Goal: Task Accomplishment & Management: Manage account settings

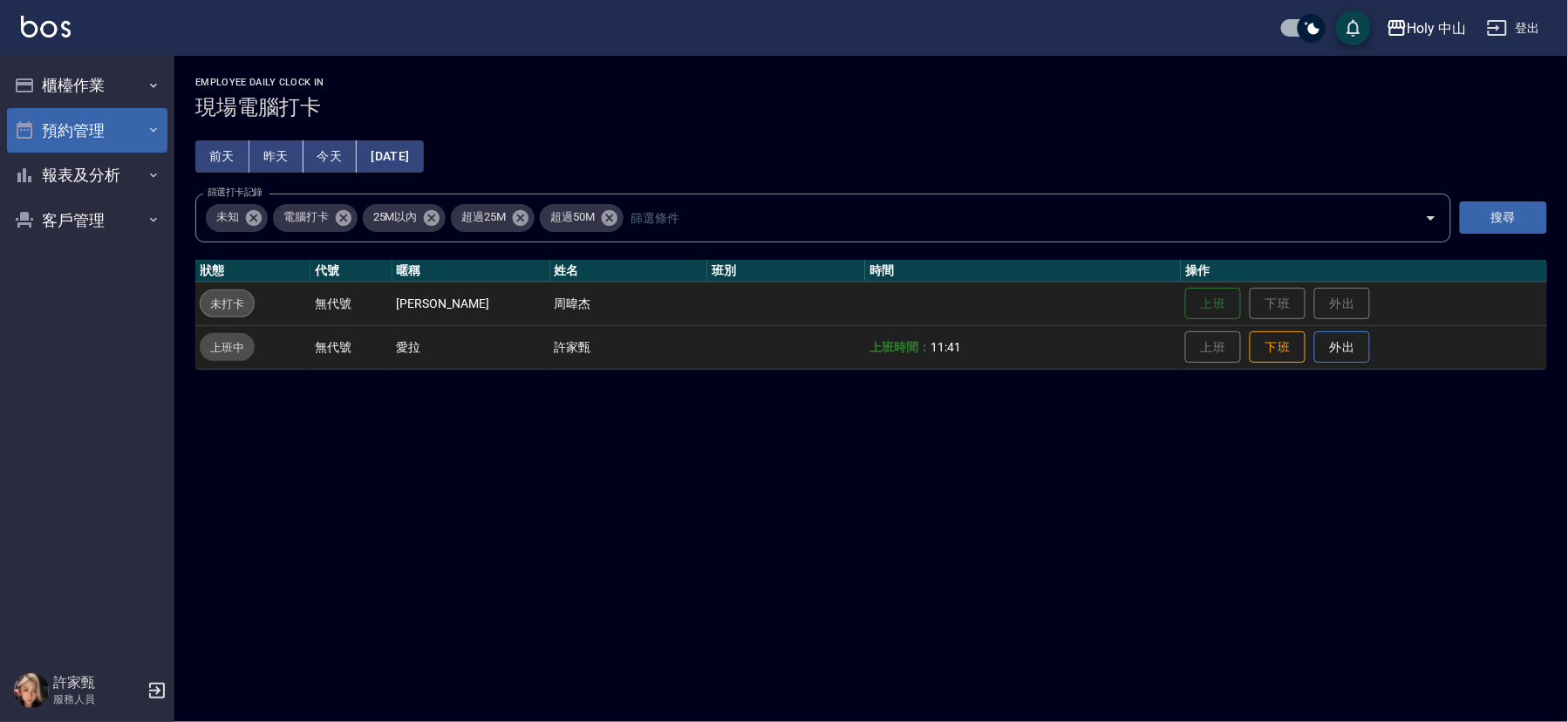
click at [164, 130] on button "預約管理" at bounding box center [87, 131] width 160 height 45
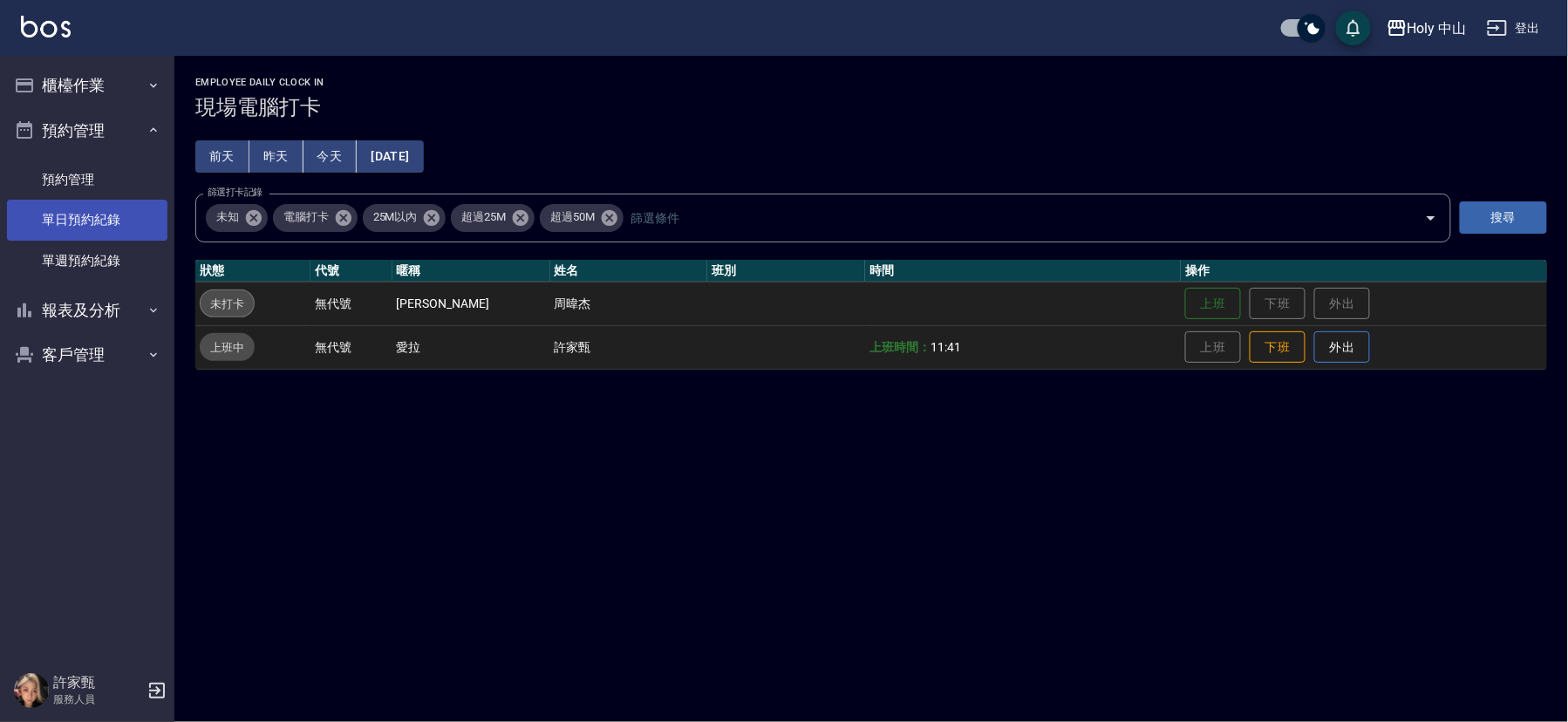
click at [121, 229] on link "單日預約紀錄" at bounding box center [87, 219] width 160 height 40
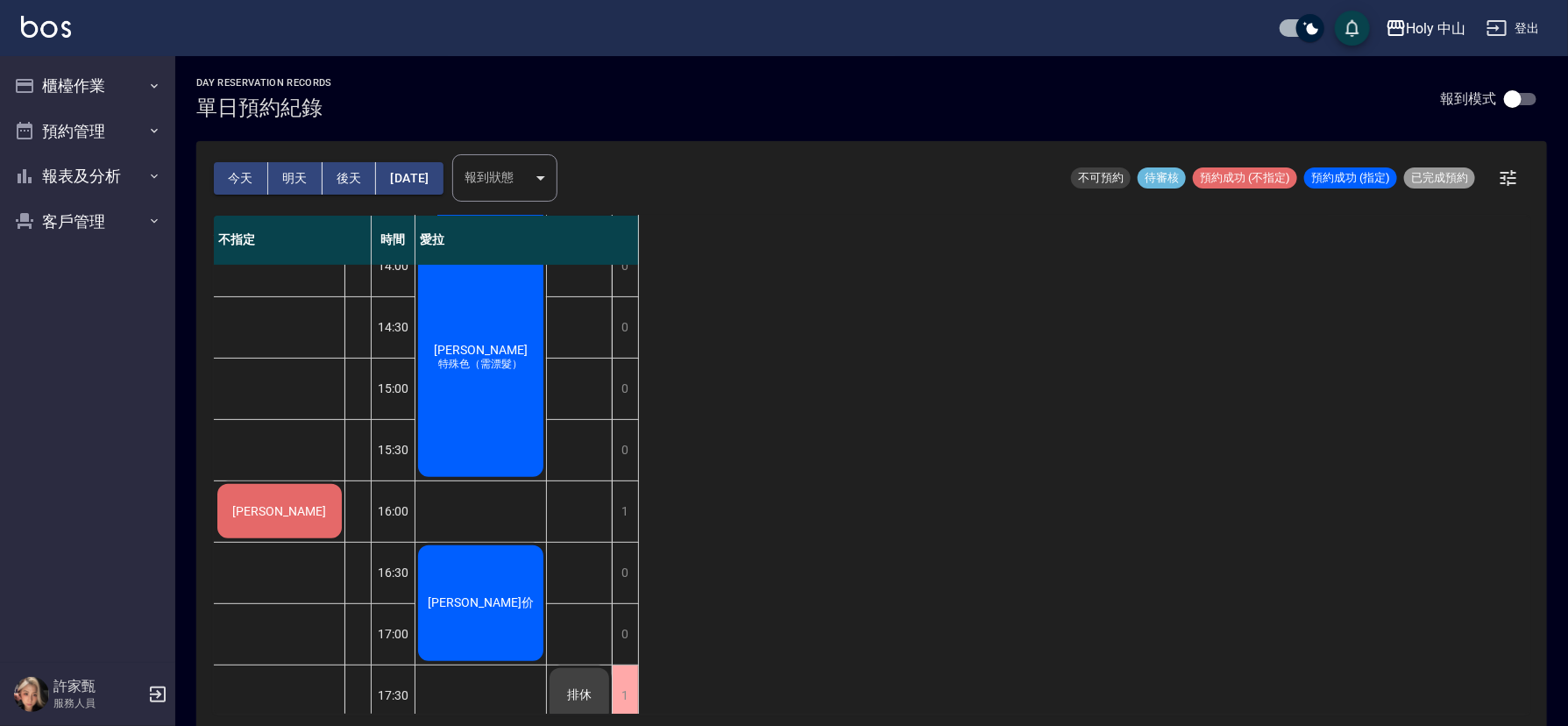
scroll to position [263, 0]
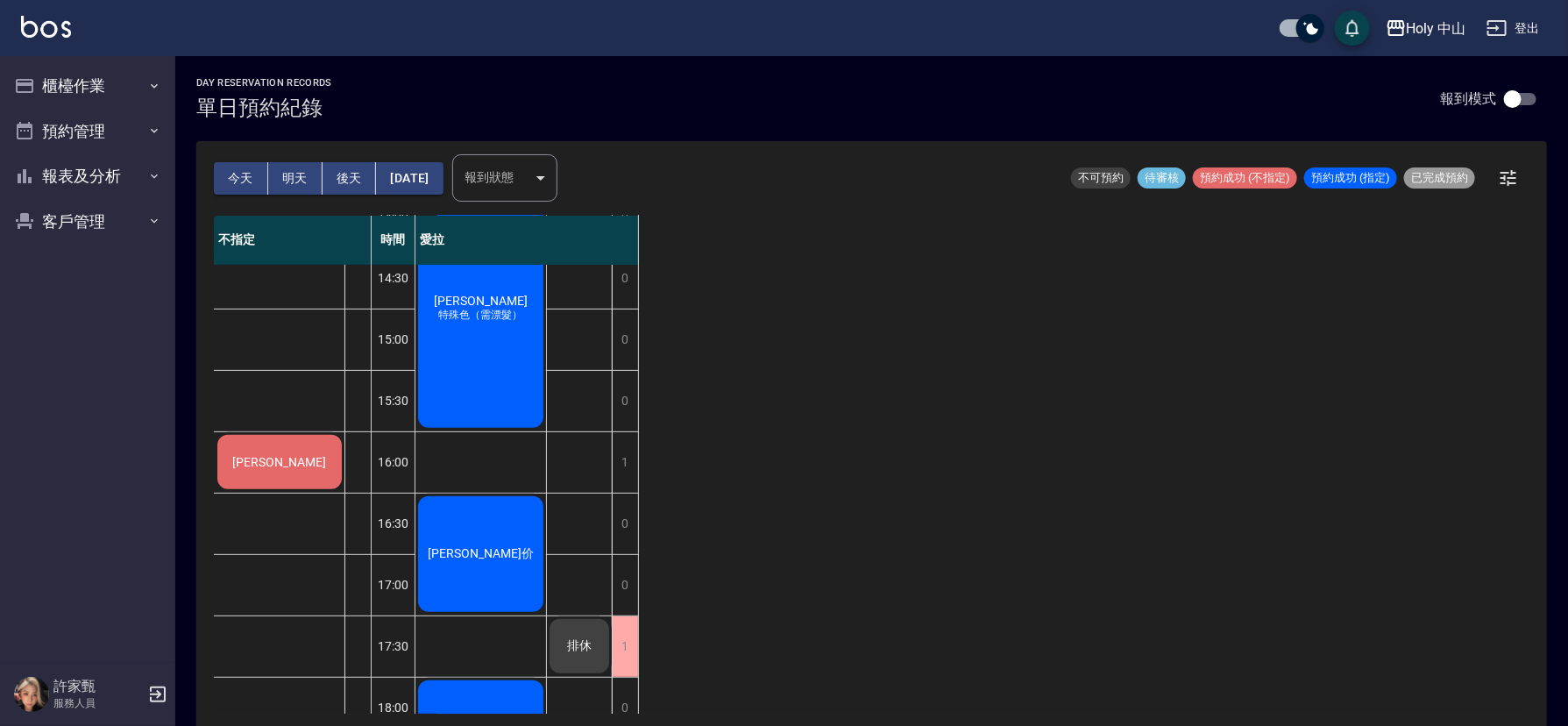
click at [267, 457] on span "[PERSON_NAME]" at bounding box center [280, 462] width 101 height 14
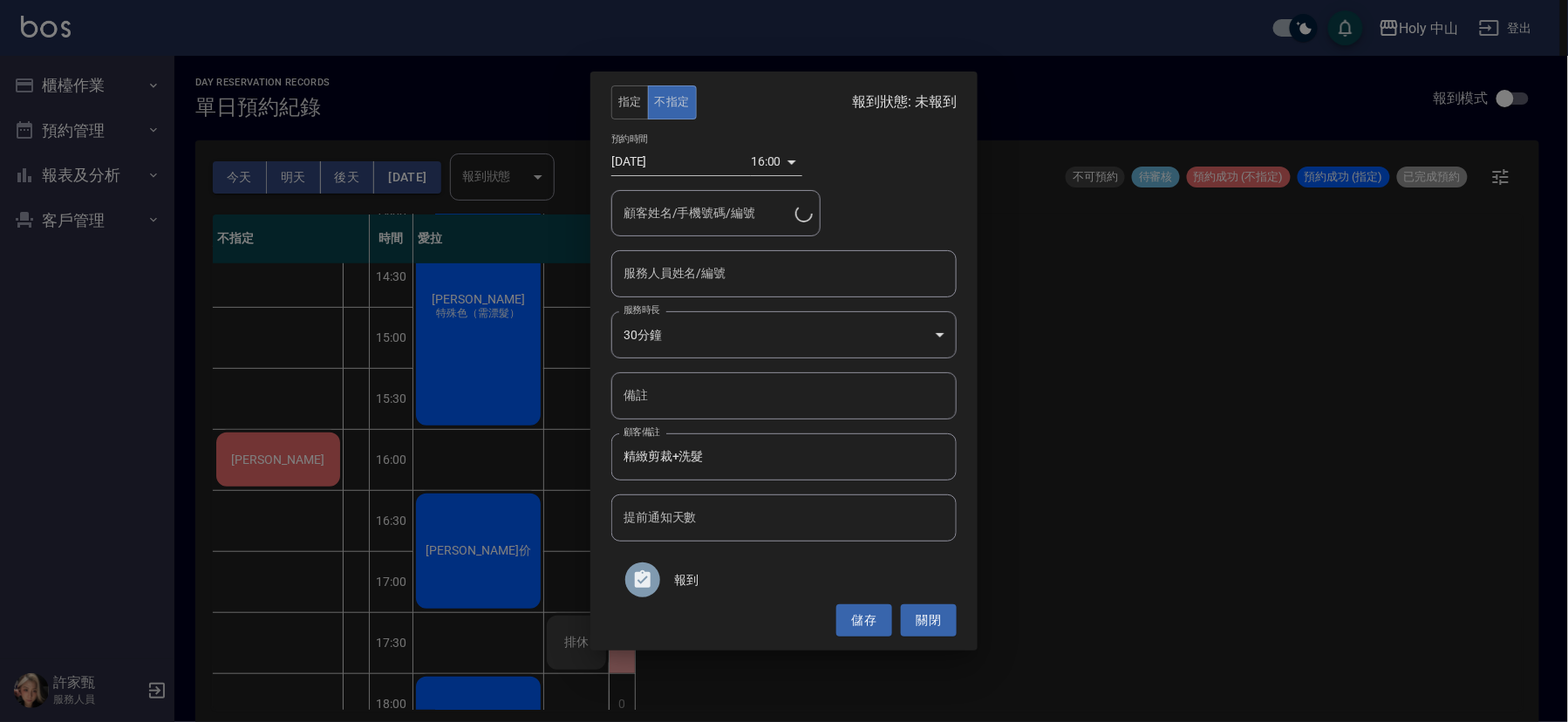
type input "[PERSON_NAME]/0968503117"
click at [789, 282] on input "服務人員姓名/編號" at bounding box center [784, 273] width 330 height 30
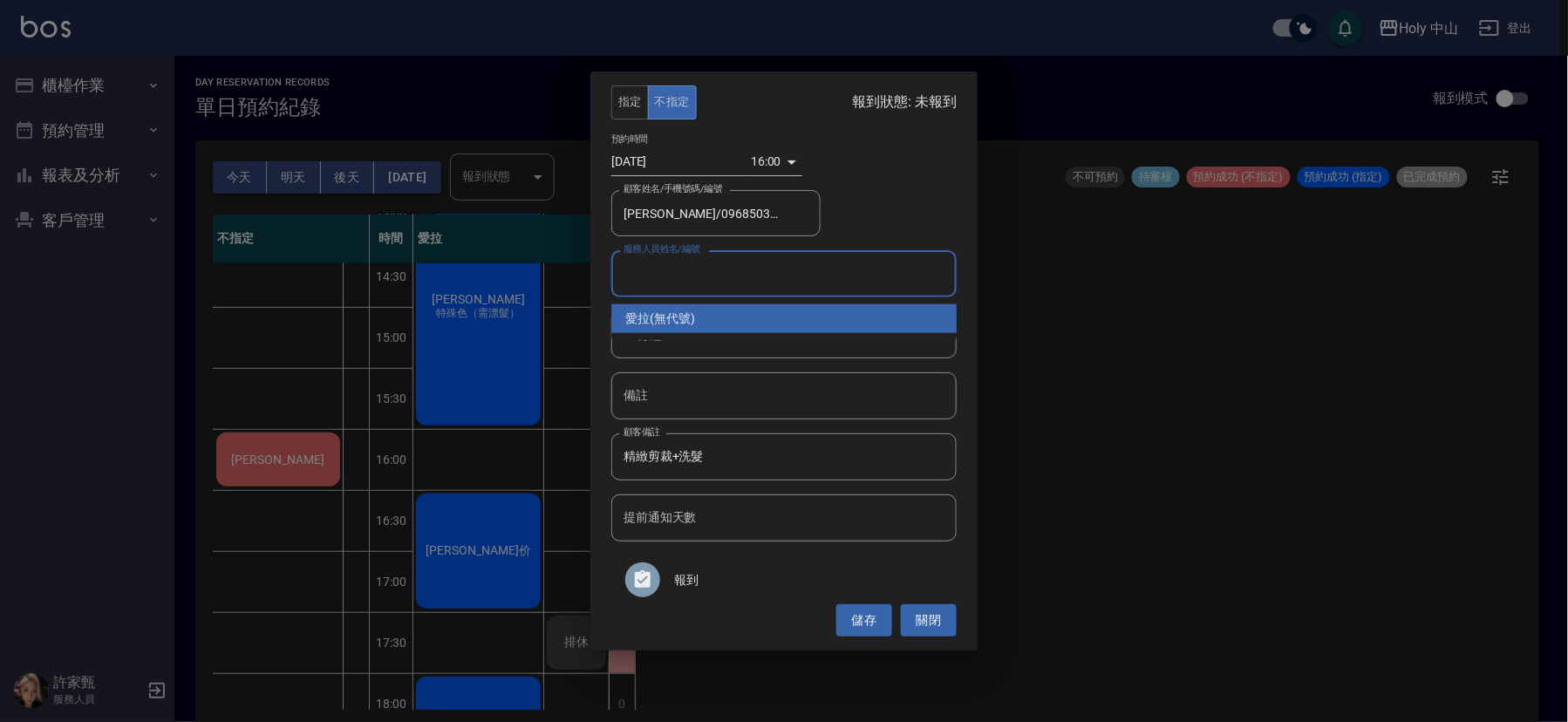
click at [703, 325] on div "愛拉 (無代號)" at bounding box center [784, 318] width 345 height 28
type input "愛拉(無代號)"
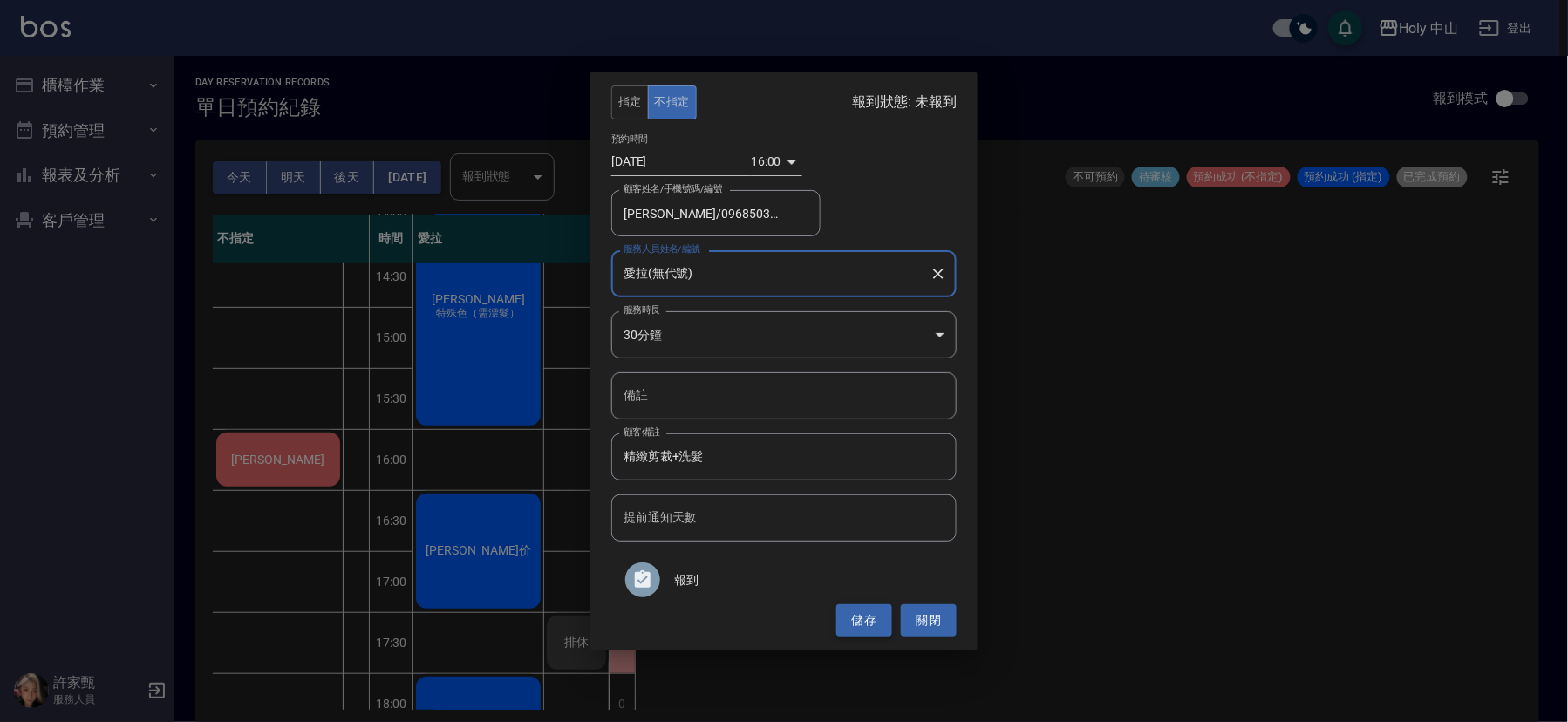
click at [858, 613] on button "儲存" at bounding box center [864, 620] width 56 height 32
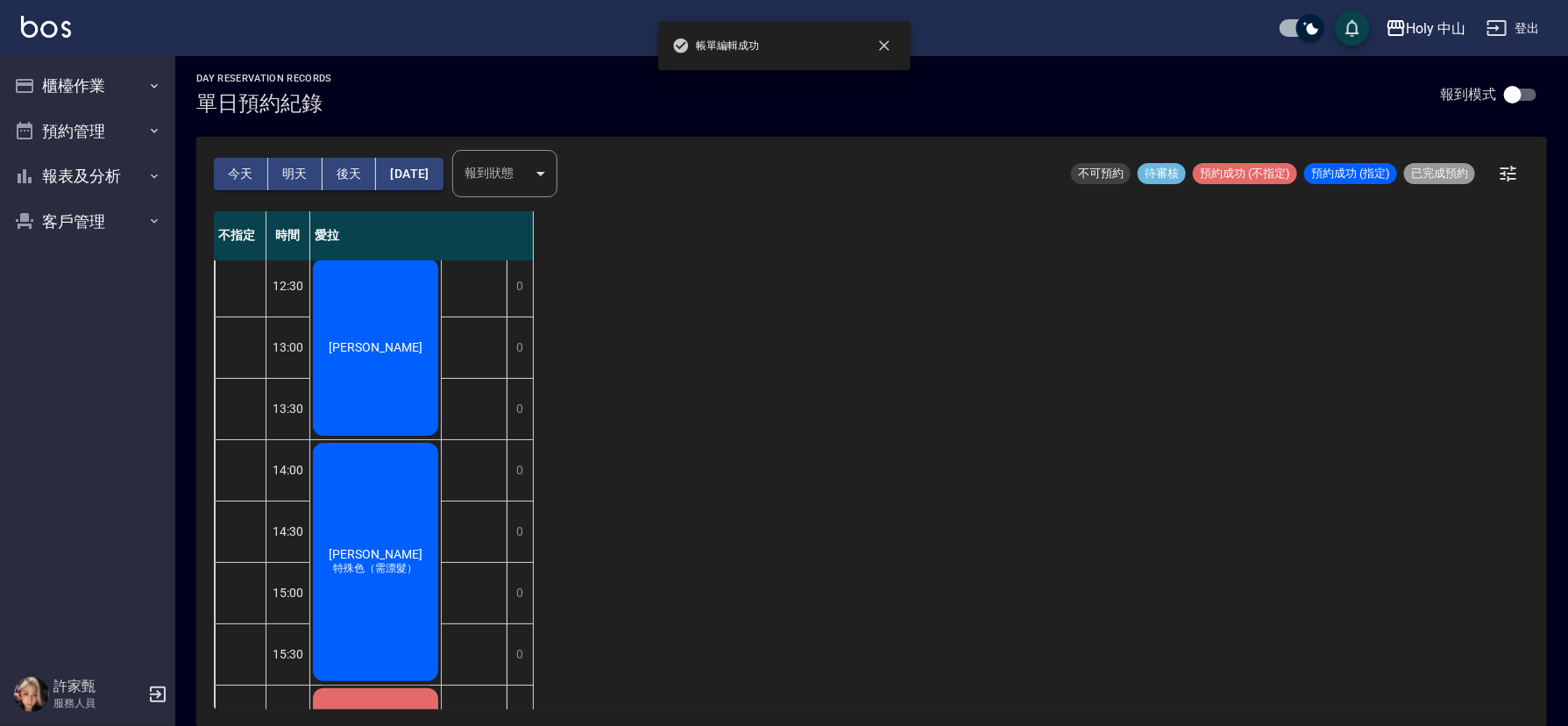
scroll to position [0, 0]
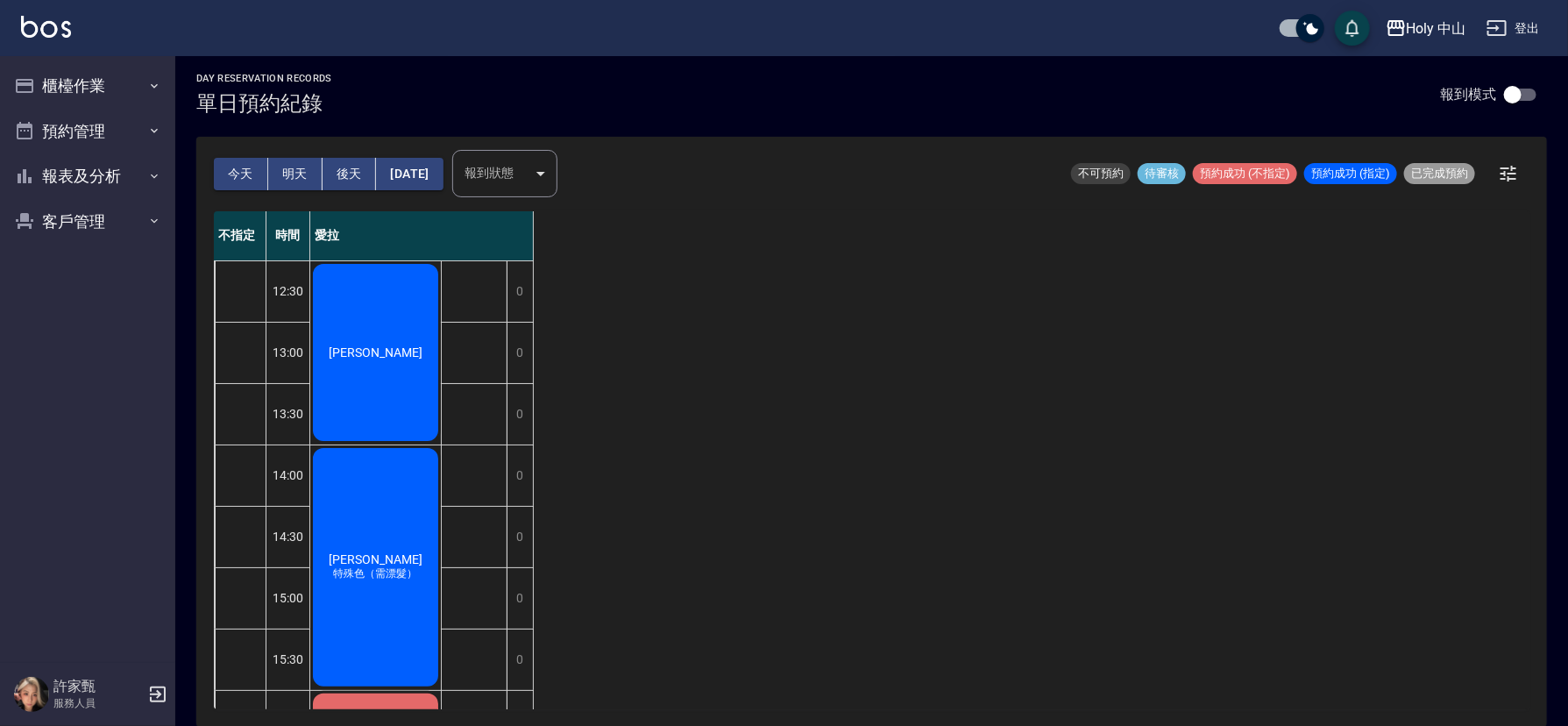
click at [296, 176] on button "明天" at bounding box center [295, 173] width 54 height 32
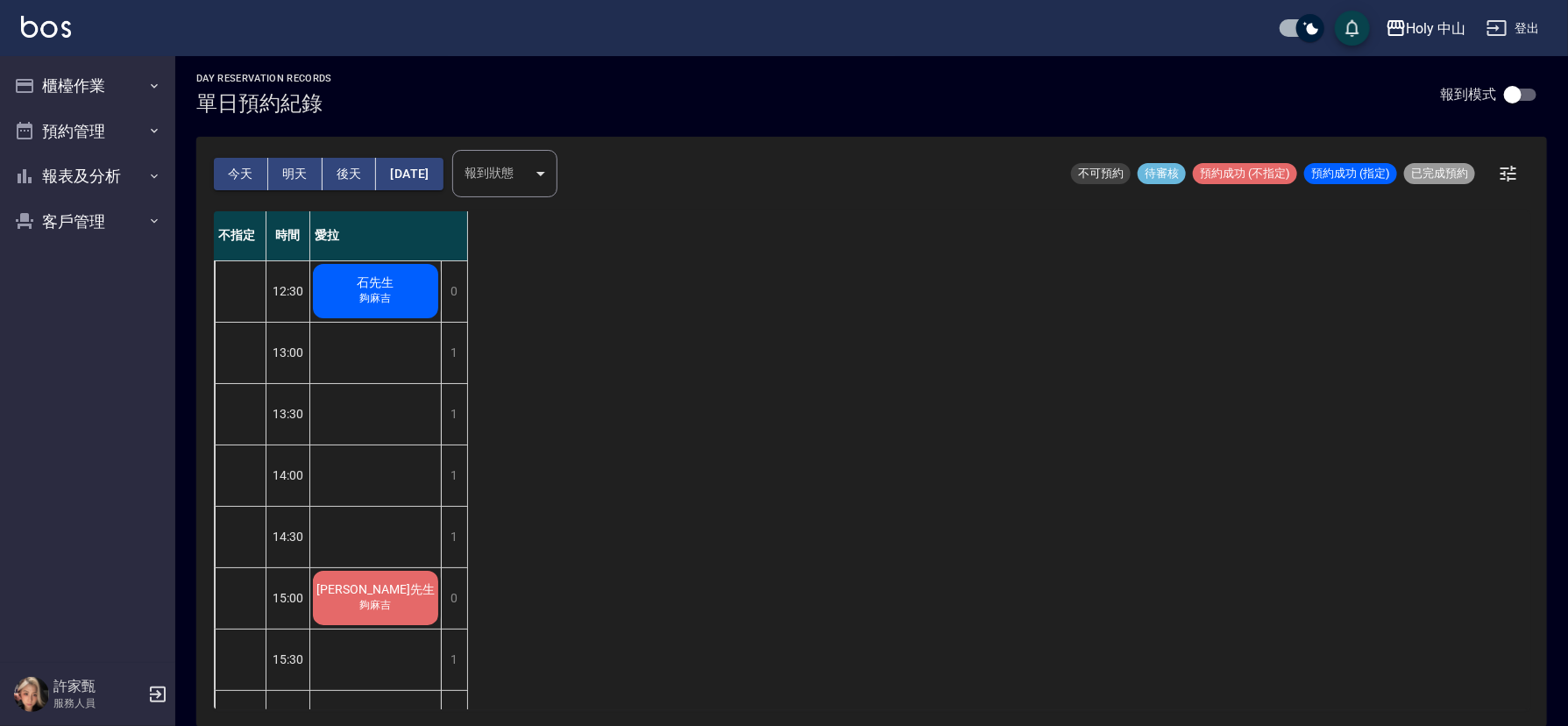
click at [347, 174] on button "後天" at bounding box center [349, 173] width 54 height 32
click at [115, 131] on button "預約管理" at bounding box center [87, 132] width 161 height 45
click at [137, 268] on link "單週預約紀錄" at bounding box center [87, 262] width 161 height 40
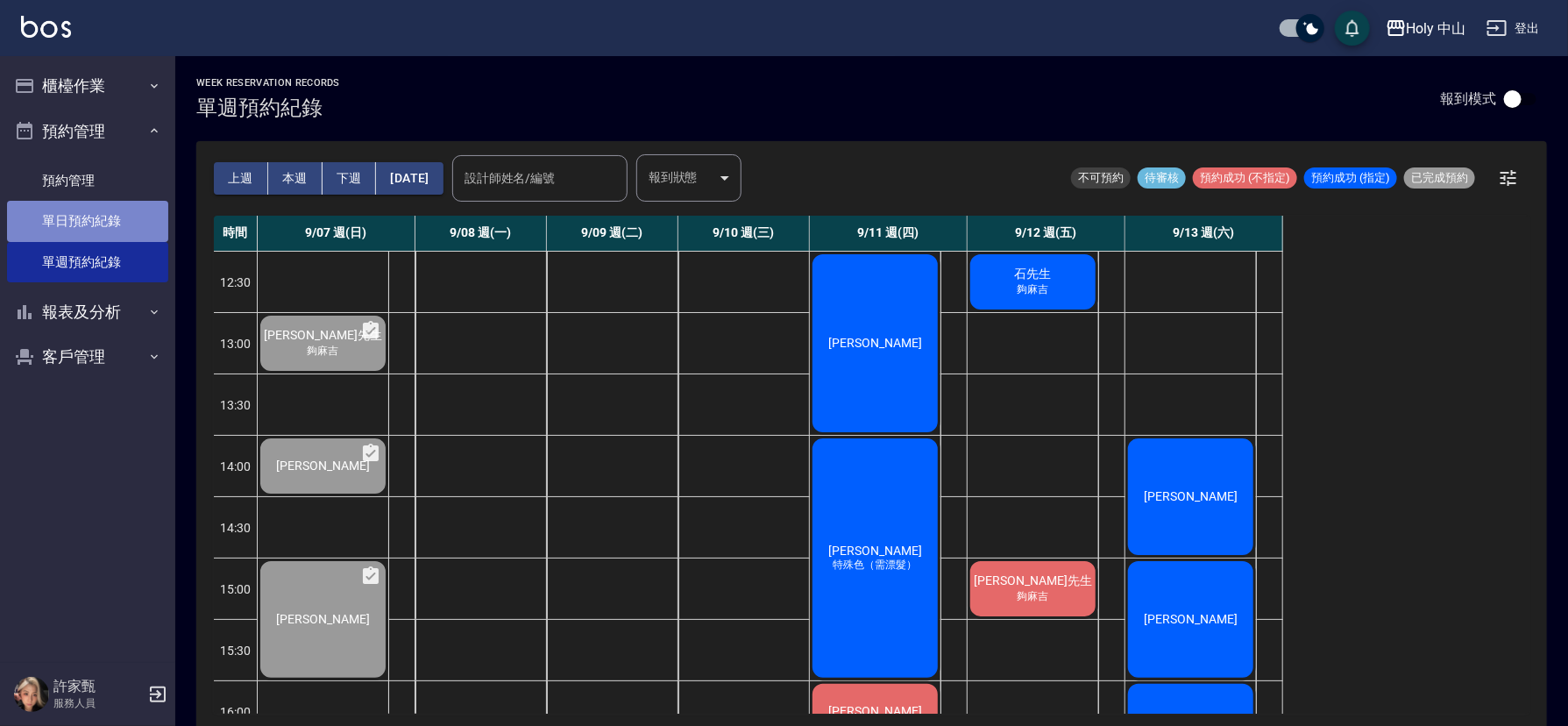
click at [89, 226] on link "單日預約紀錄" at bounding box center [87, 220] width 161 height 40
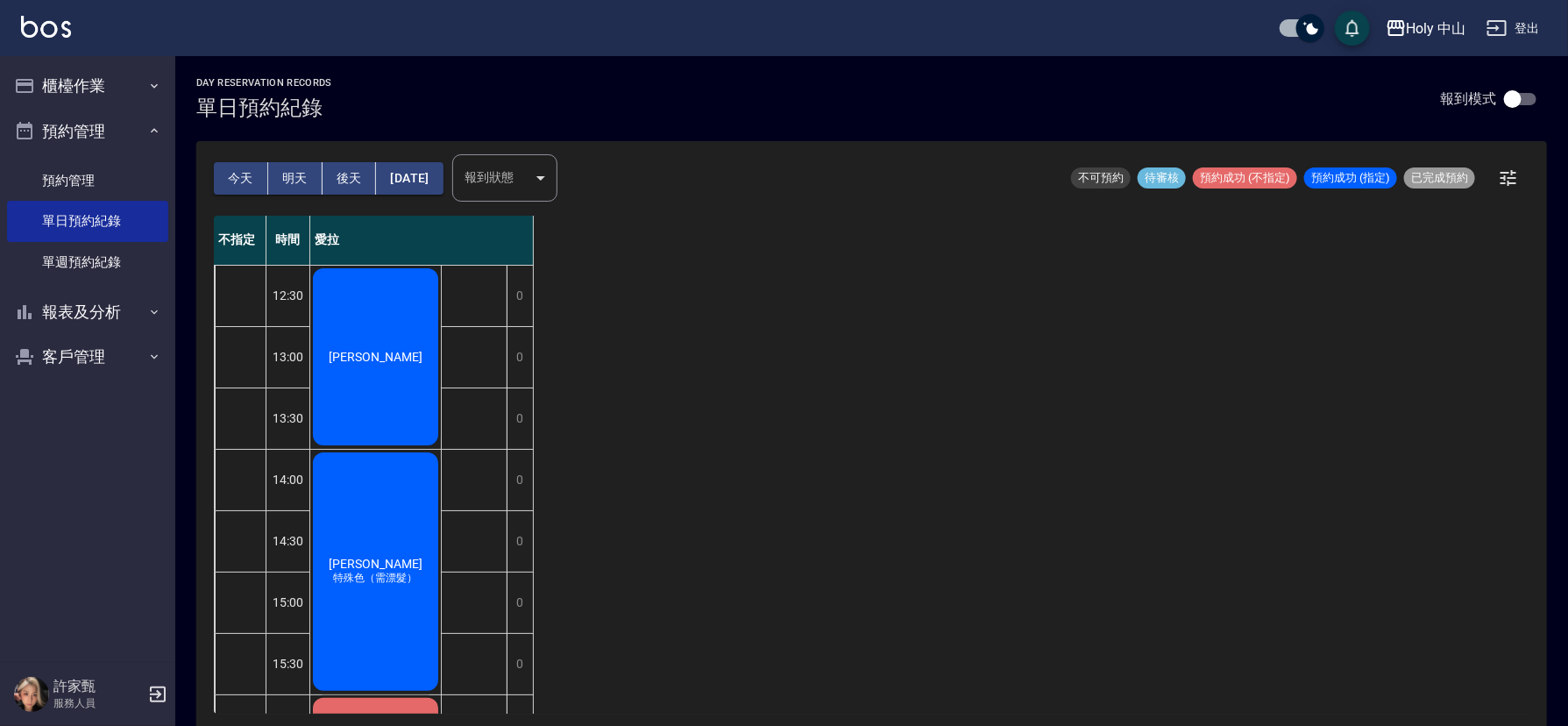
click at [345, 178] on button "後天" at bounding box center [349, 178] width 54 height 32
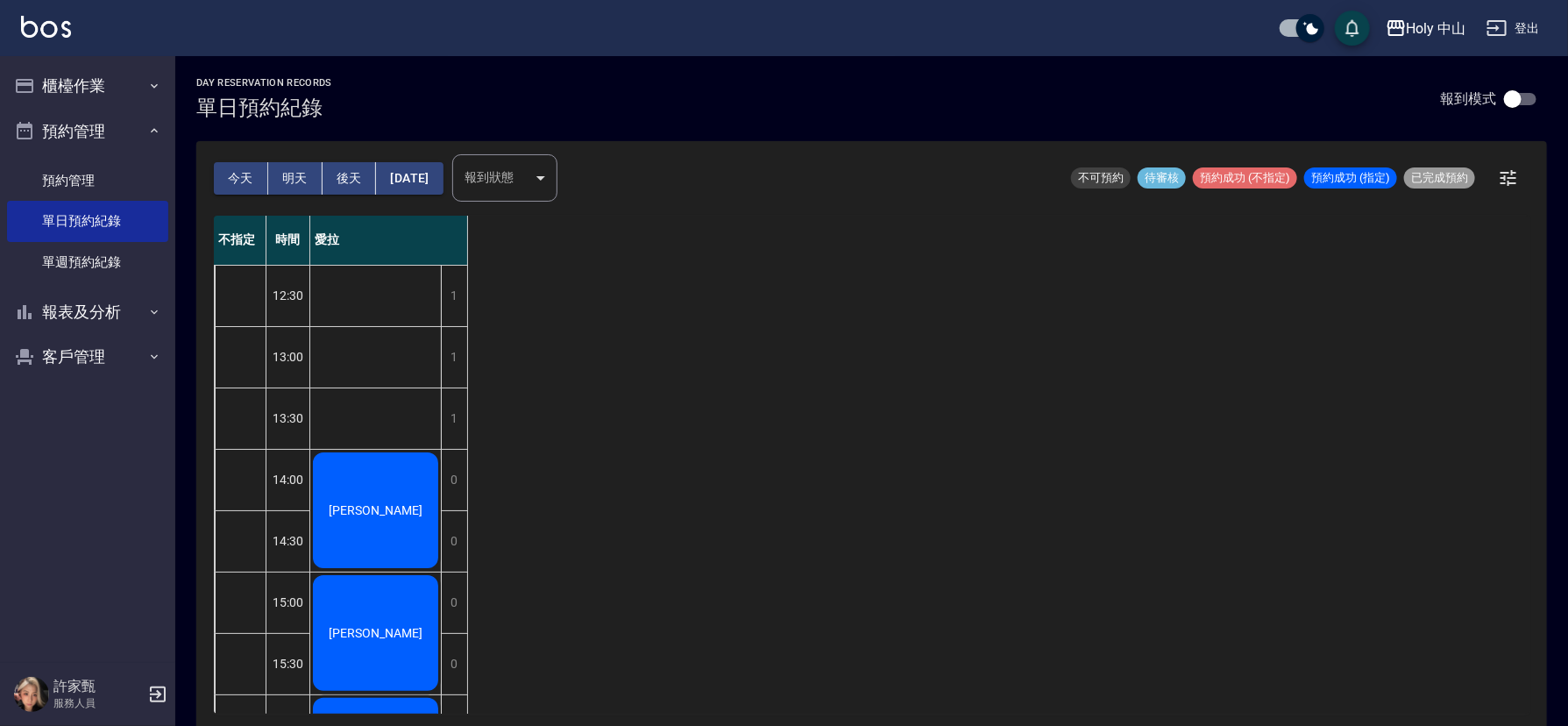
click at [413, 177] on button "[DATE]" at bounding box center [409, 178] width 67 height 32
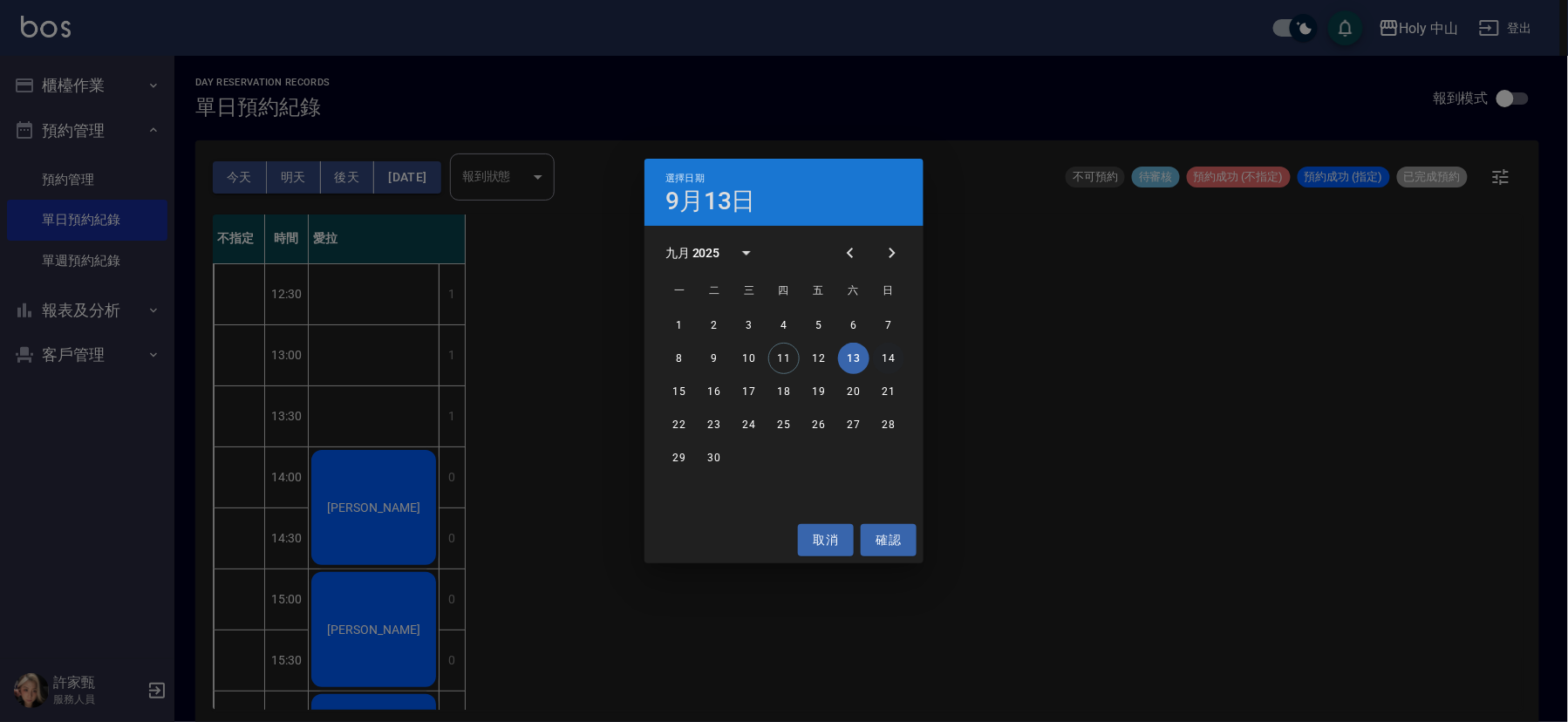
click at [891, 358] on button "14" at bounding box center [888, 358] width 31 height 31
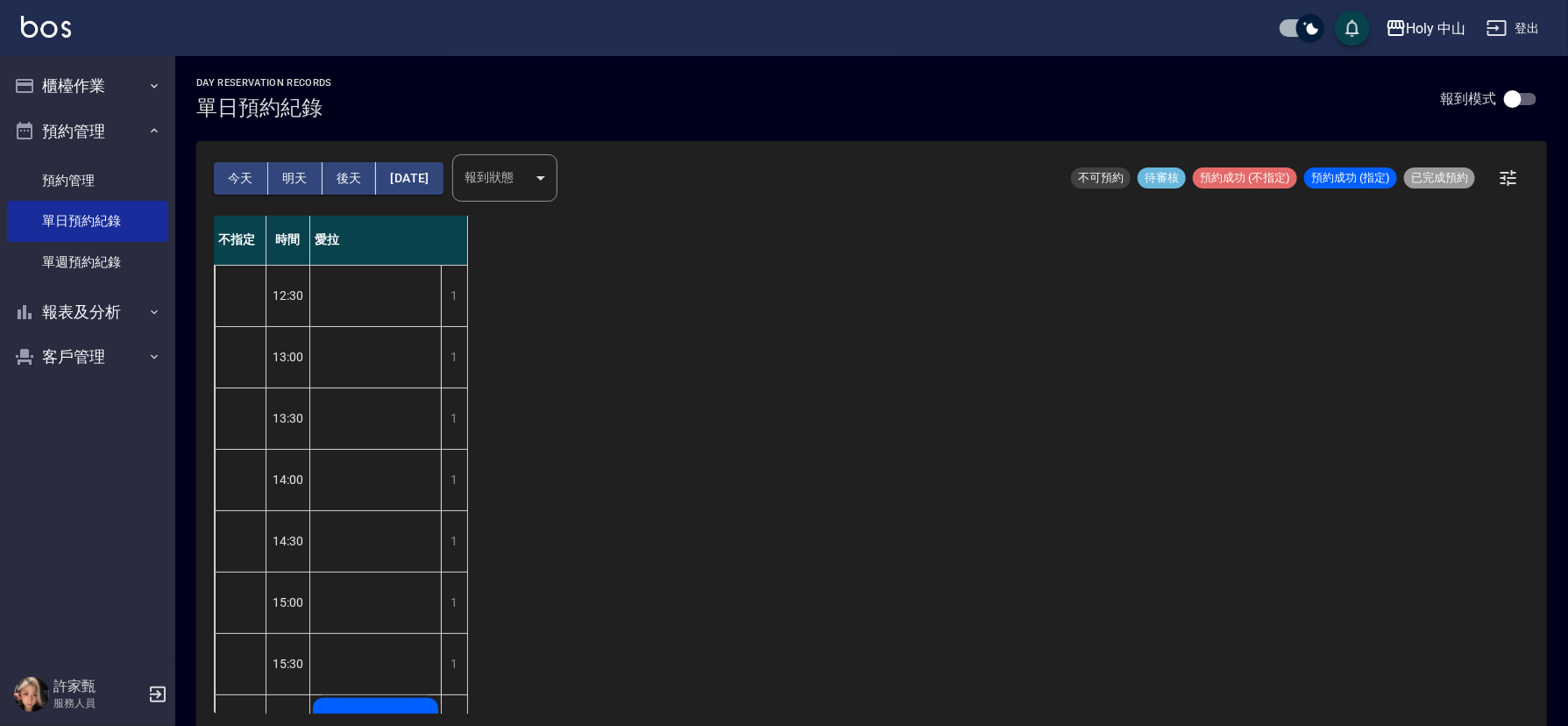
click at [436, 177] on button "[DATE]" at bounding box center [409, 178] width 67 height 32
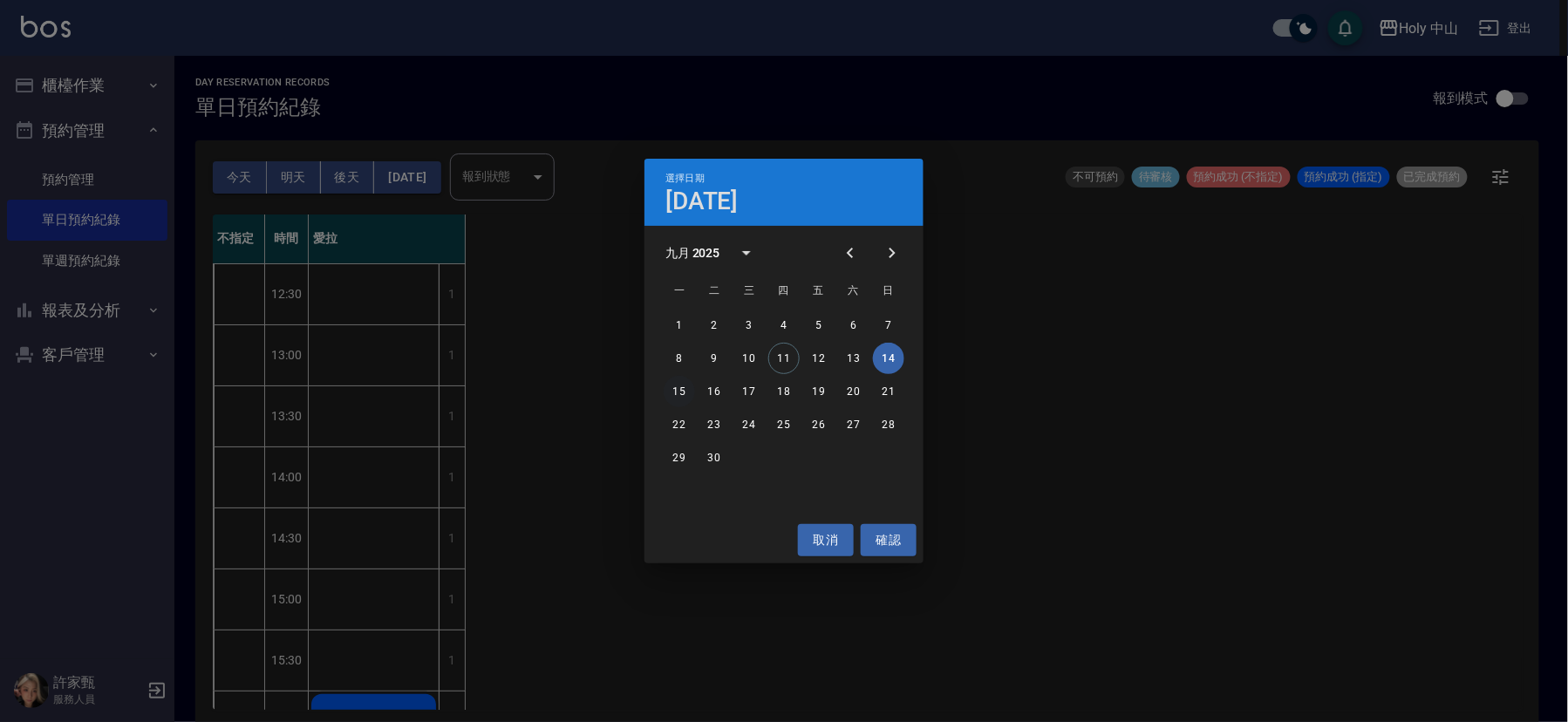
click at [680, 397] on button "15" at bounding box center [679, 391] width 31 height 31
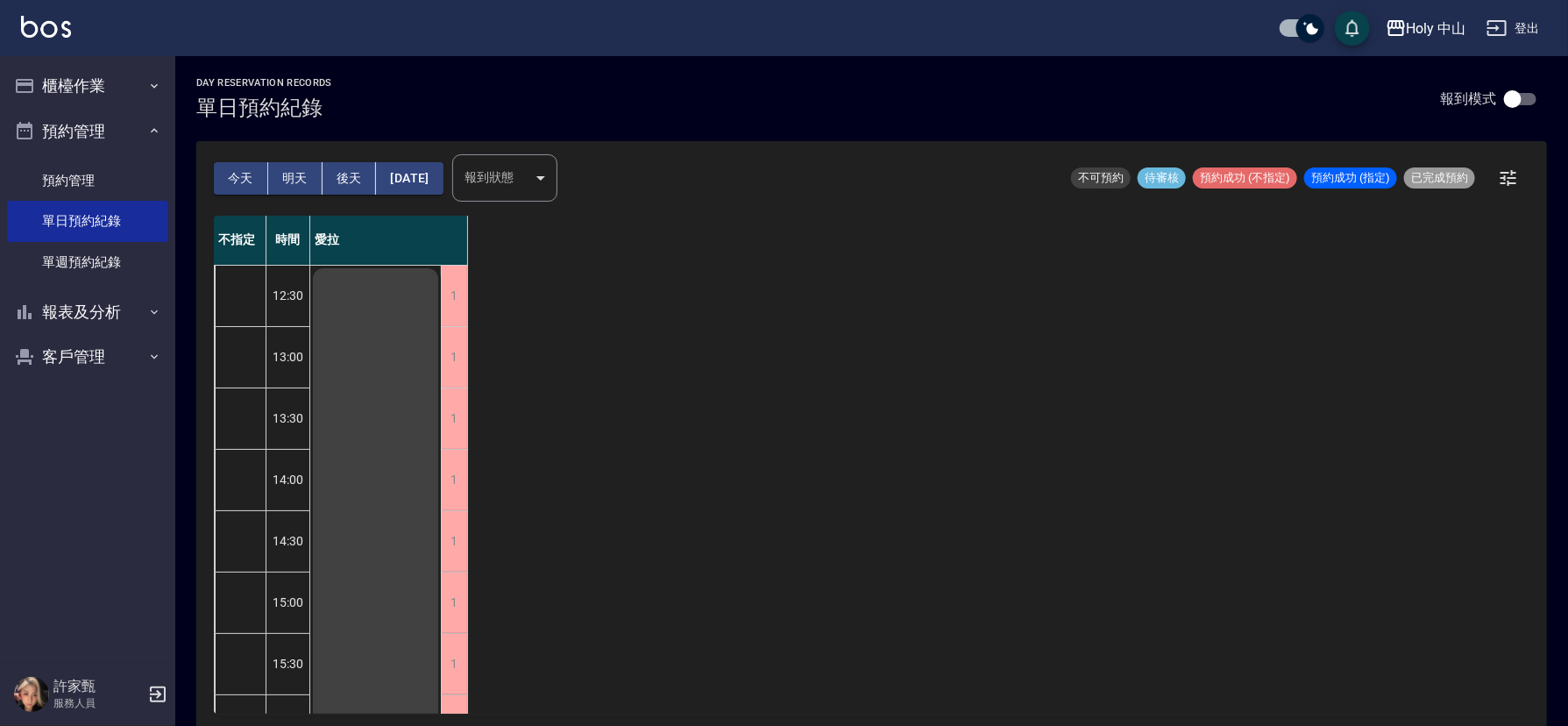
click at [442, 170] on button "[DATE]" at bounding box center [409, 178] width 67 height 32
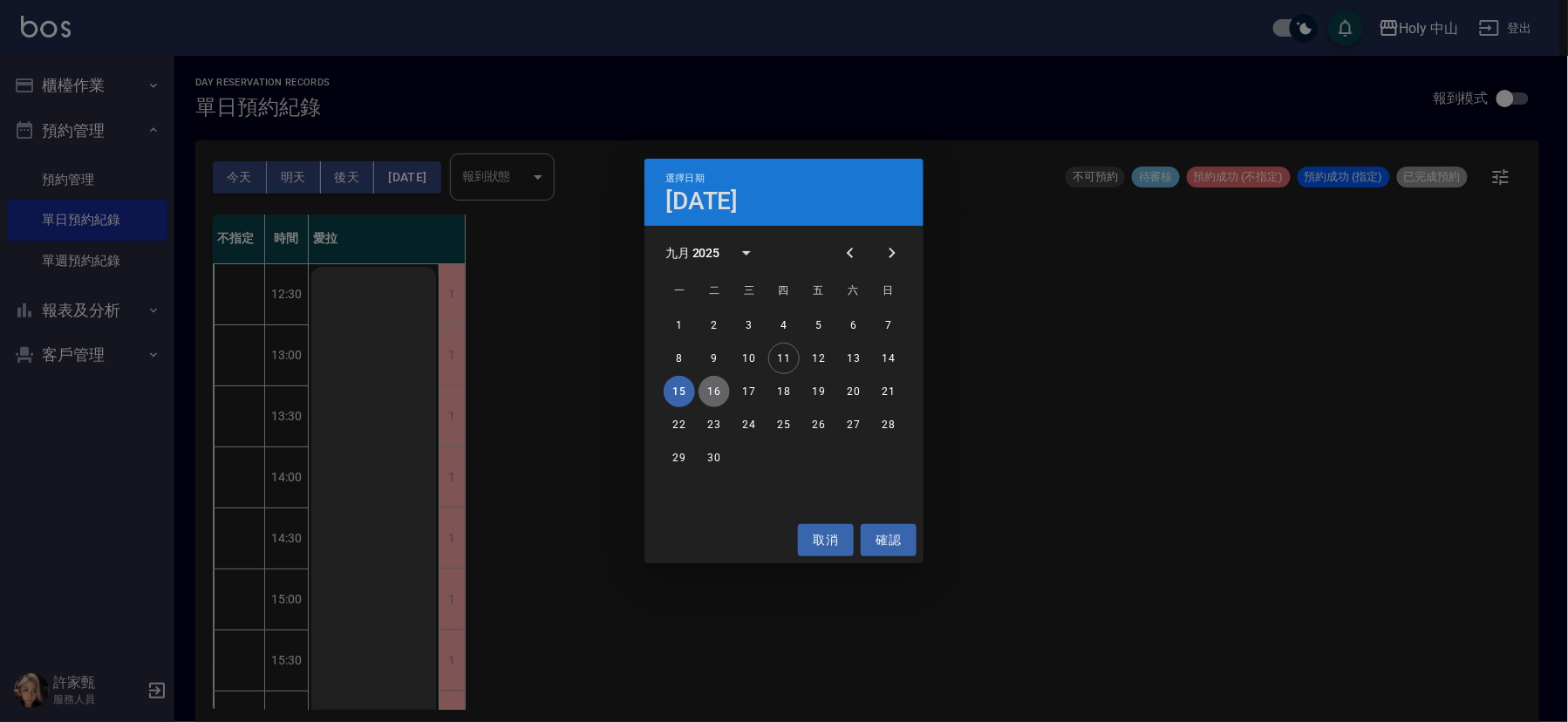
click at [716, 390] on button "16" at bounding box center [714, 391] width 31 height 31
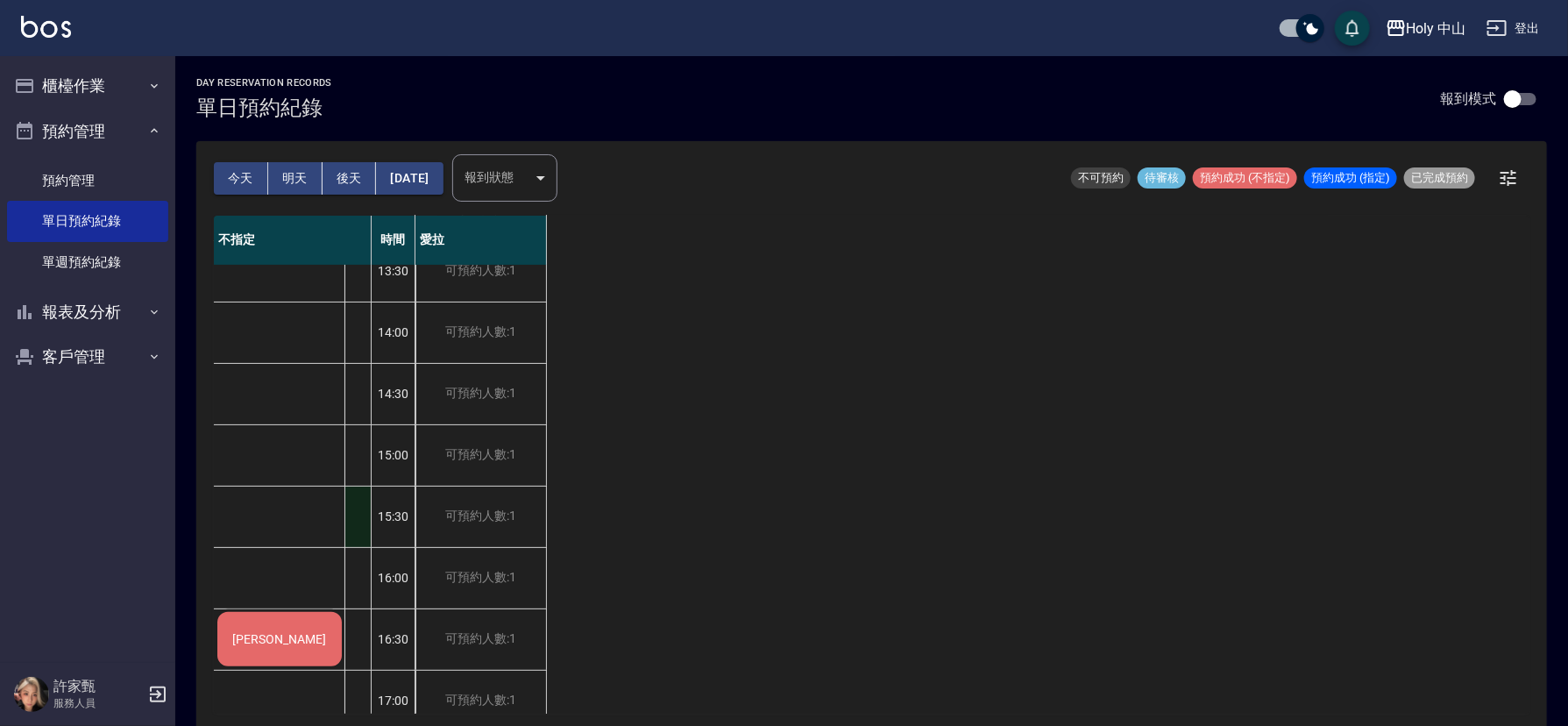
scroll to position [394, 0]
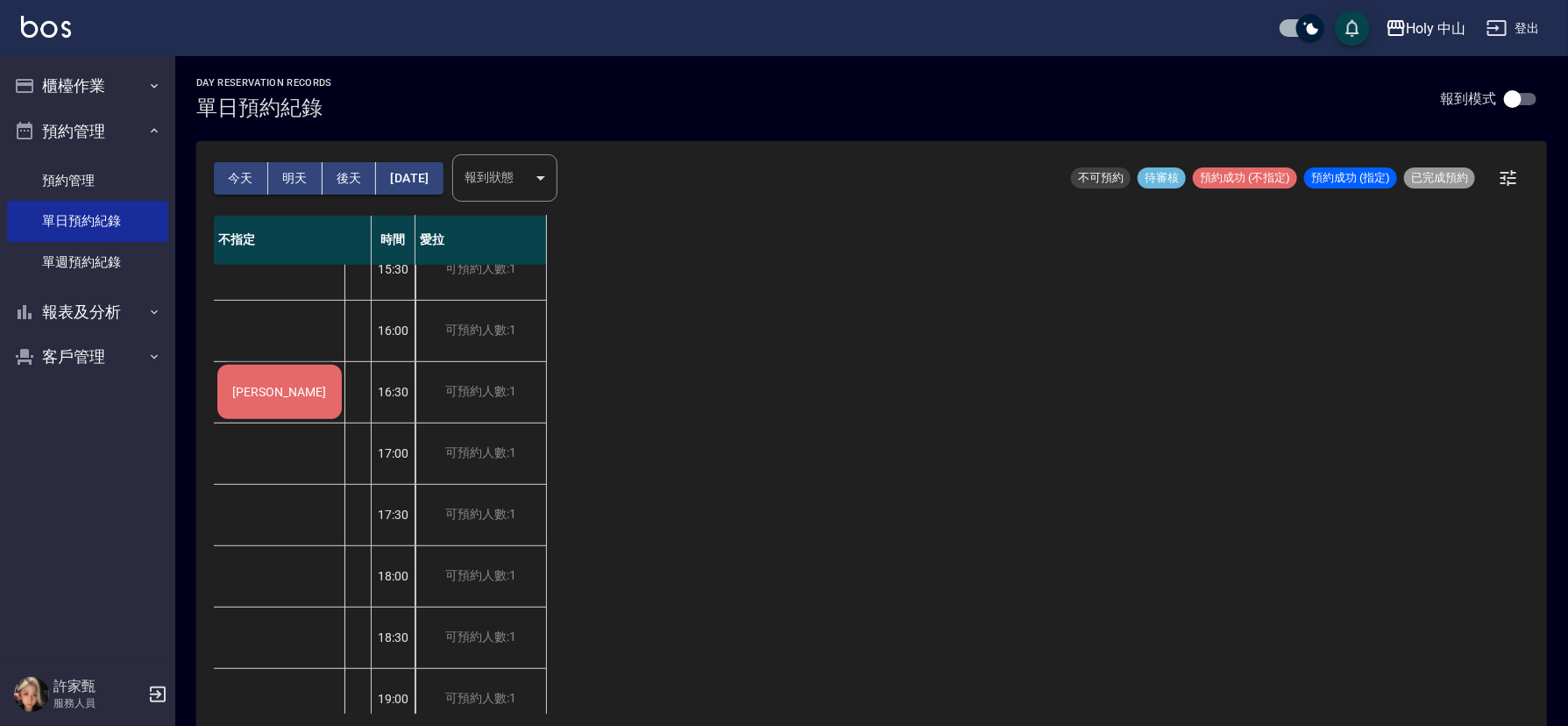
click at [311, 385] on div "[PERSON_NAME]" at bounding box center [279, 392] width 130 height 60
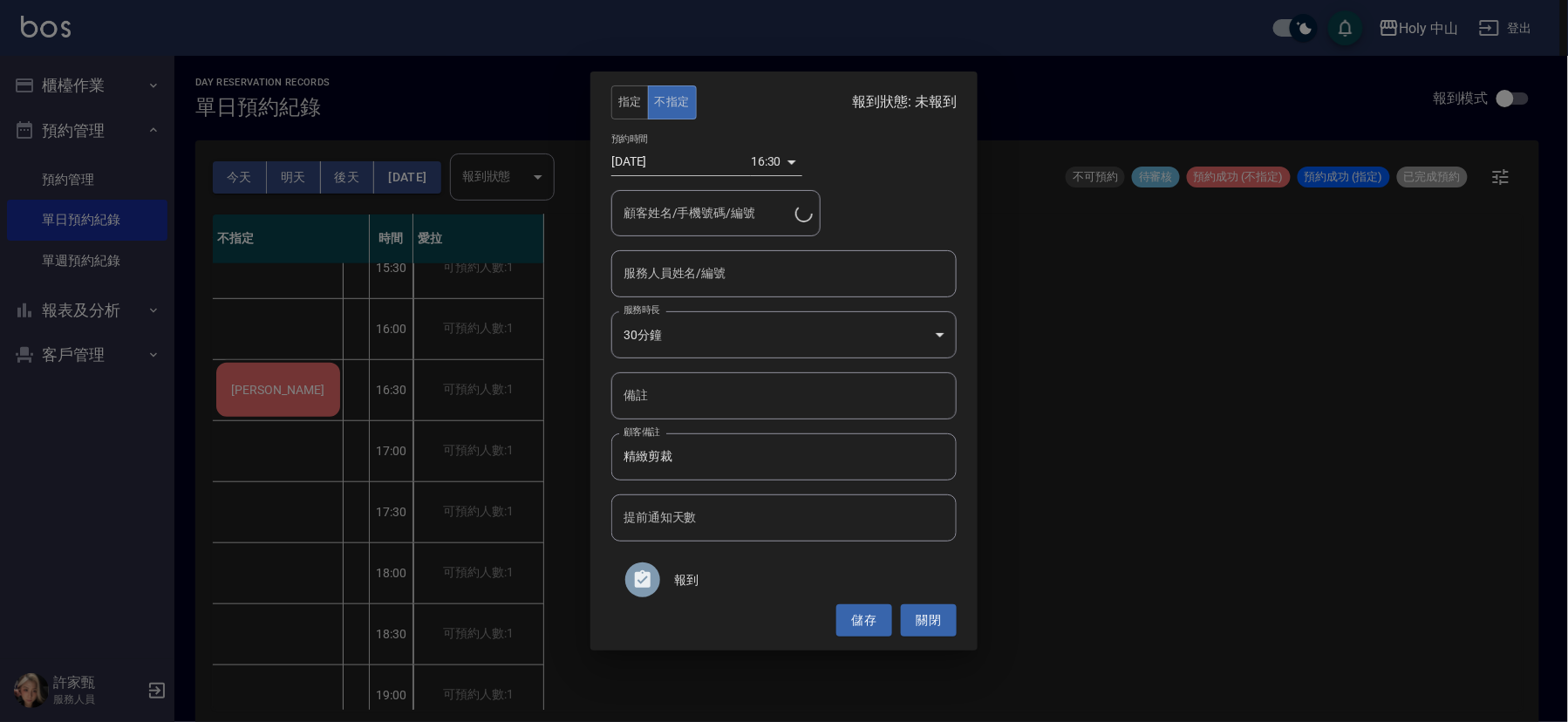
type input "[PERSON_NAME]/0910167347/"
click at [712, 281] on input "服務人員姓名/編號" at bounding box center [784, 273] width 330 height 30
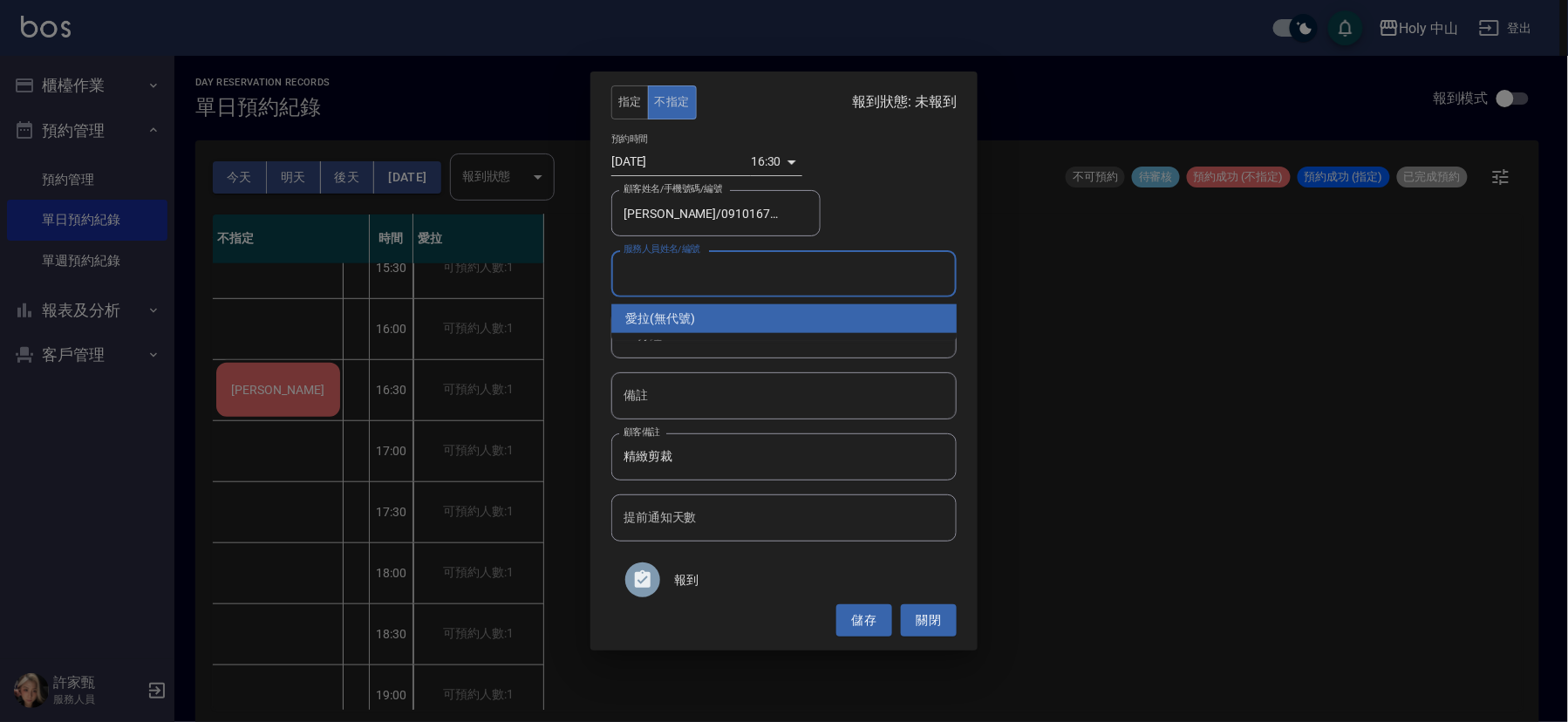
click at [663, 321] on div "愛拉 (無代號)" at bounding box center [784, 318] width 345 height 28
type input "愛拉(無代號)"
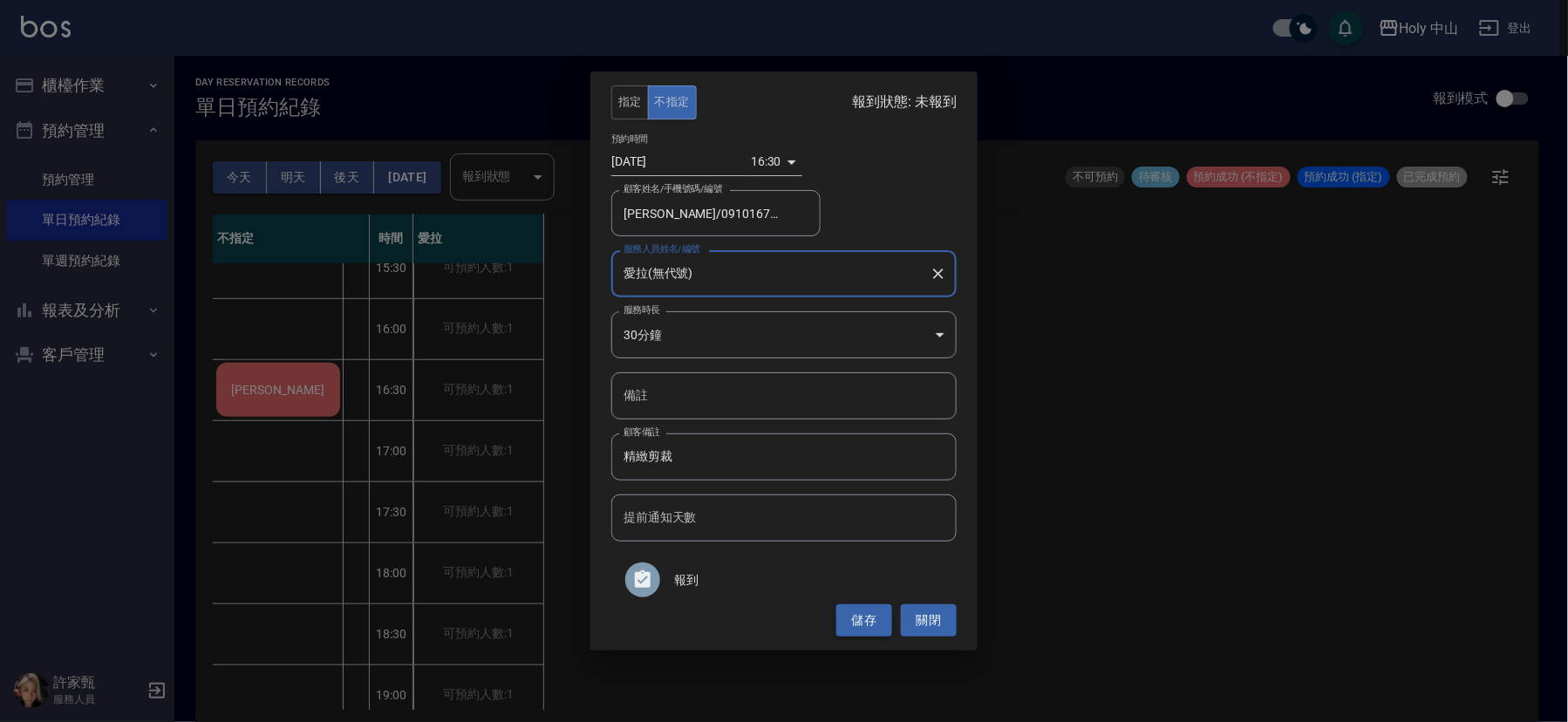
click at [855, 626] on button "儲存" at bounding box center [864, 620] width 56 height 32
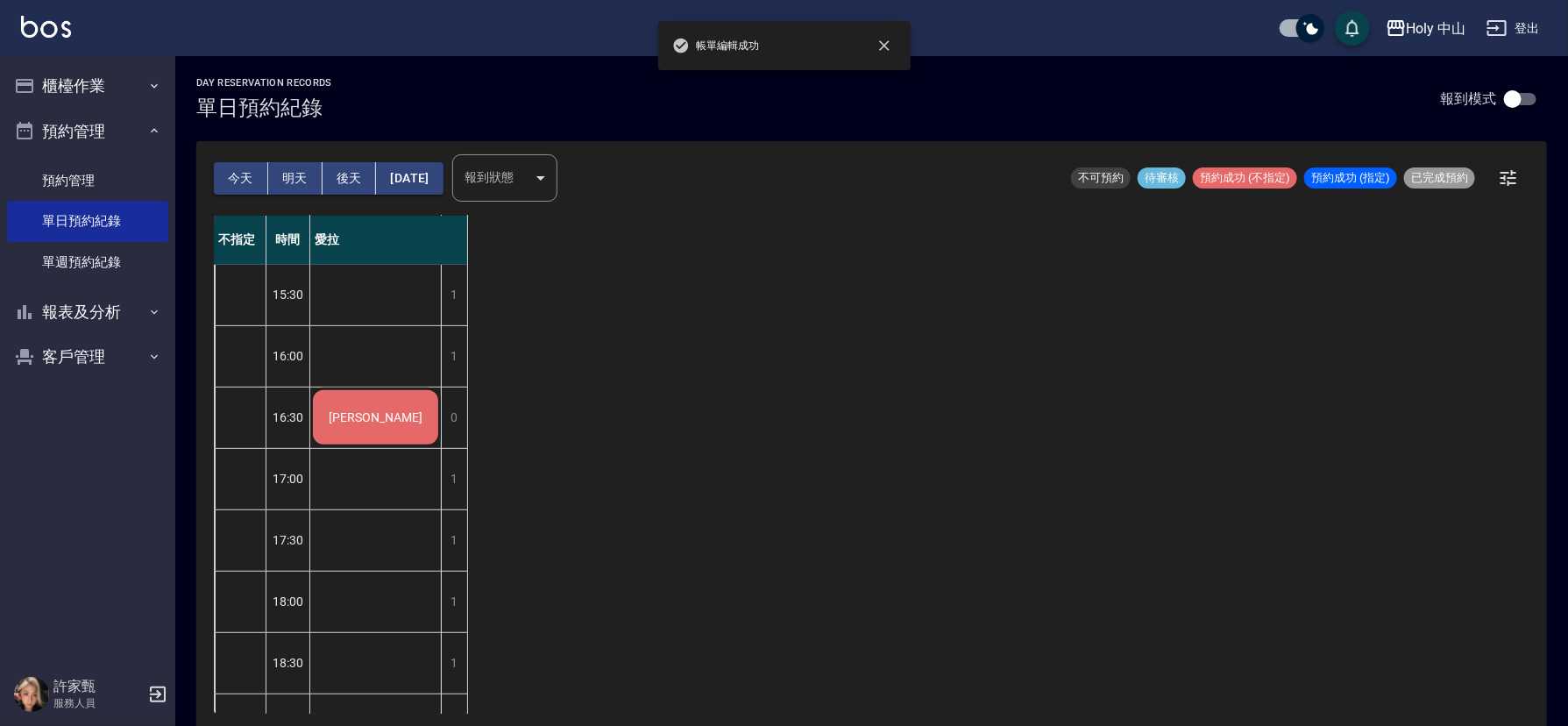
scroll to position [157, 0]
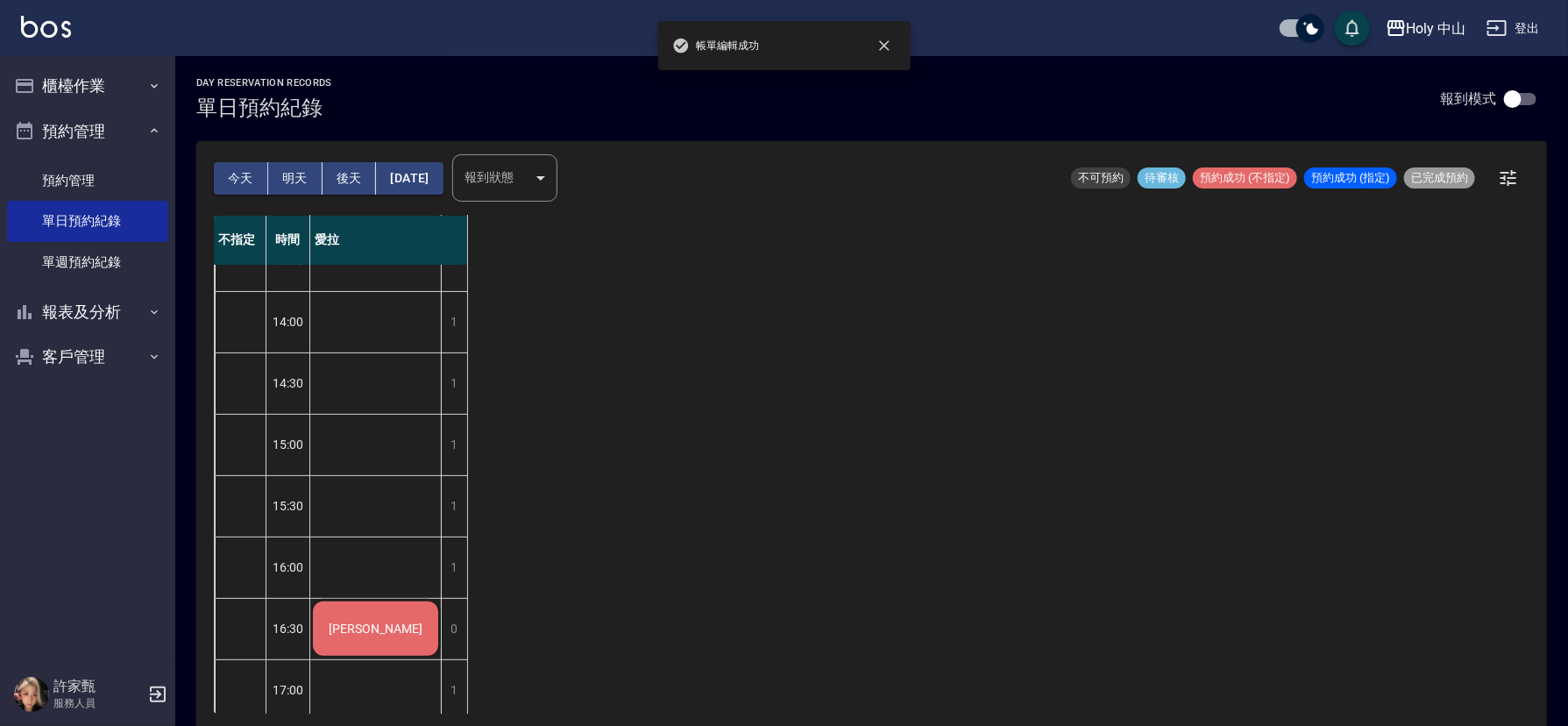
click at [399, 169] on button "[DATE]" at bounding box center [409, 178] width 67 height 32
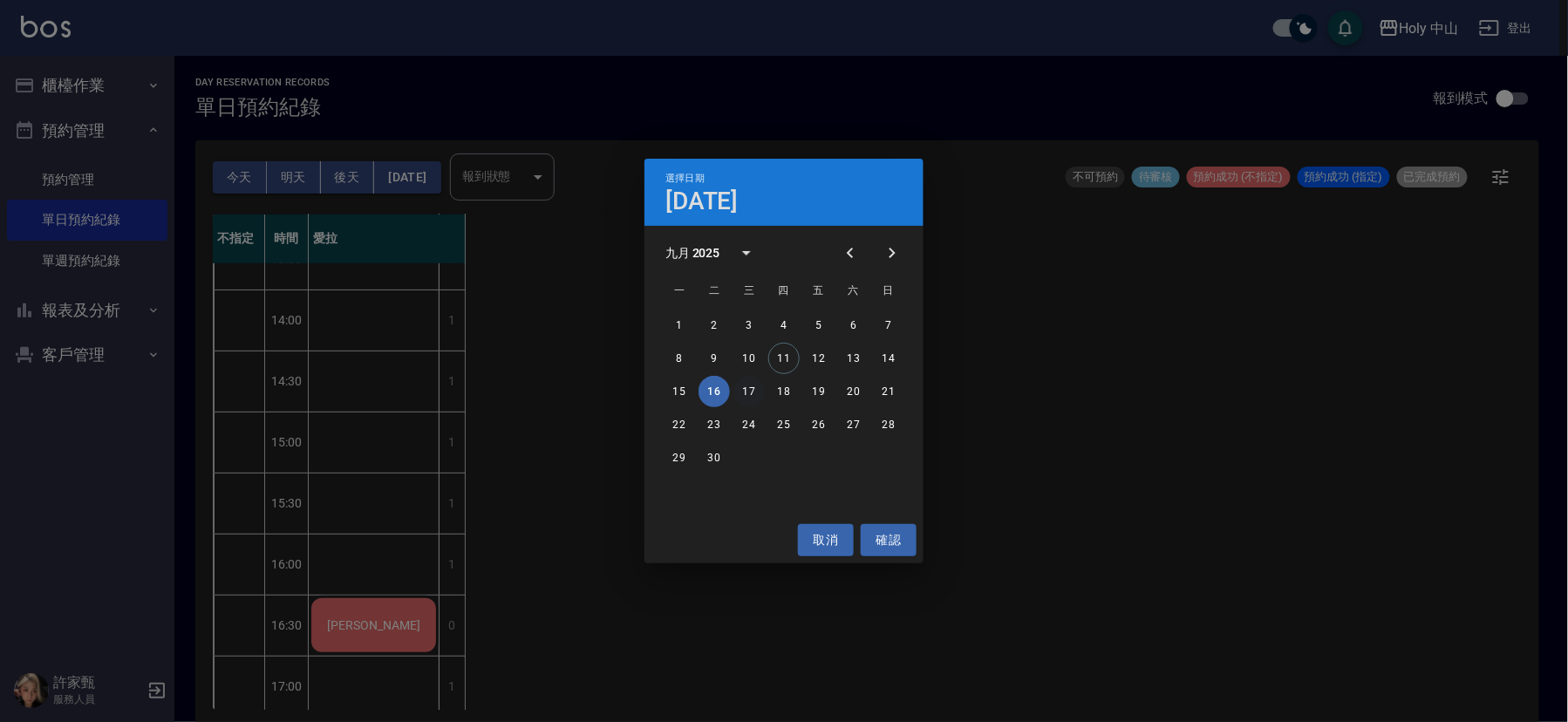
click at [753, 391] on button "17" at bounding box center [749, 391] width 31 height 31
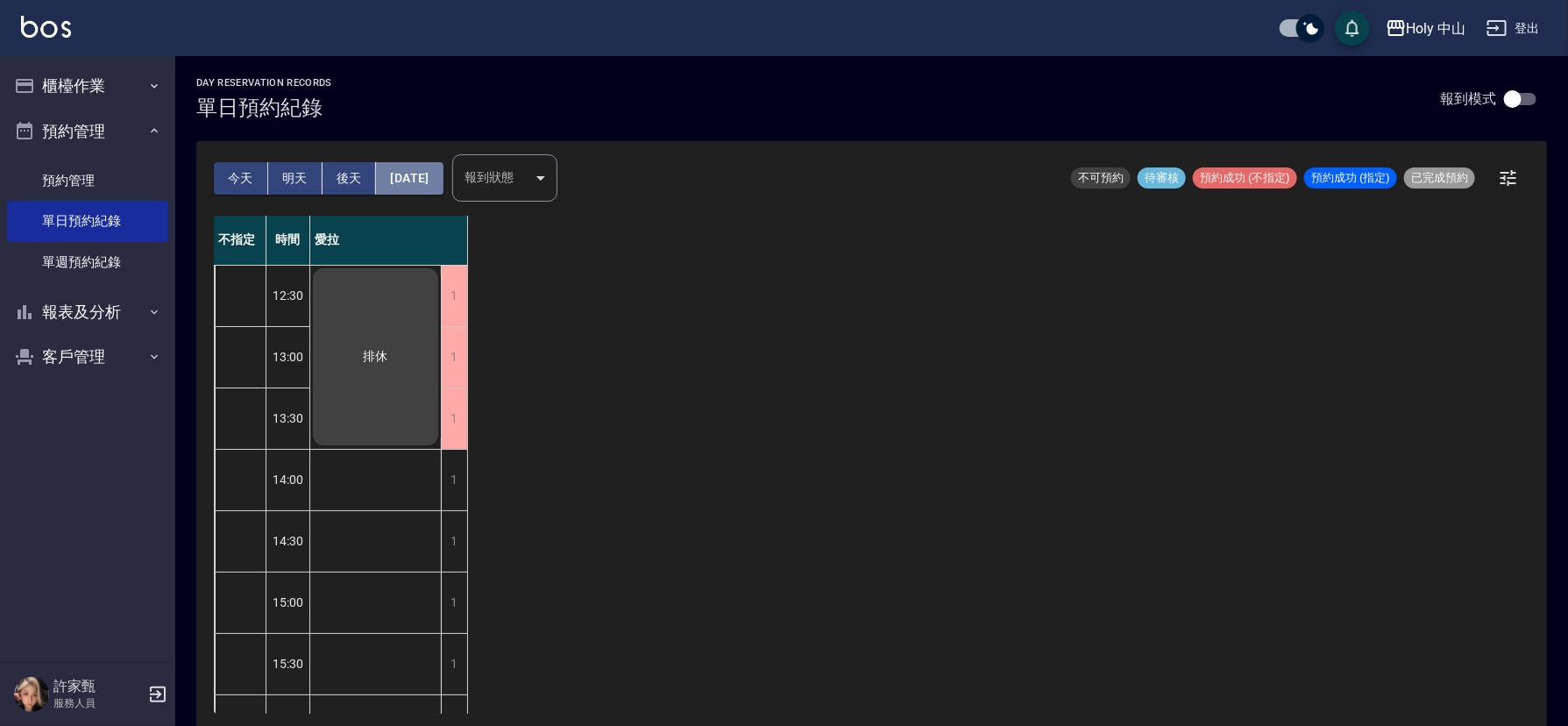
click at [408, 171] on button "[DATE]" at bounding box center [409, 178] width 67 height 32
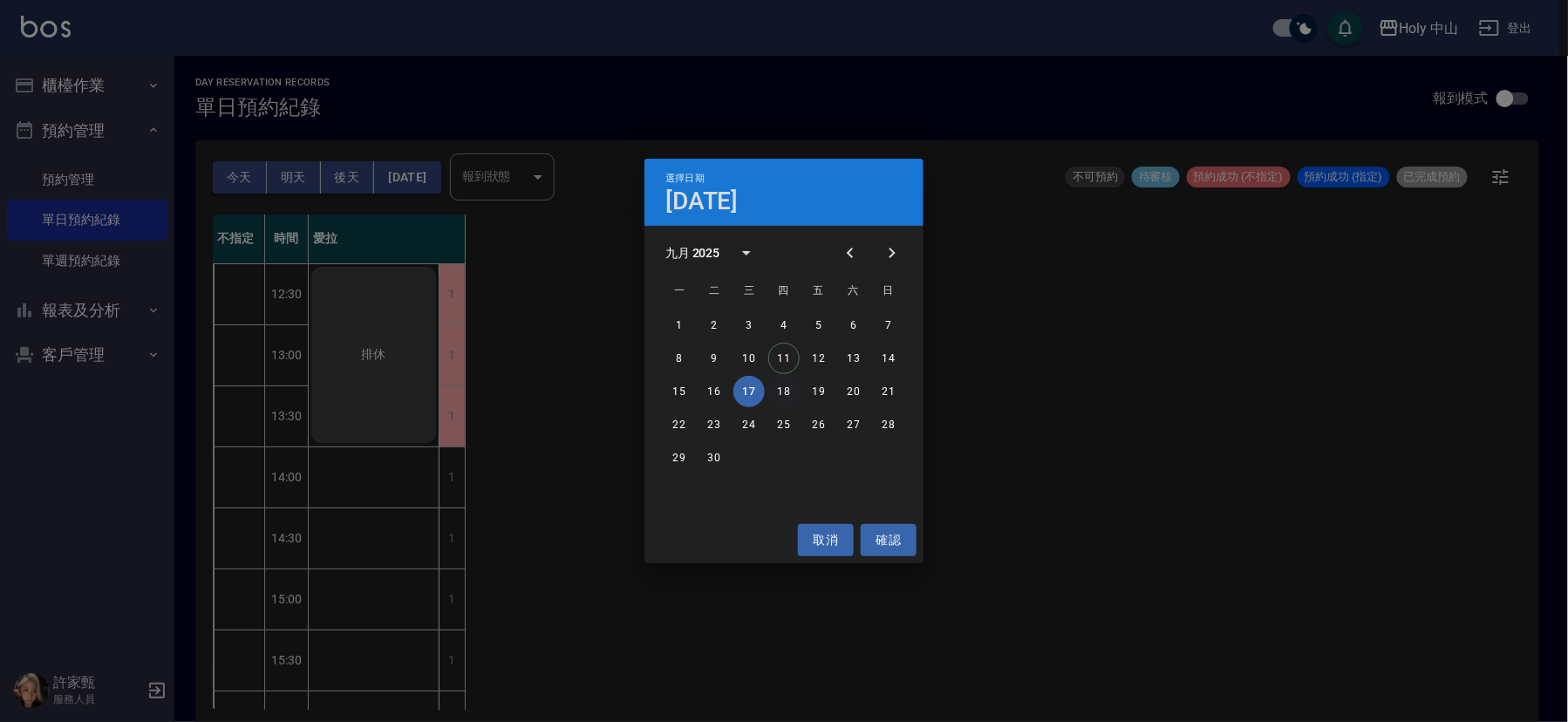
click at [776, 390] on button "18" at bounding box center [784, 391] width 31 height 31
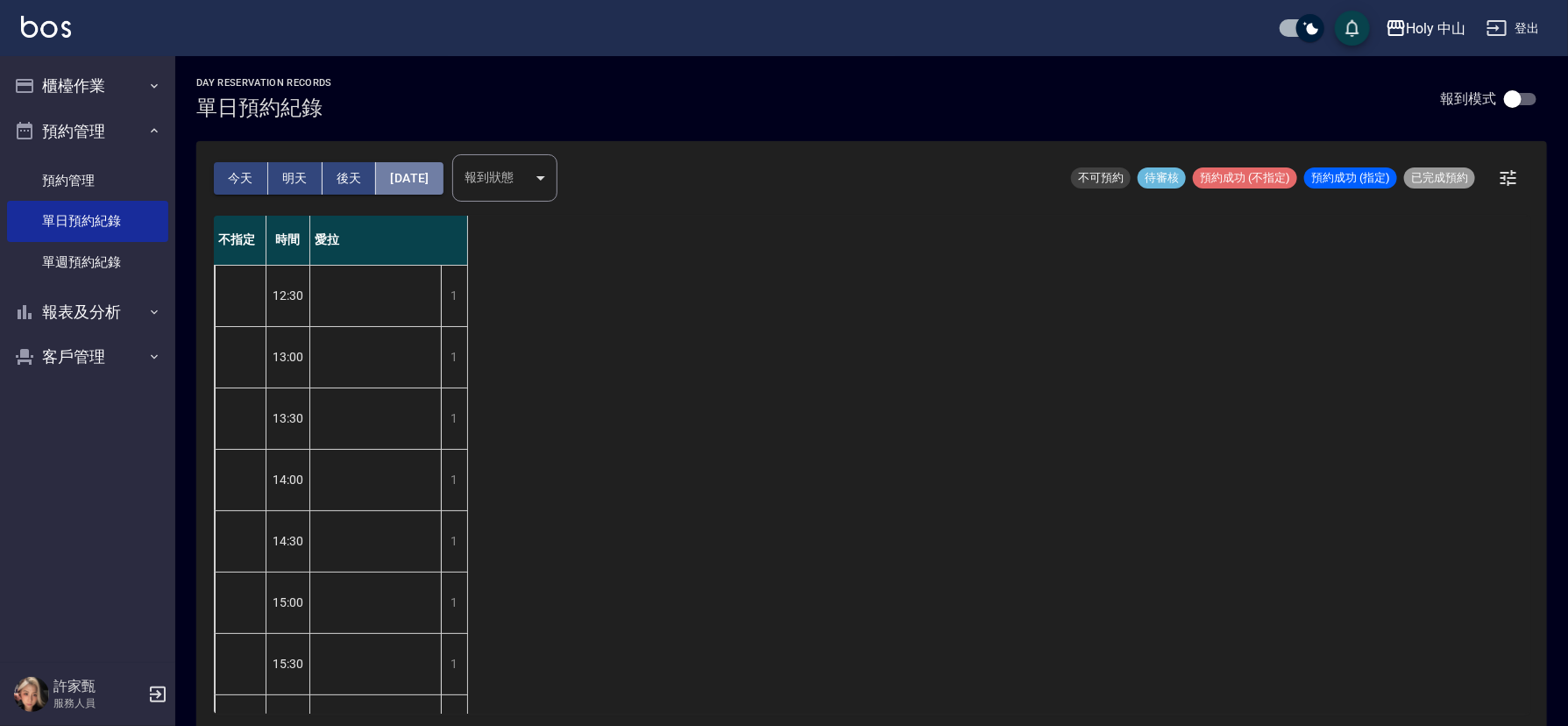
click at [436, 170] on button "[DATE]" at bounding box center [409, 178] width 67 height 32
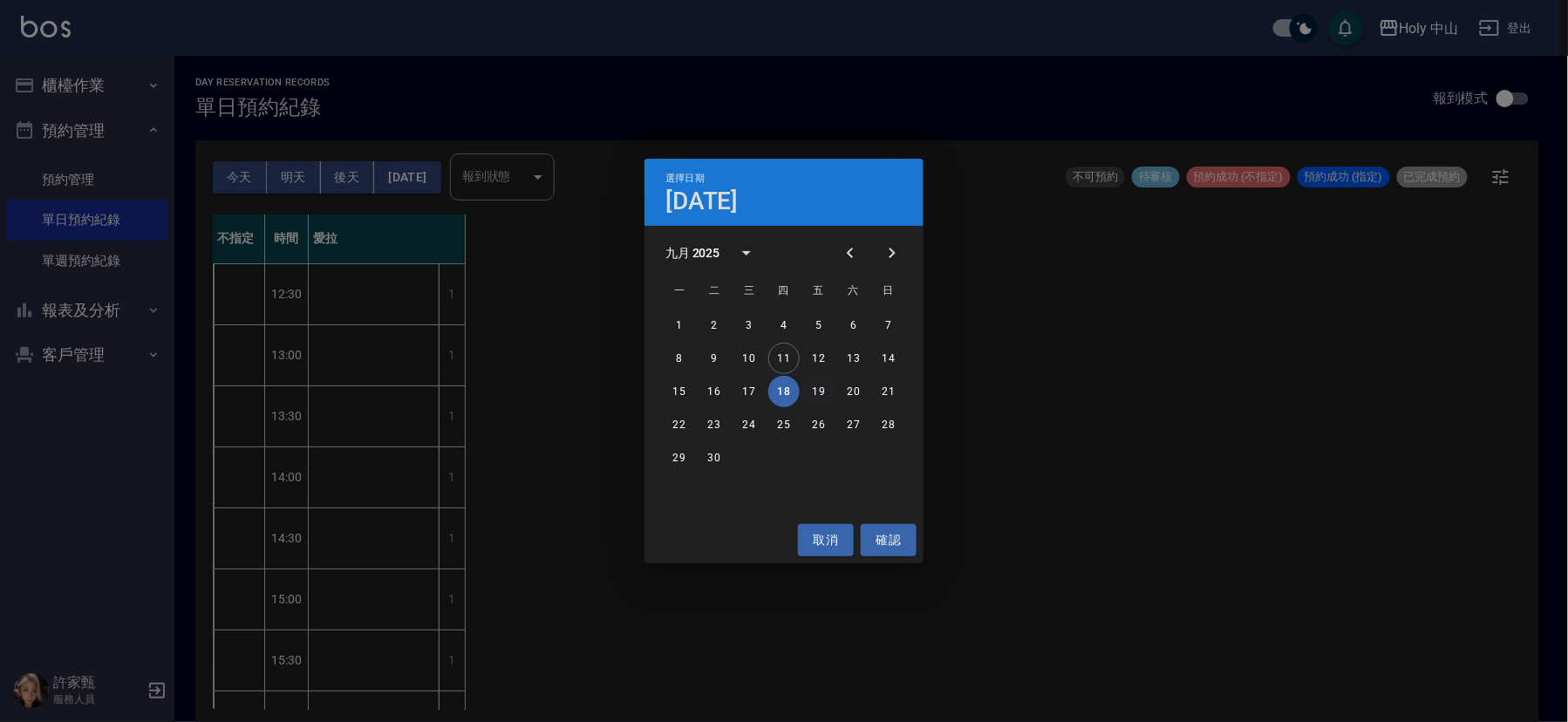
click at [822, 391] on button "19" at bounding box center [819, 391] width 31 height 31
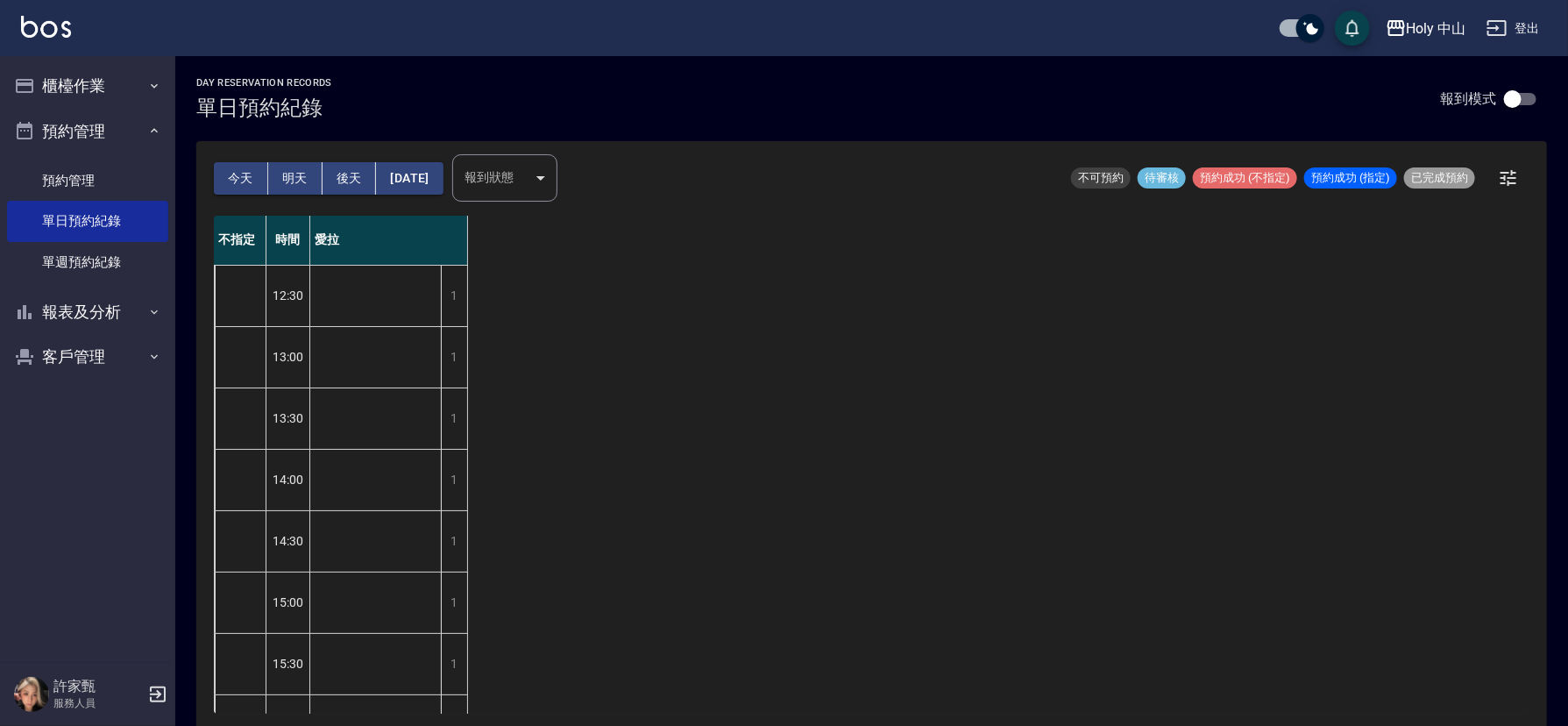
click at [425, 174] on button "[DATE]" at bounding box center [409, 178] width 67 height 32
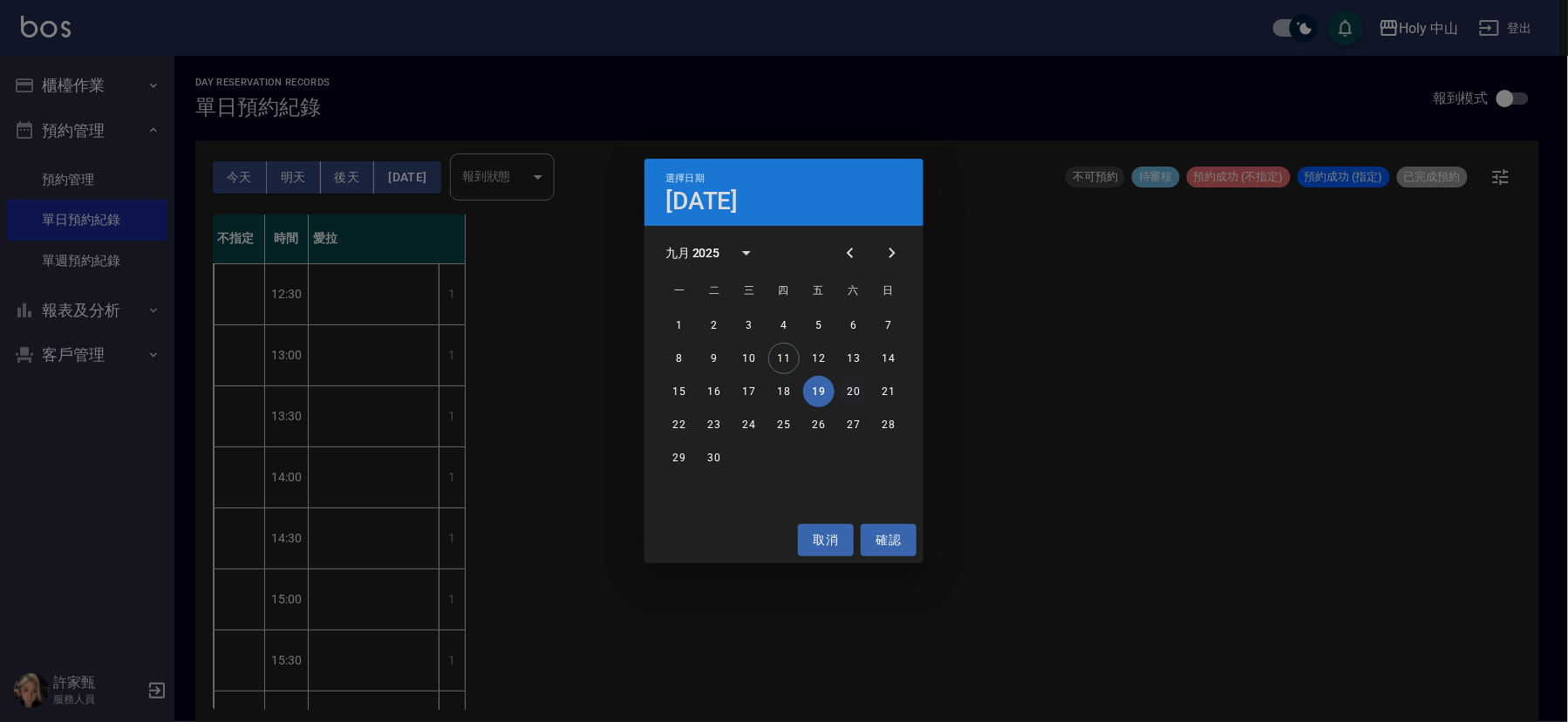
click at [845, 388] on button "20" at bounding box center [854, 391] width 31 height 31
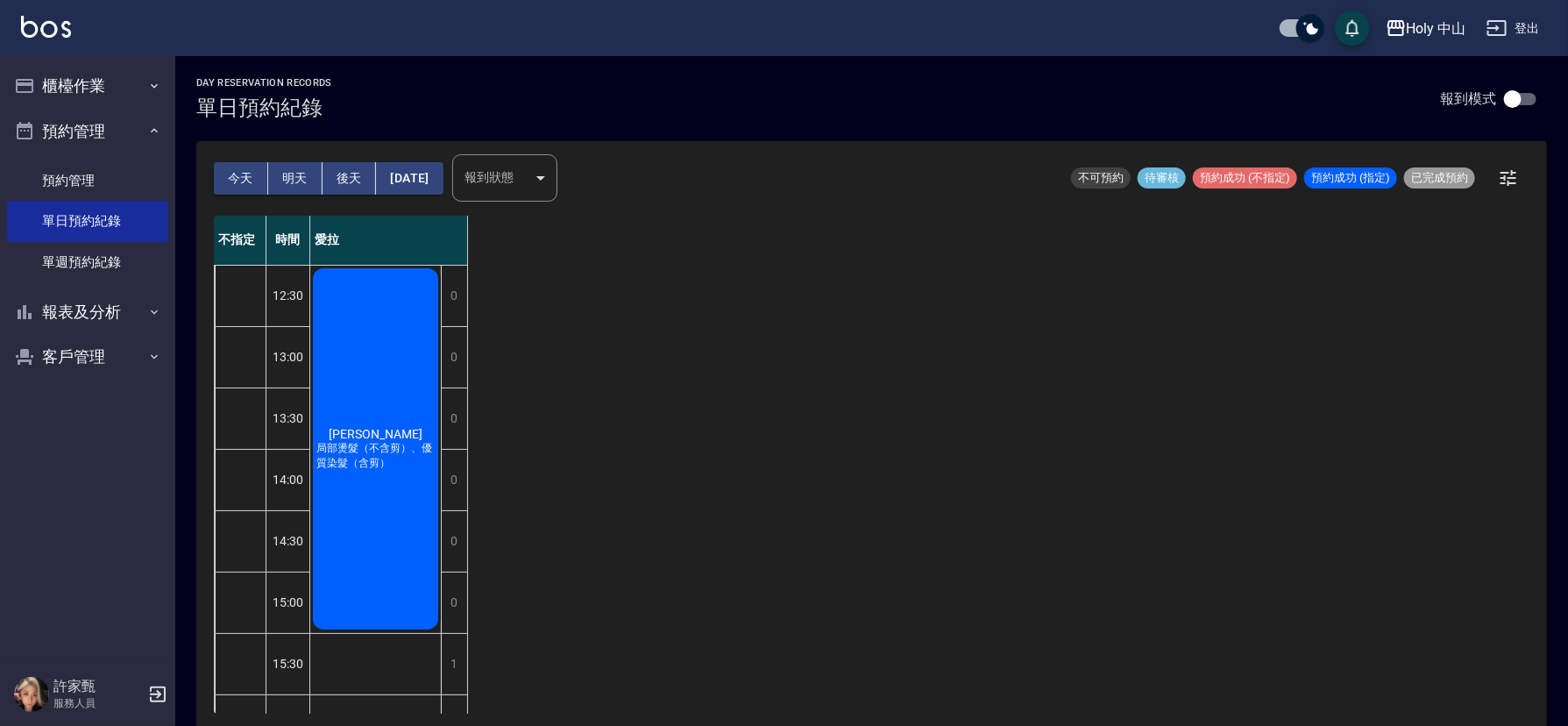
click at [409, 176] on button "[DATE]" at bounding box center [409, 178] width 67 height 32
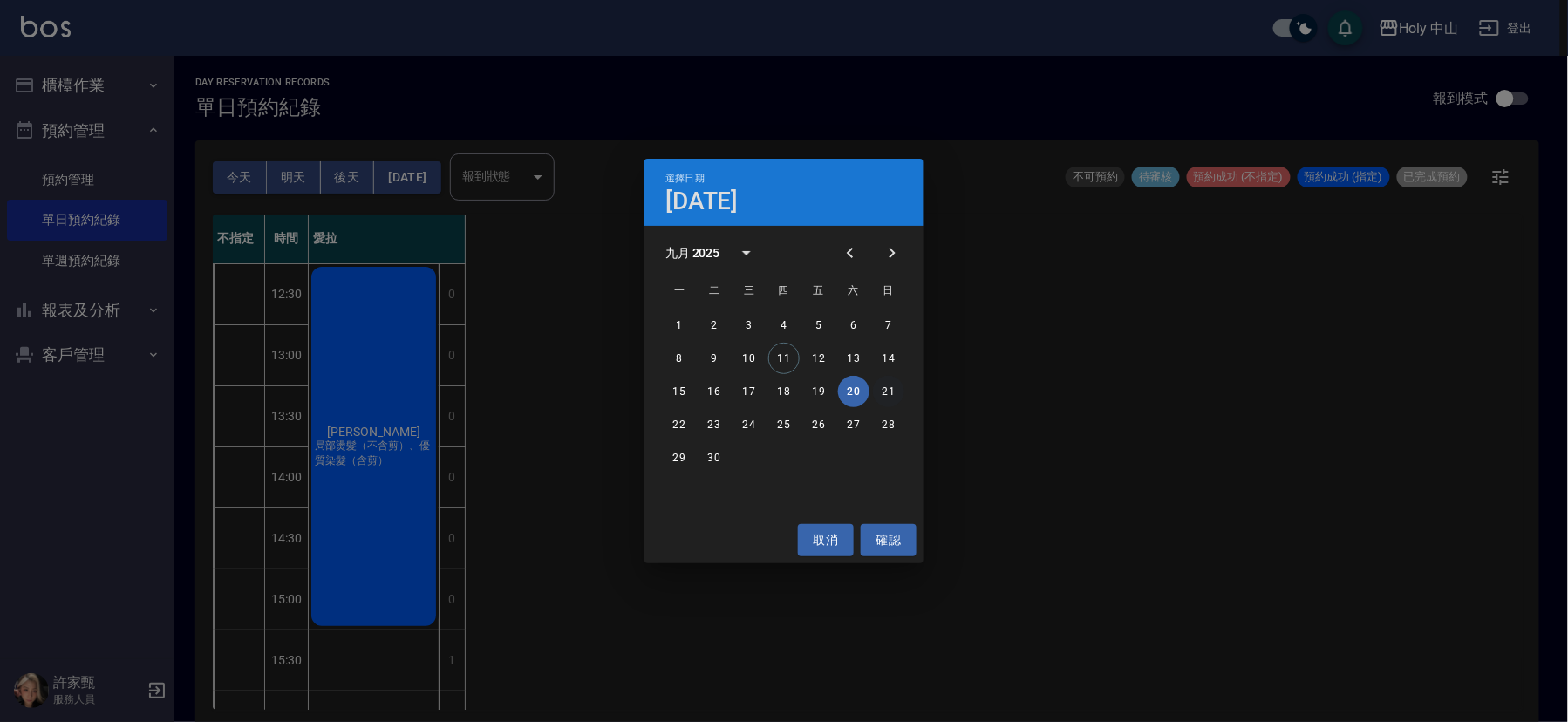
click at [888, 384] on button "21" at bounding box center [888, 391] width 31 height 31
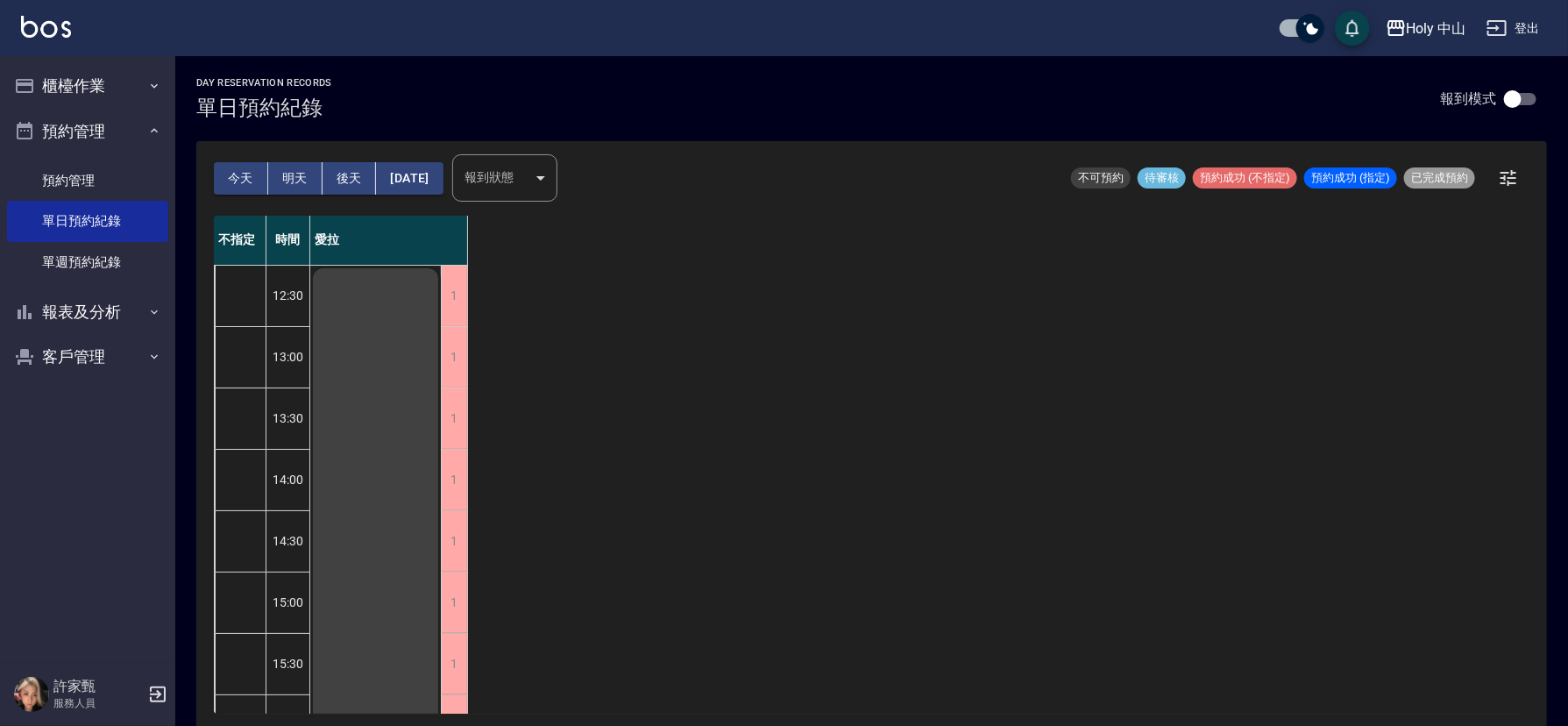
click at [442, 186] on button "[DATE]" at bounding box center [409, 178] width 67 height 32
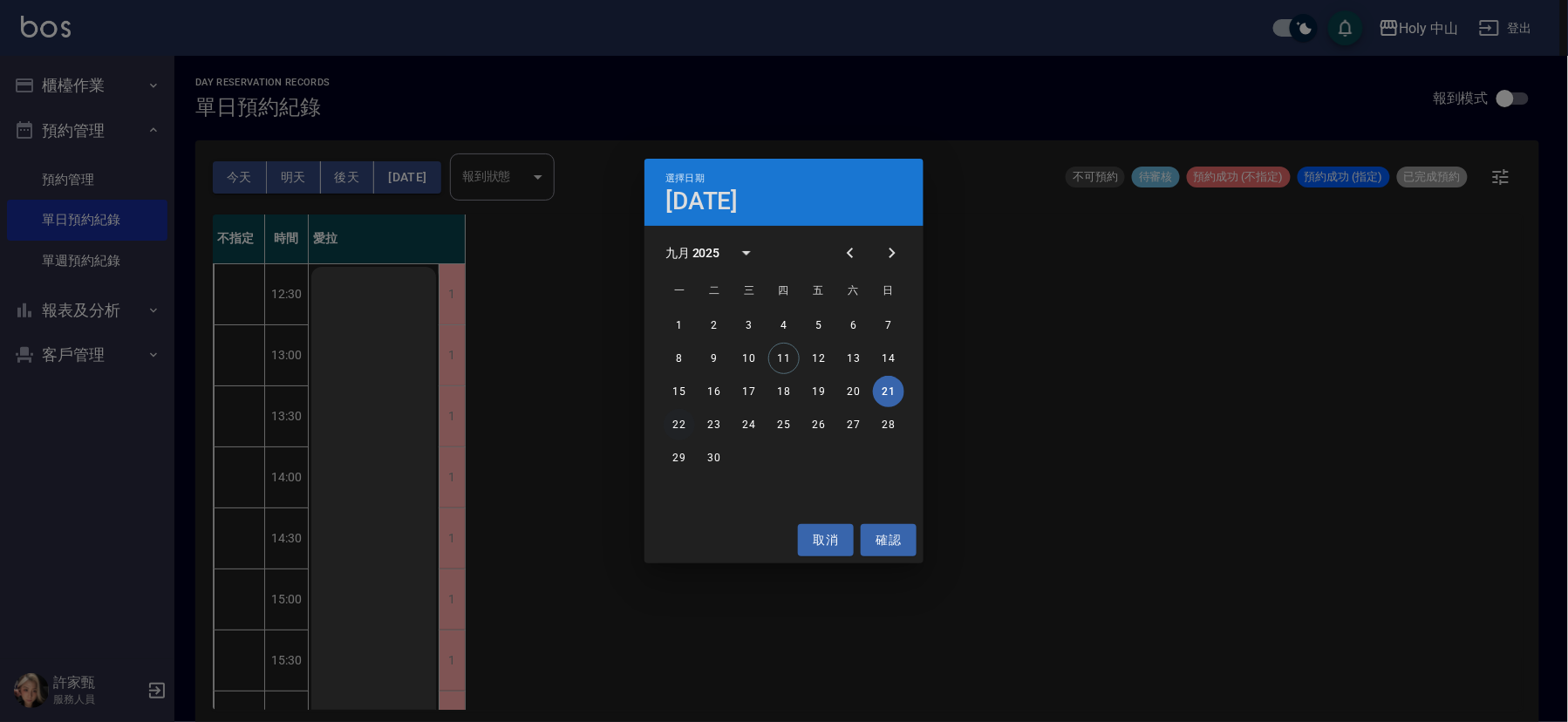
click at [682, 427] on button "22" at bounding box center [679, 425] width 31 height 31
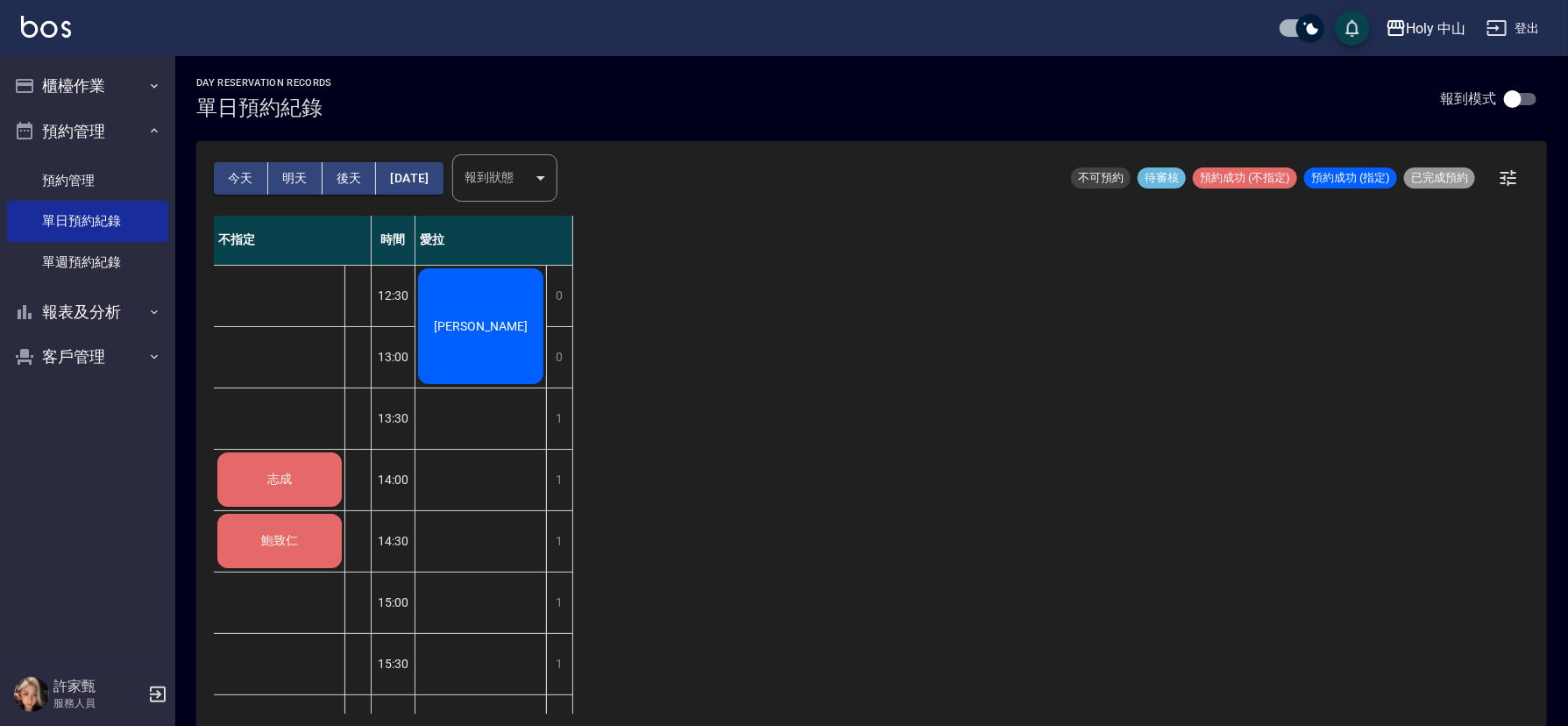
click at [287, 477] on span "志成" at bounding box center [279, 480] width 31 height 16
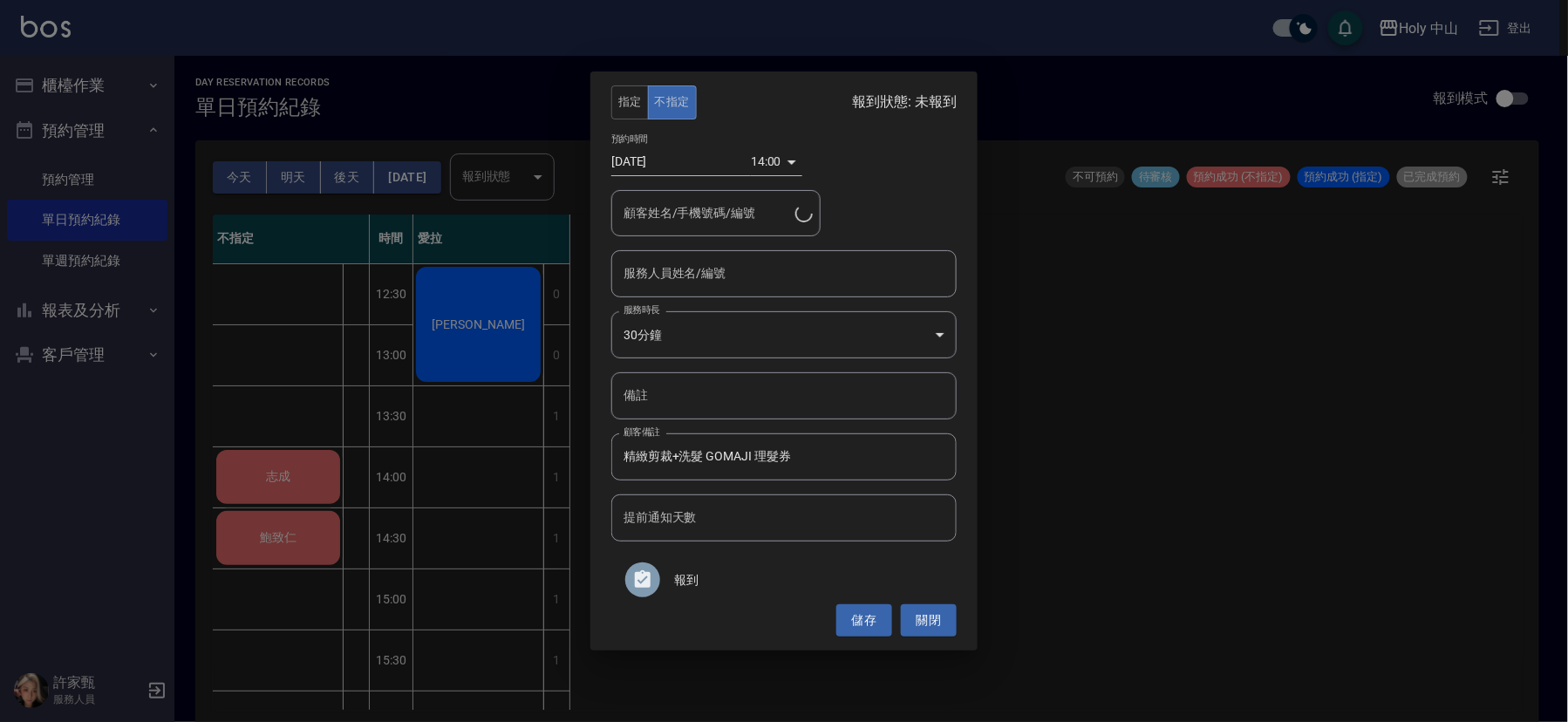
type input "志成/0930867010"
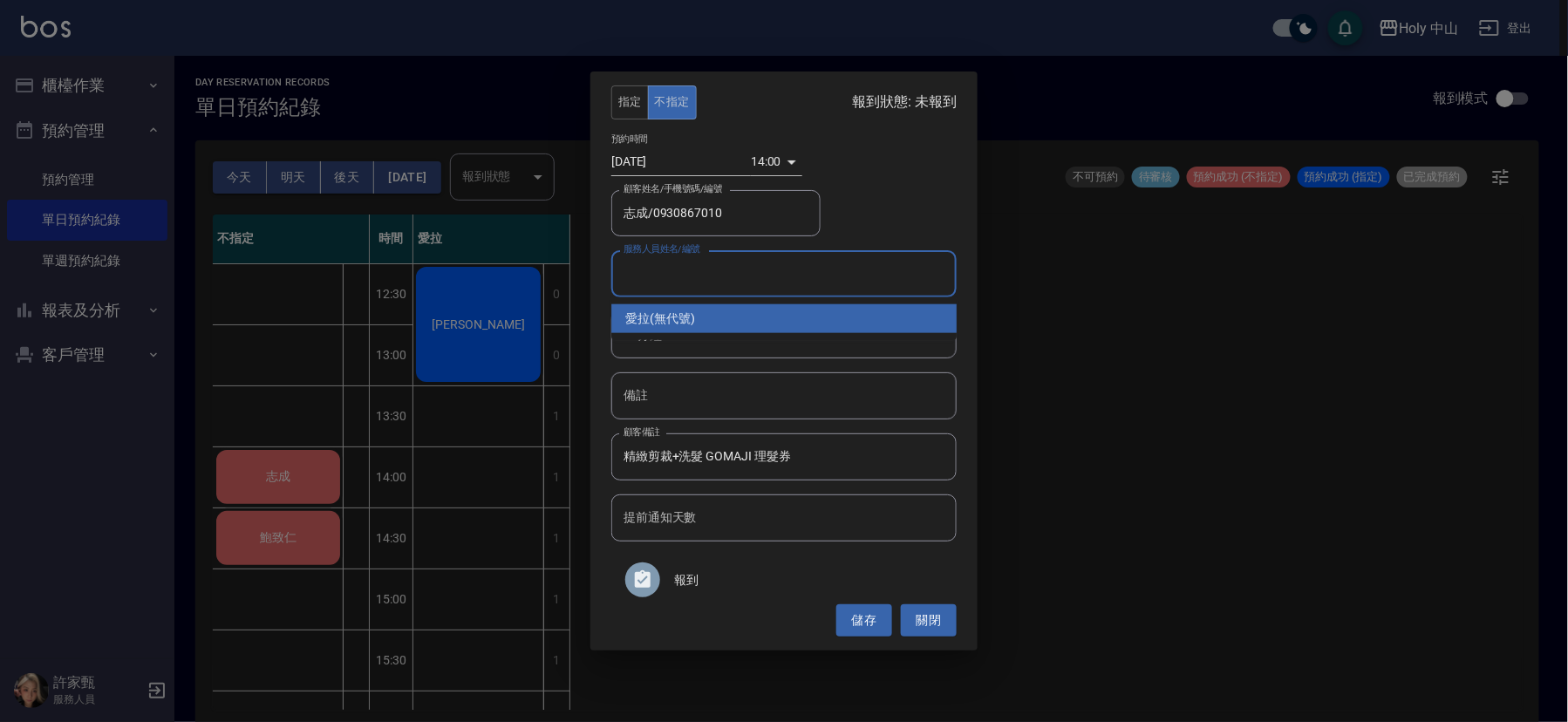
click at [746, 278] on input "服務人員姓名/編號" at bounding box center [784, 273] width 330 height 30
click at [716, 309] on div "愛拉 (無代號)" at bounding box center [784, 318] width 345 height 28
type input "愛拉(無代號)"
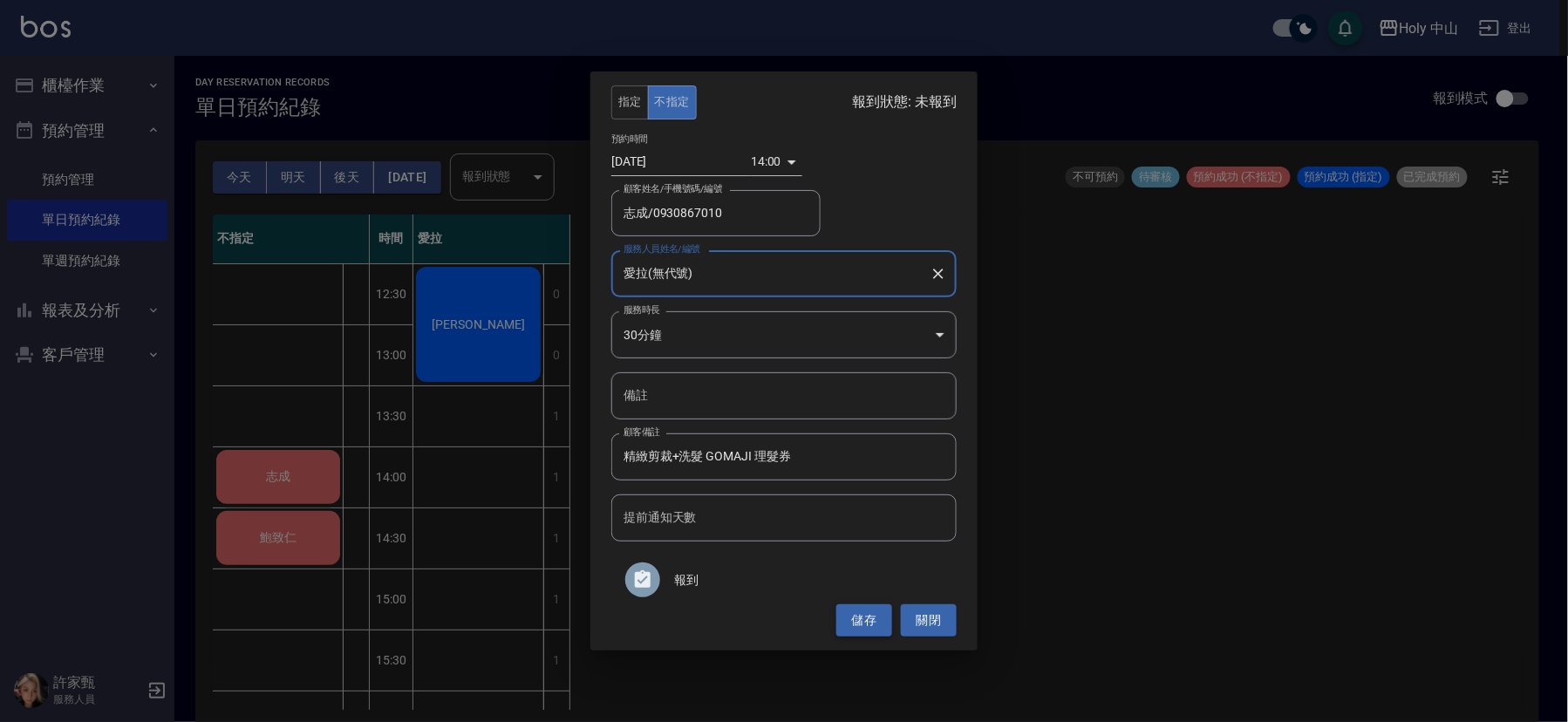
click at [860, 612] on button "儲存" at bounding box center [864, 620] width 56 height 32
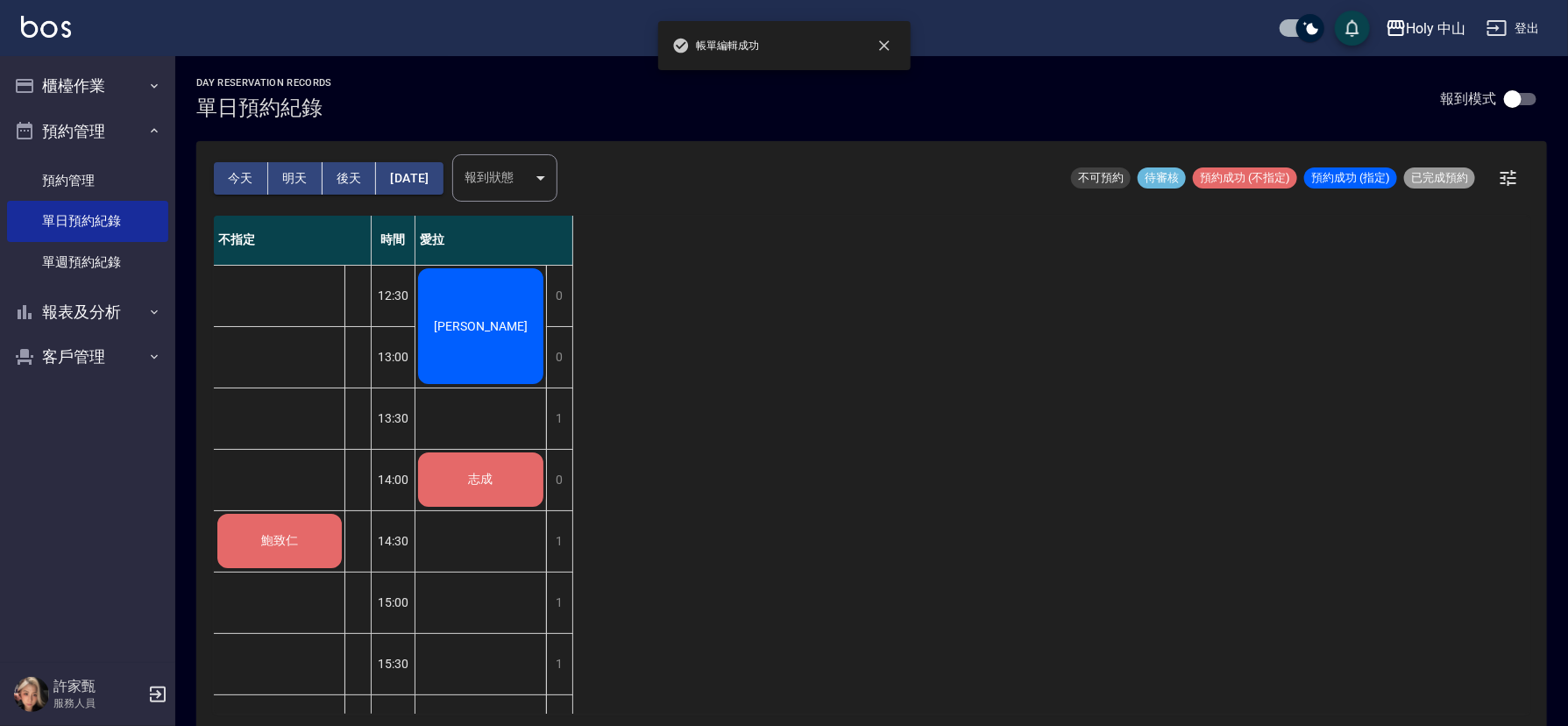
click at [310, 549] on div "鮑致仁" at bounding box center [279, 541] width 130 height 60
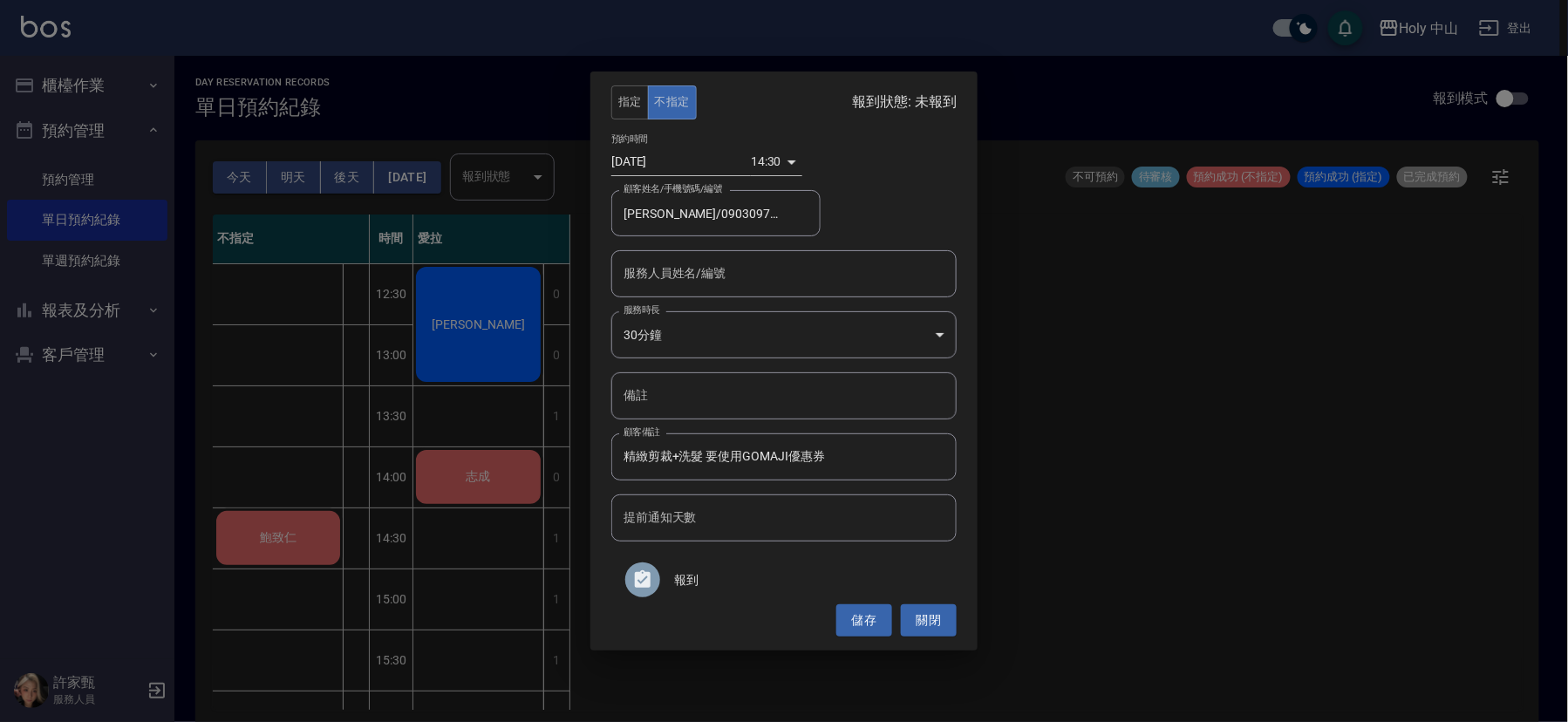
click at [768, 276] on input "服務人員姓名/編號" at bounding box center [784, 273] width 330 height 30
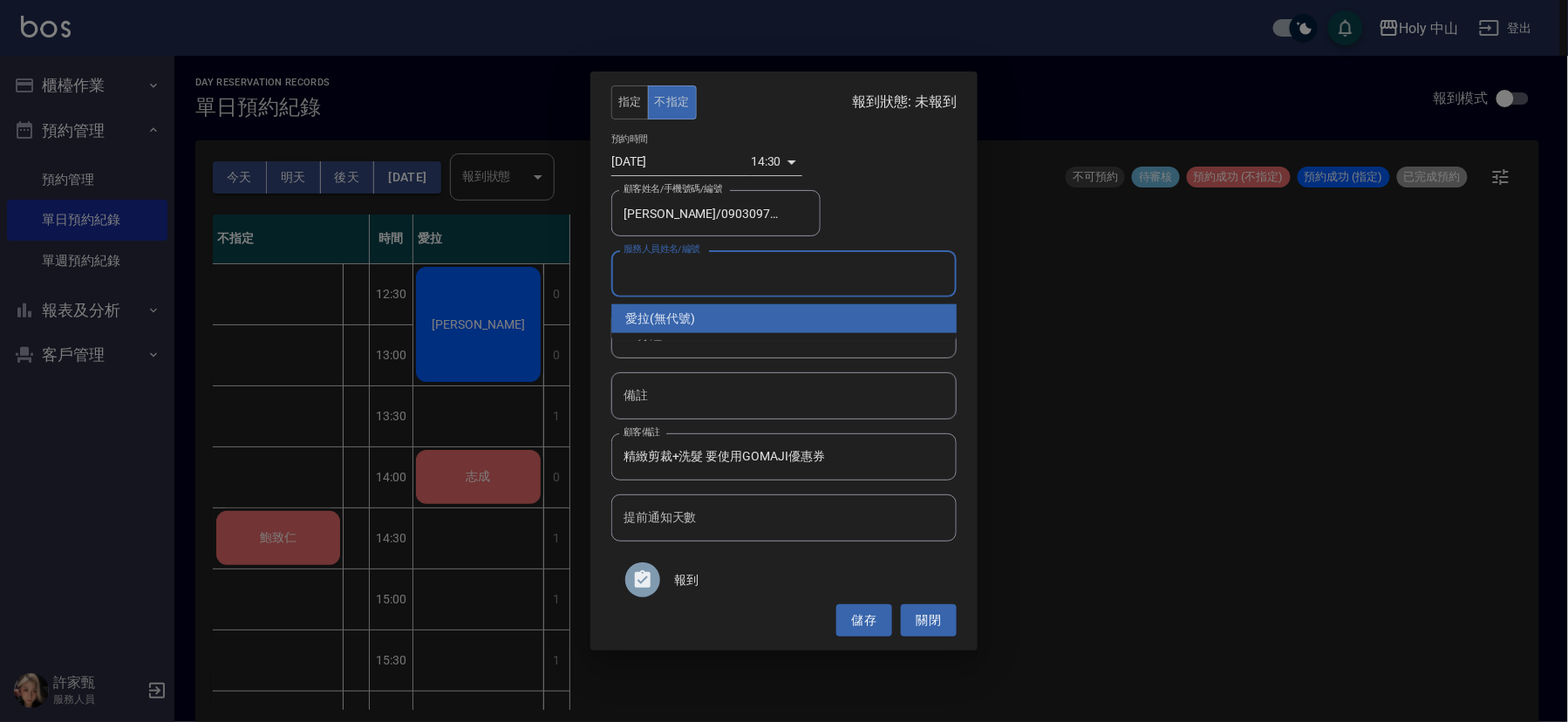
click at [709, 321] on div "愛拉 (無代號)" at bounding box center [784, 318] width 345 height 28
type input "愛拉(無代號)"
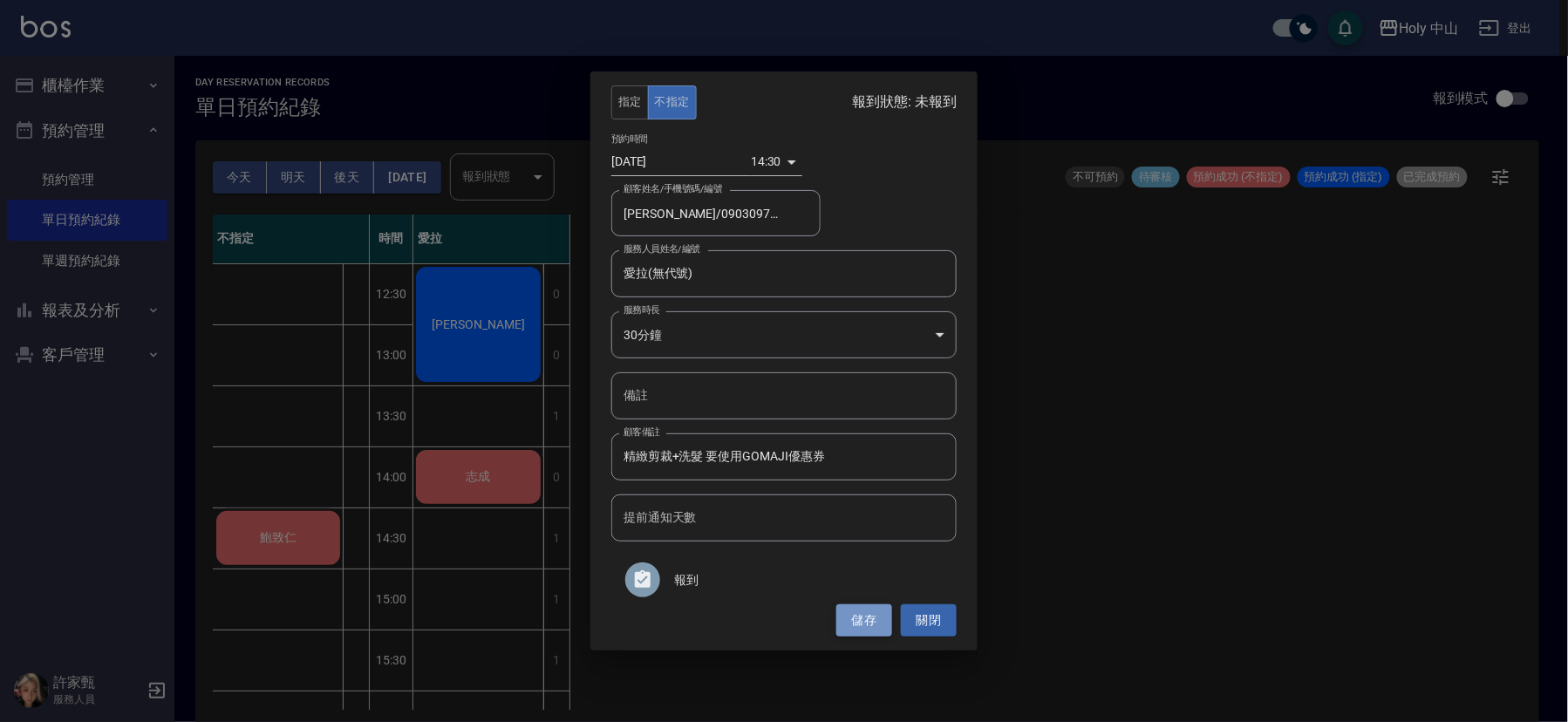
click at [866, 608] on button "儲存" at bounding box center [864, 620] width 56 height 32
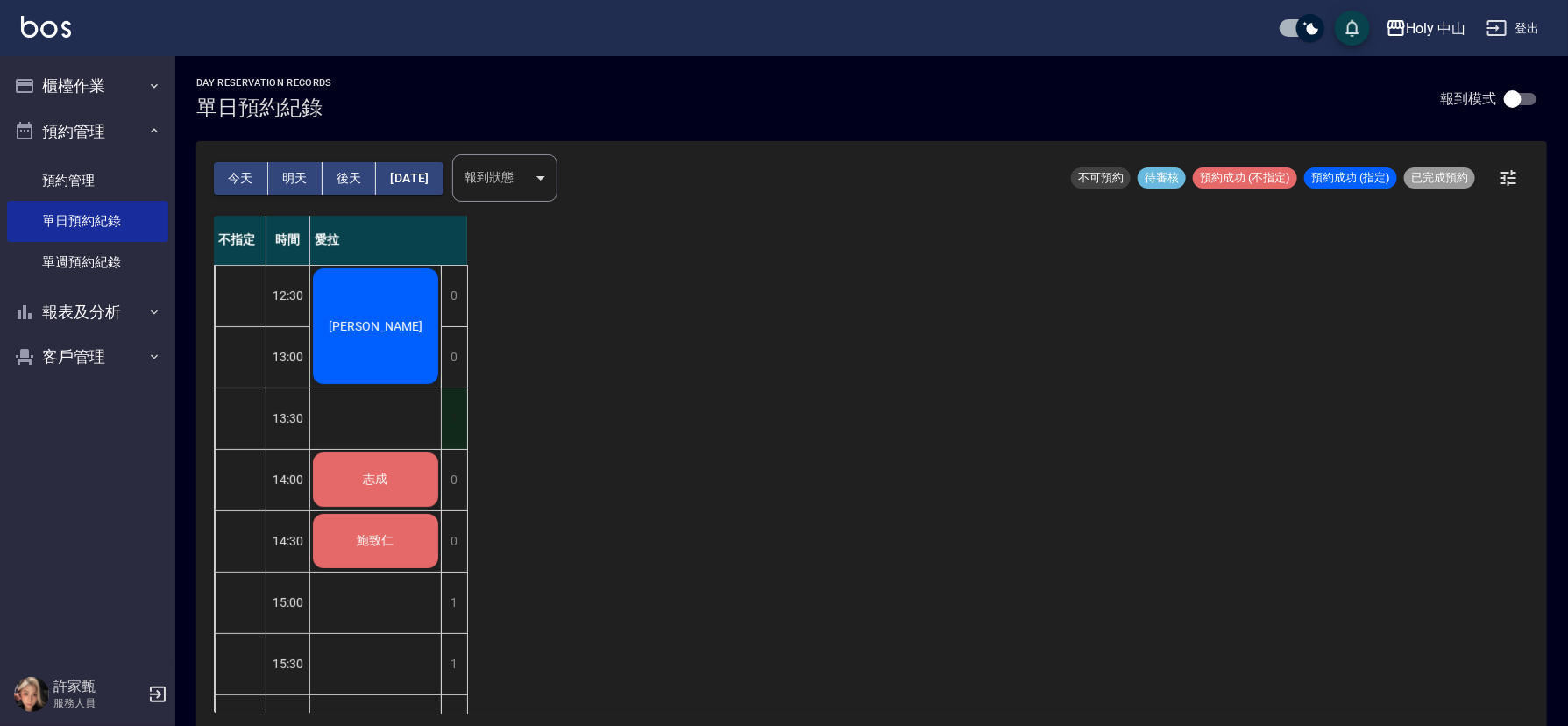
click at [451, 418] on div "1" at bounding box center [453, 419] width 27 height 61
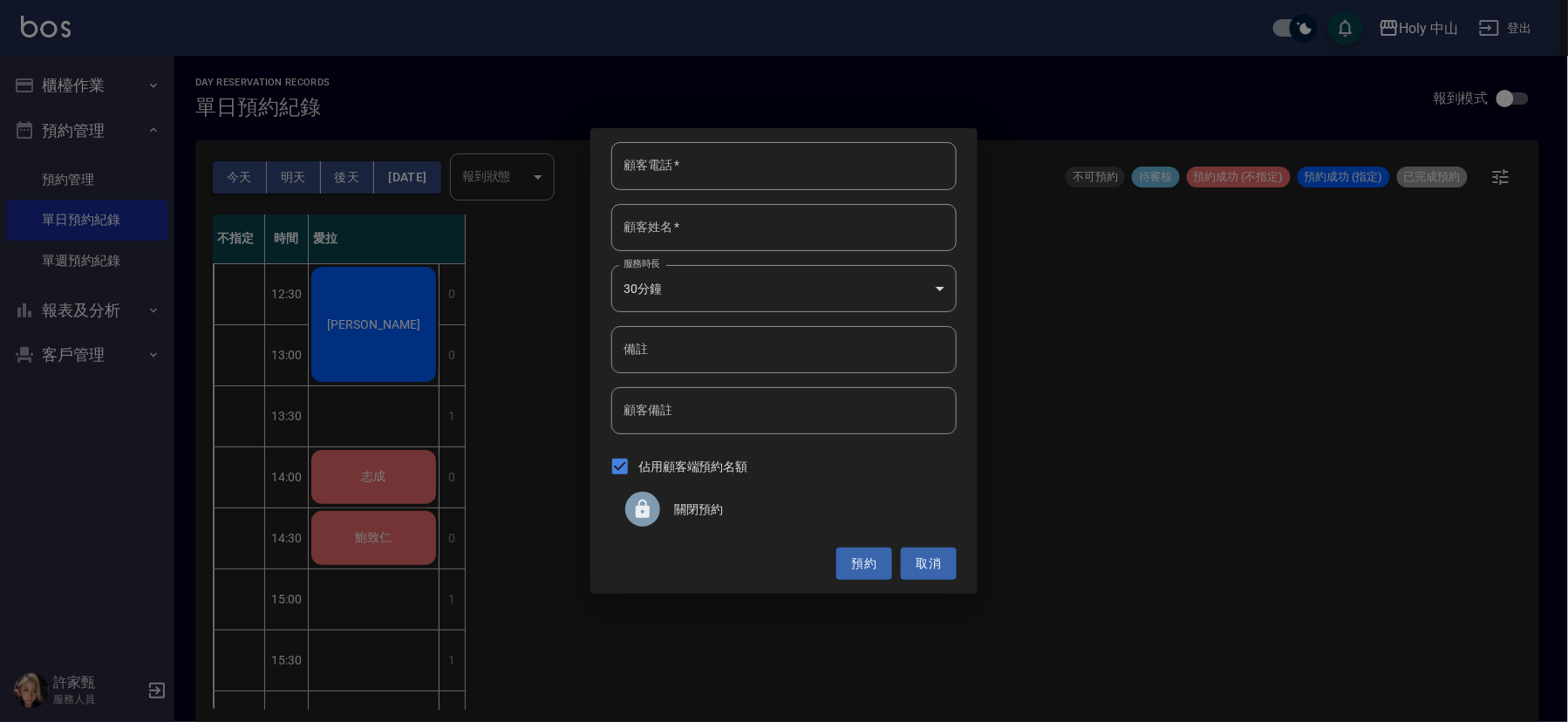
click at [689, 507] on span "關閉預約" at bounding box center [808, 510] width 269 height 19
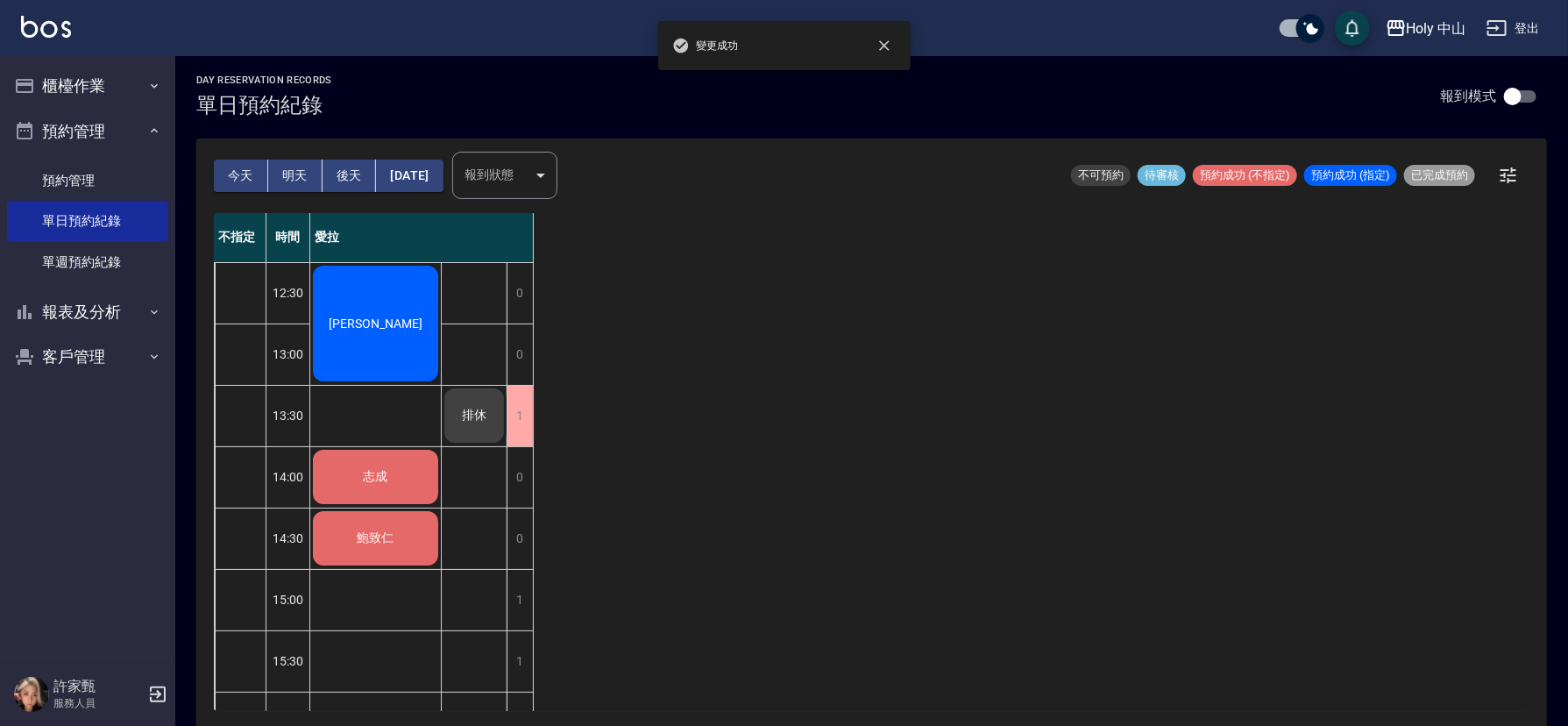
scroll to position [4, 0]
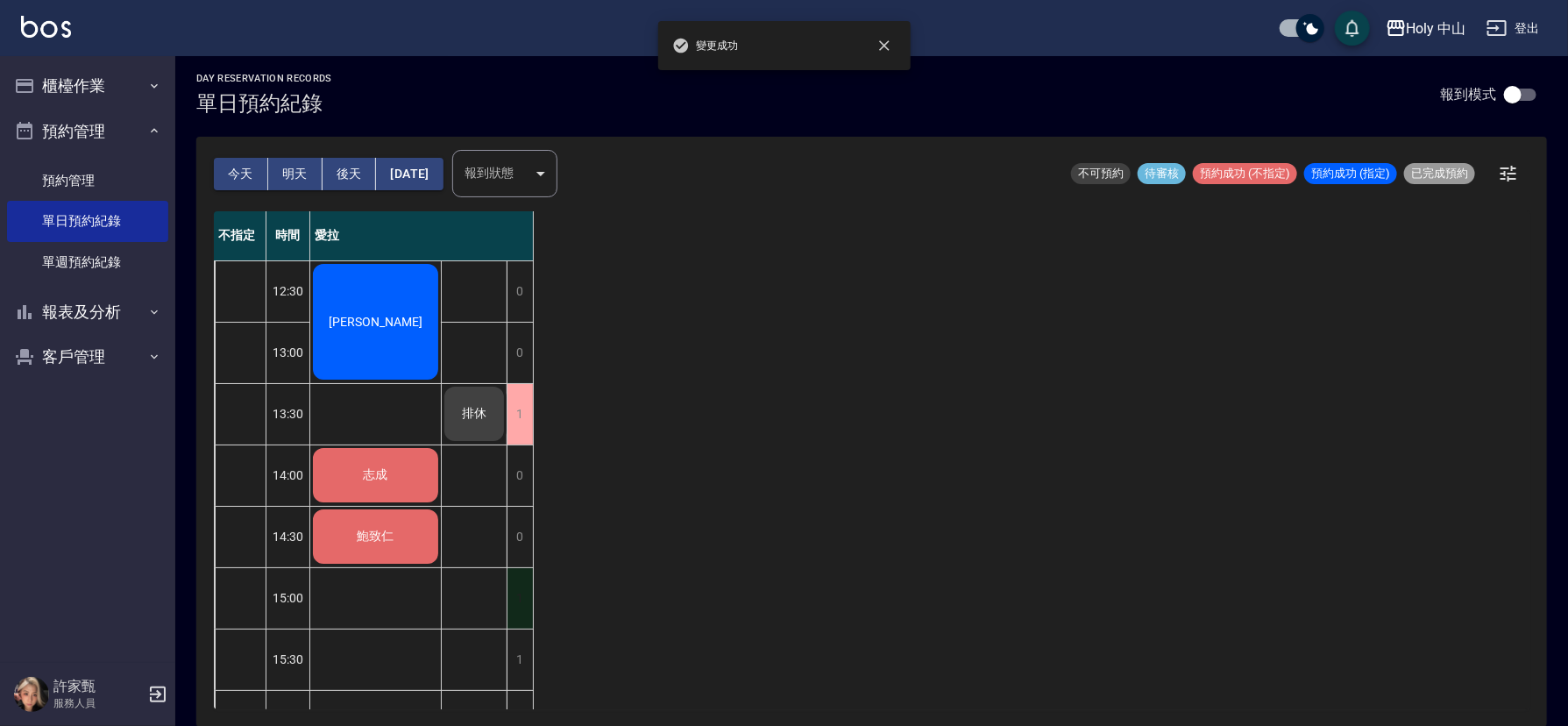
click at [519, 606] on div "1" at bounding box center [519, 599] width 27 height 61
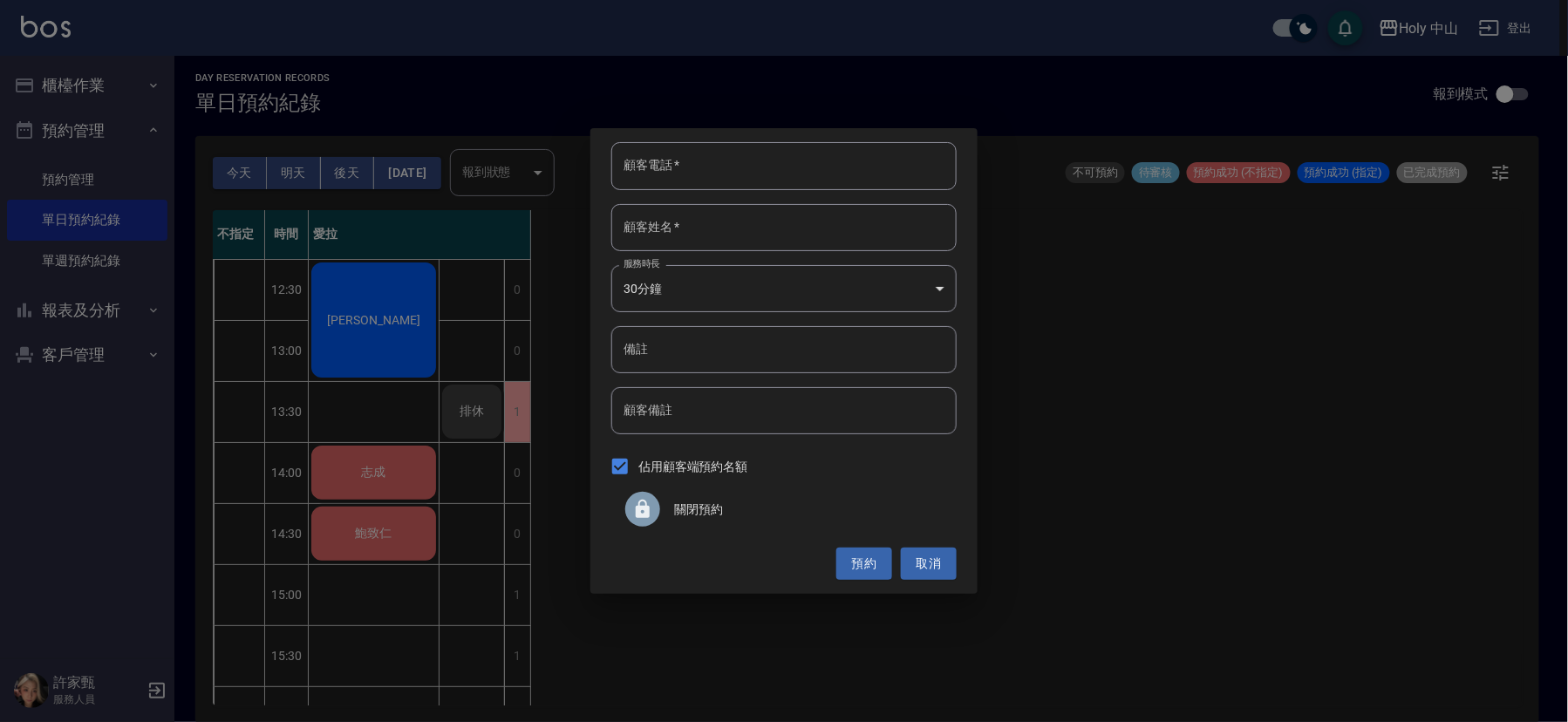
click at [645, 500] on icon at bounding box center [642, 509] width 21 height 21
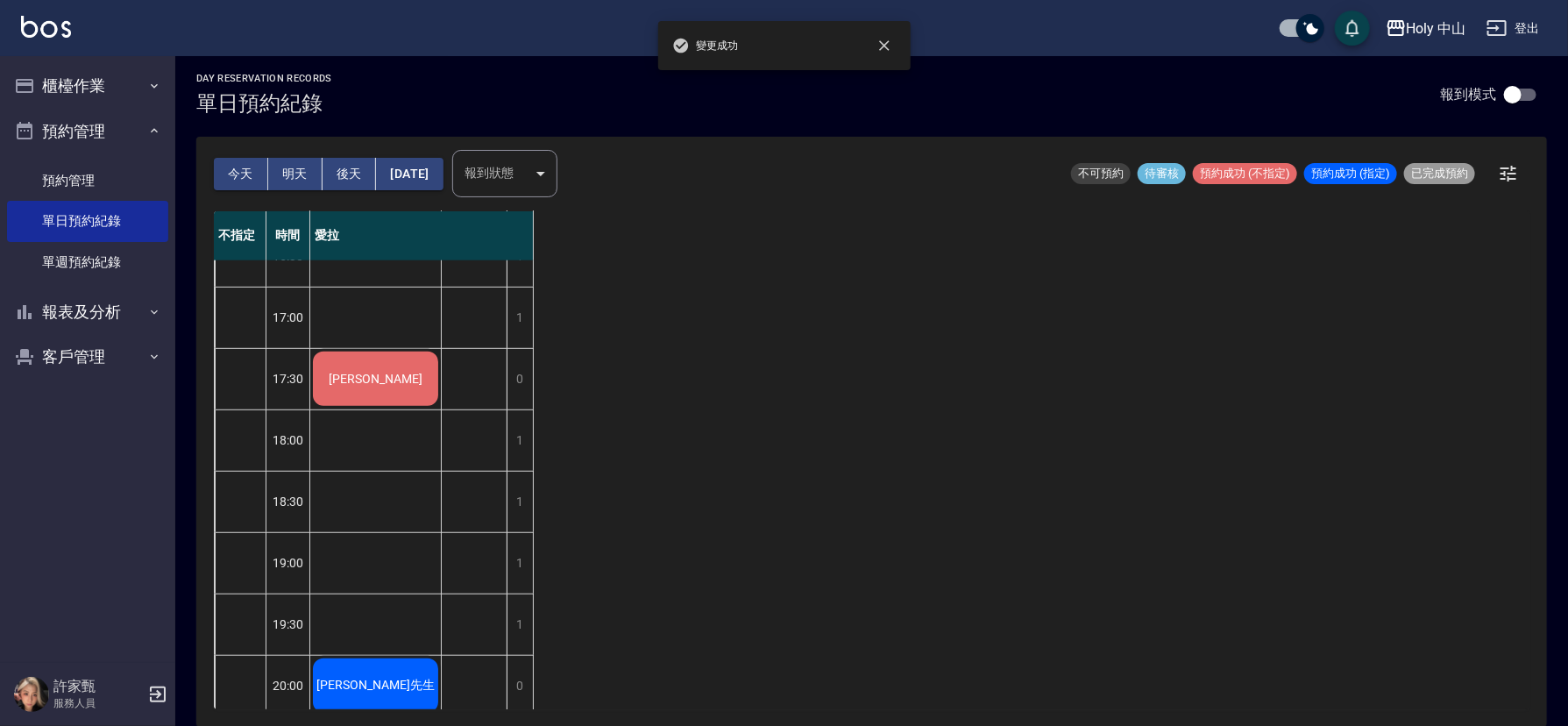
scroll to position [553, 0]
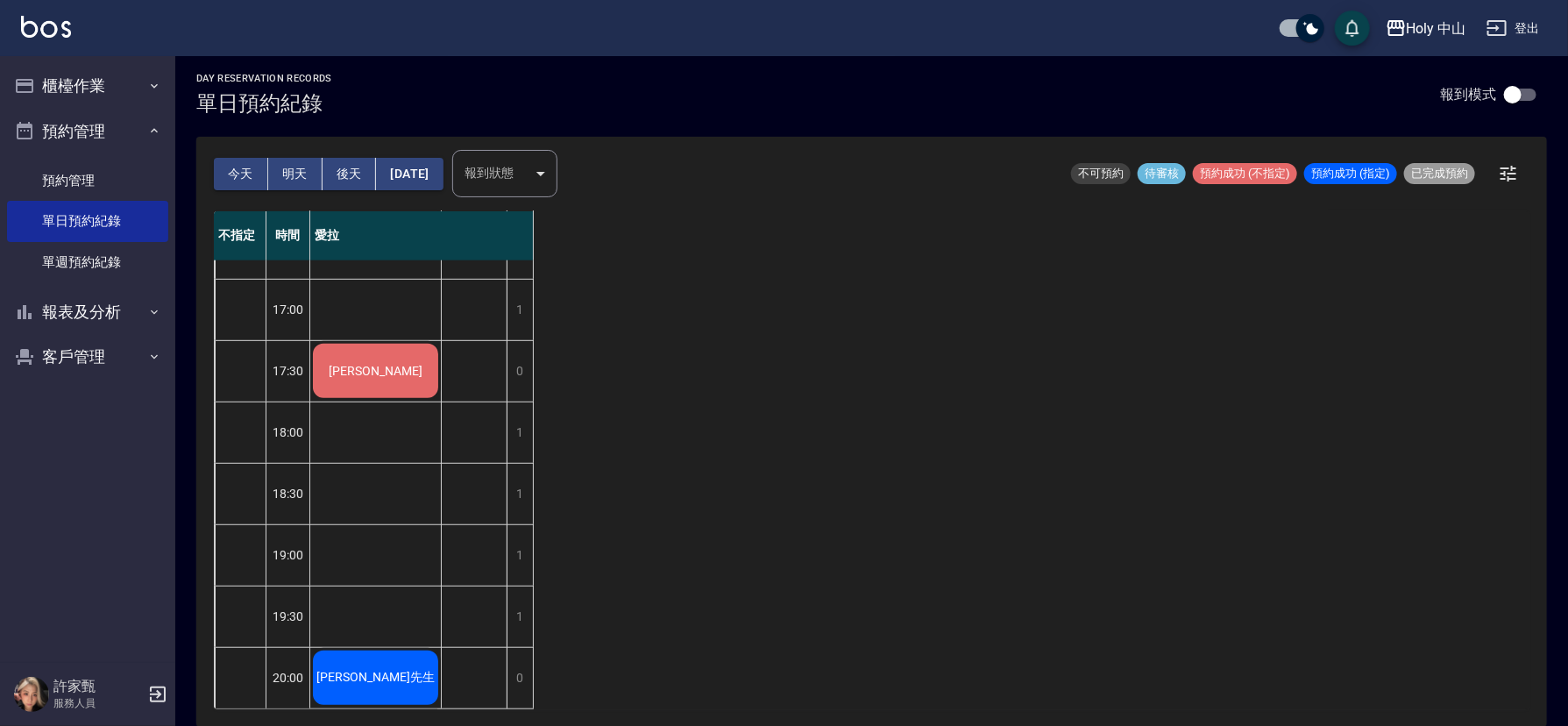
click at [423, 171] on button "[DATE]" at bounding box center [409, 173] width 67 height 32
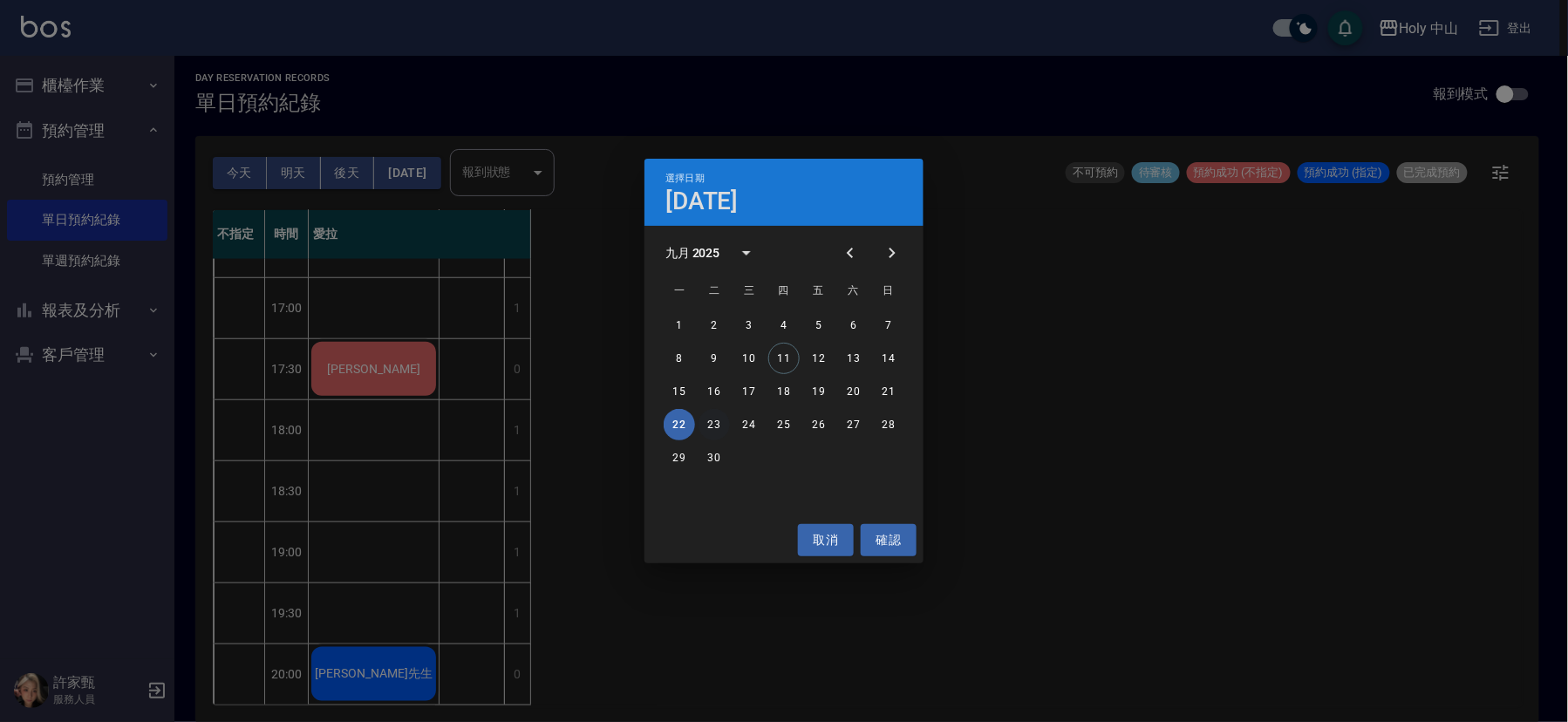
click at [710, 427] on button "23" at bounding box center [714, 425] width 31 height 31
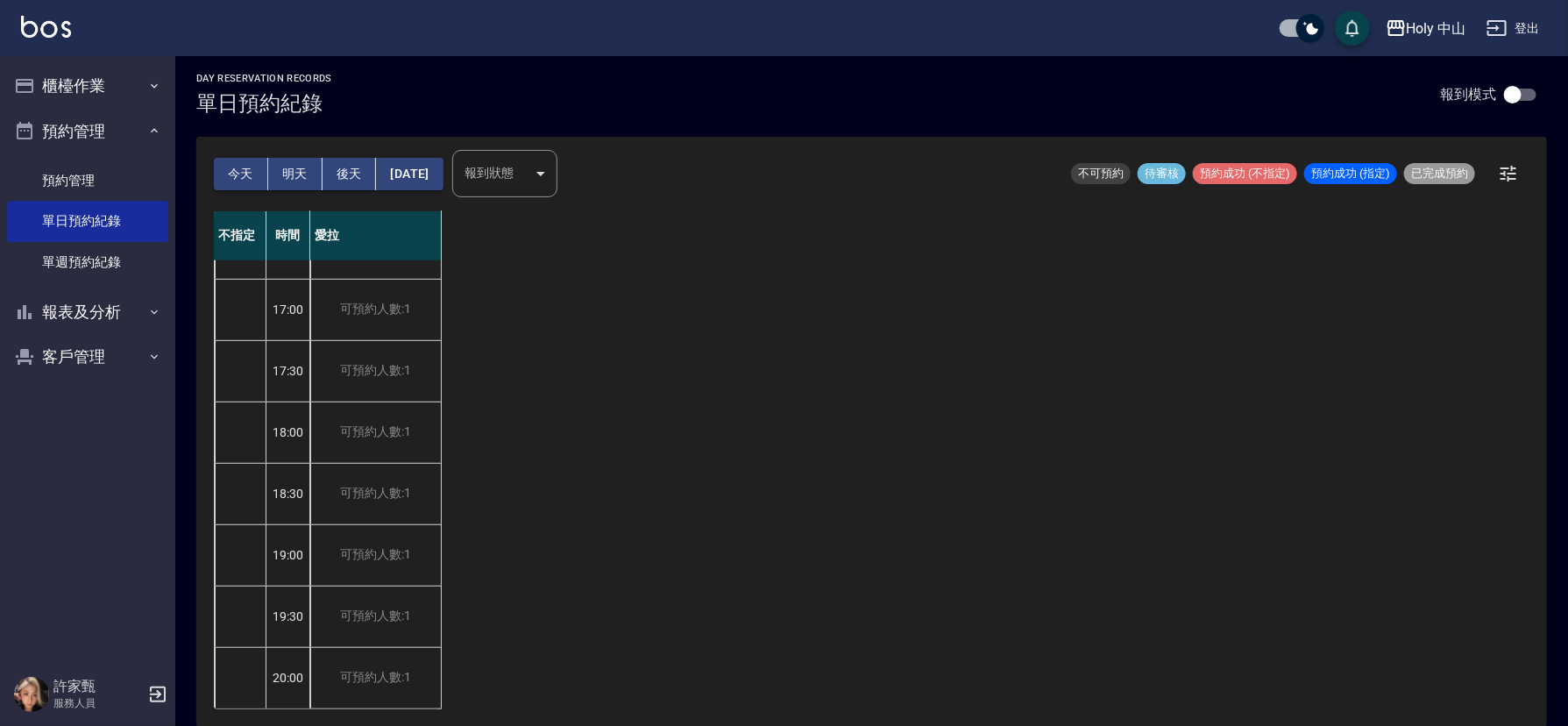
click at [410, 170] on button "[DATE]" at bounding box center [409, 173] width 67 height 32
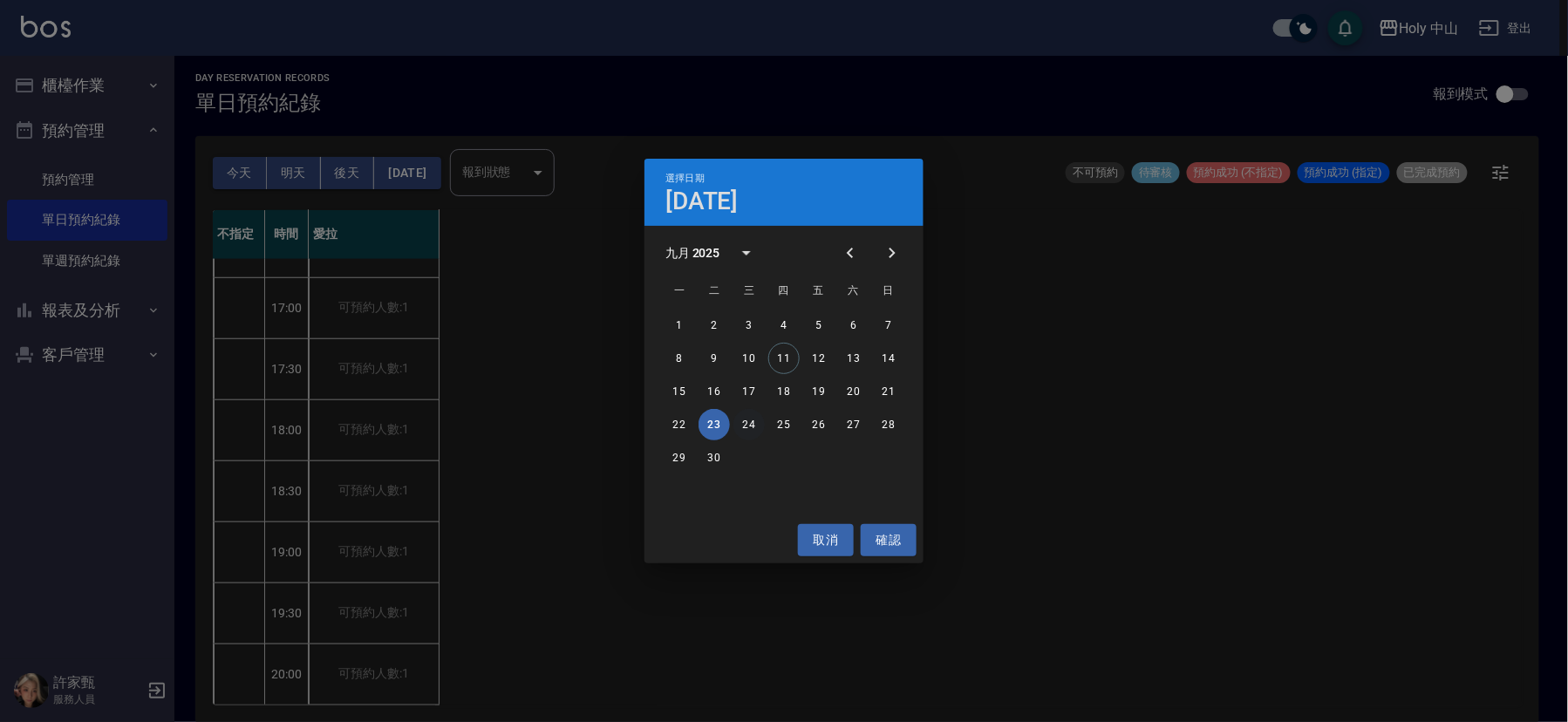
click at [743, 427] on button "24" at bounding box center [749, 425] width 31 height 31
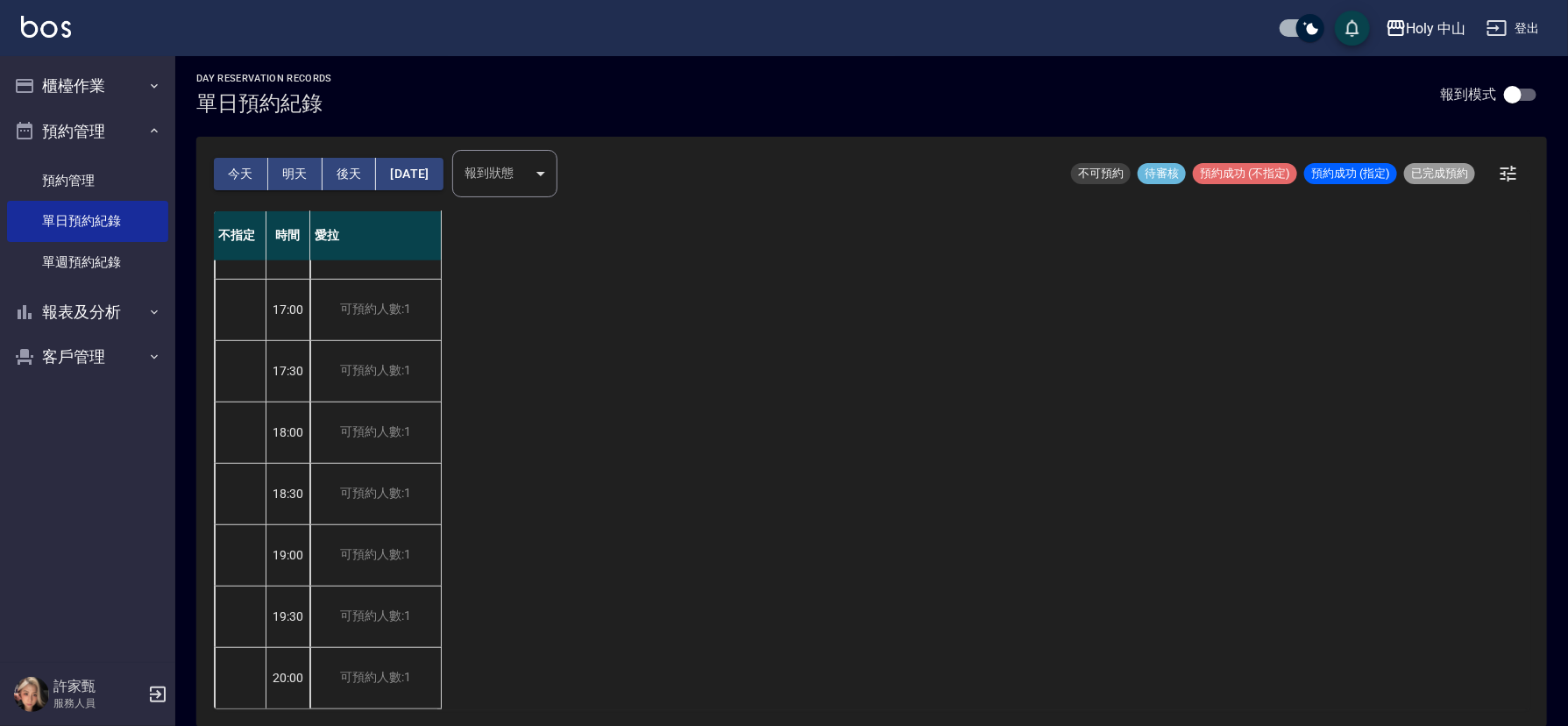
click at [421, 170] on button "[DATE]" at bounding box center [409, 173] width 67 height 32
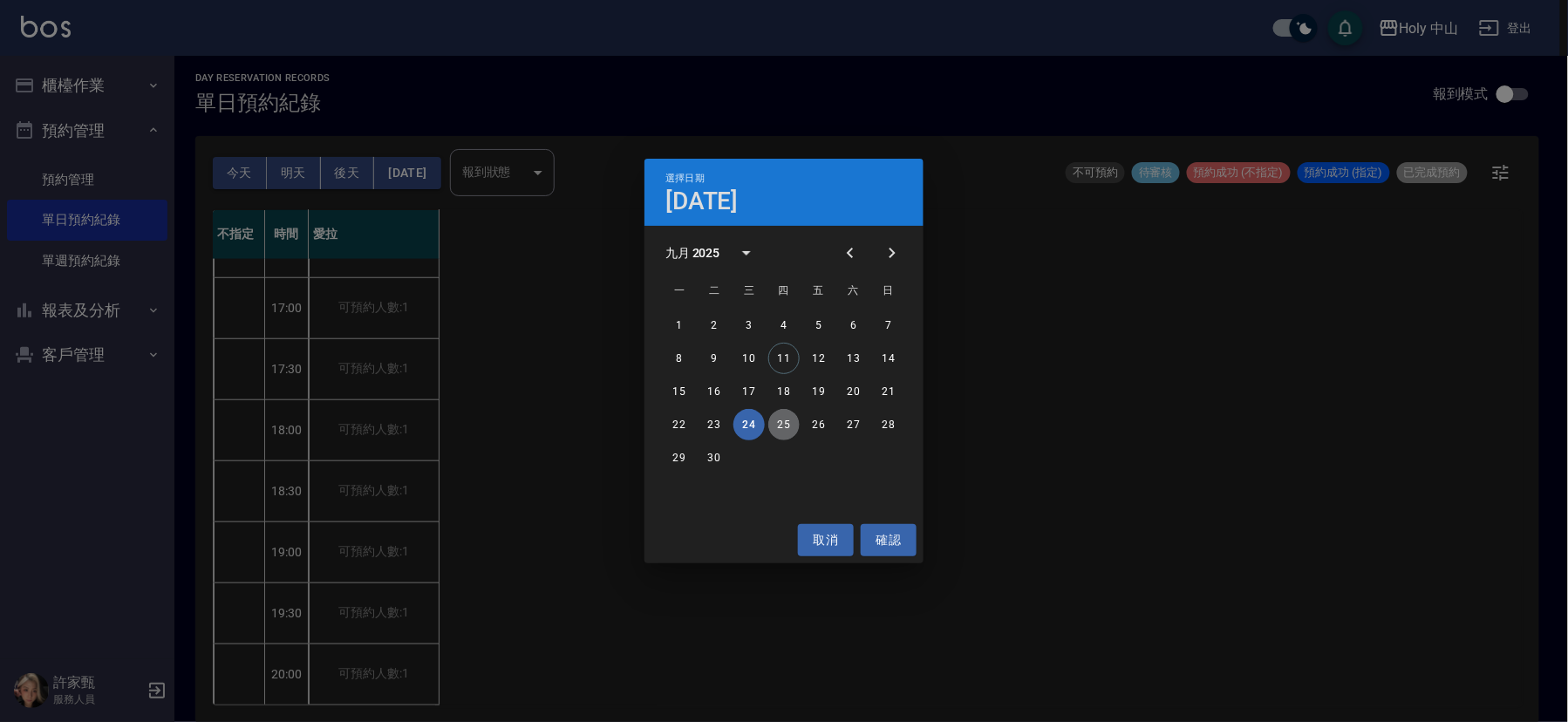
click at [784, 423] on button "25" at bounding box center [784, 425] width 31 height 31
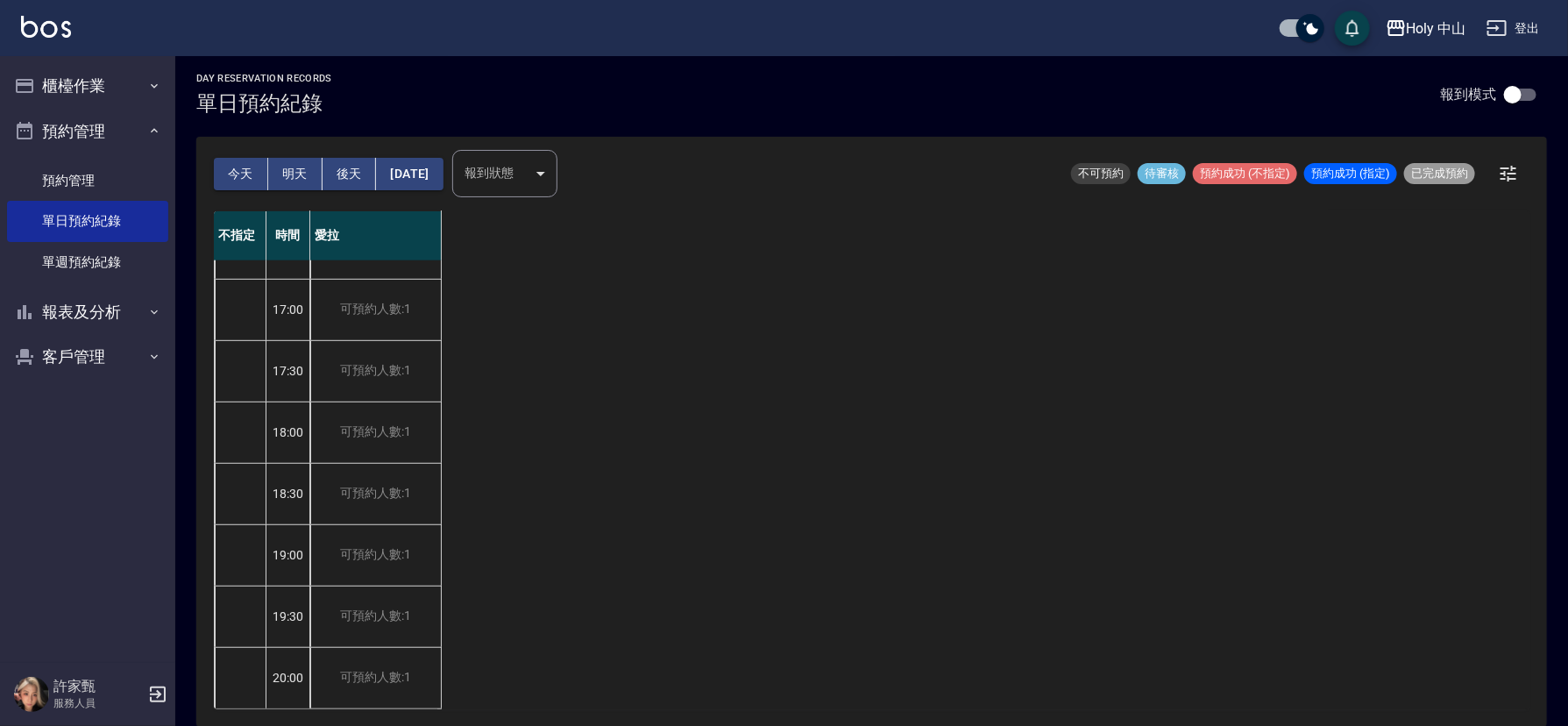
click at [429, 171] on button "[DATE]" at bounding box center [409, 173] width 67 height 32
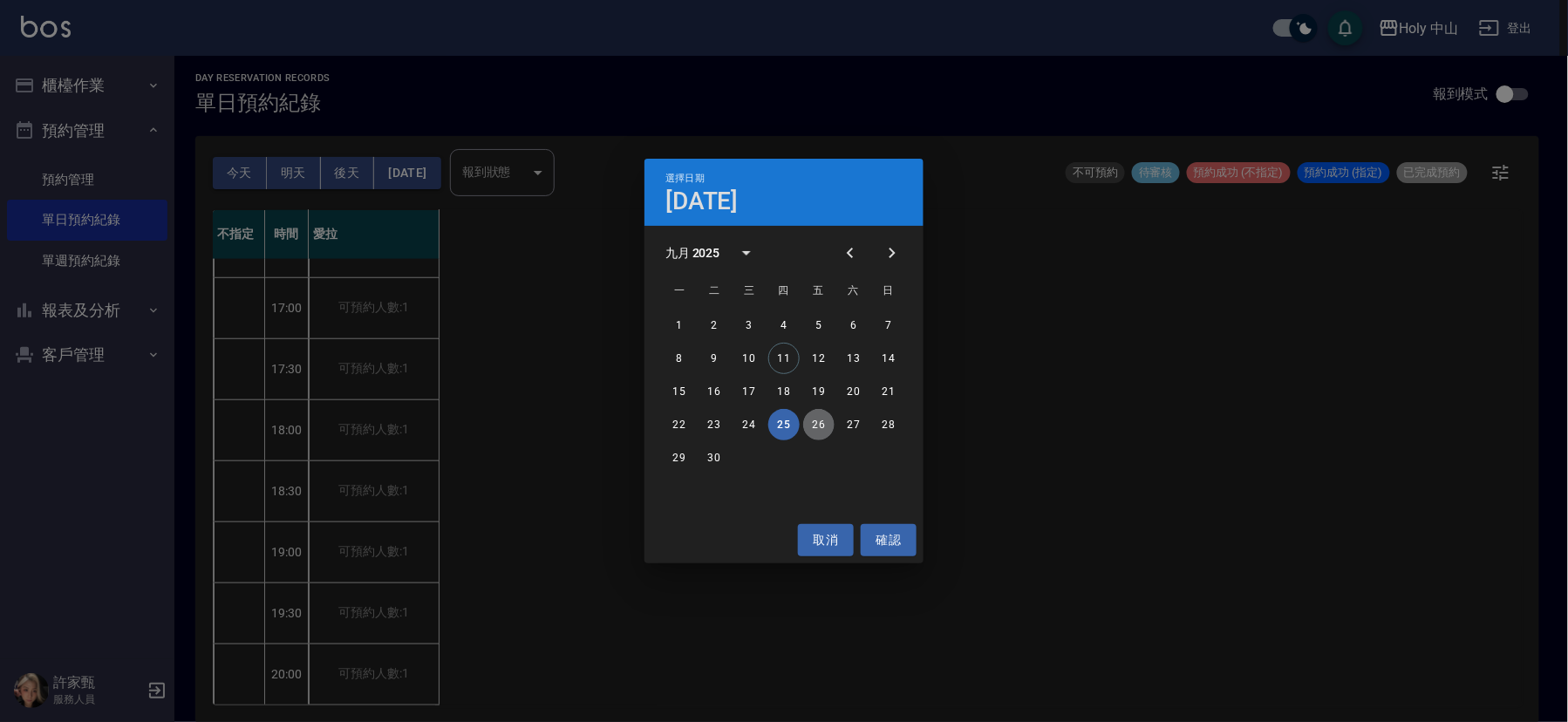
click at [815, 424] on button "26" at bounding box center [819, 425] width 31 height 31
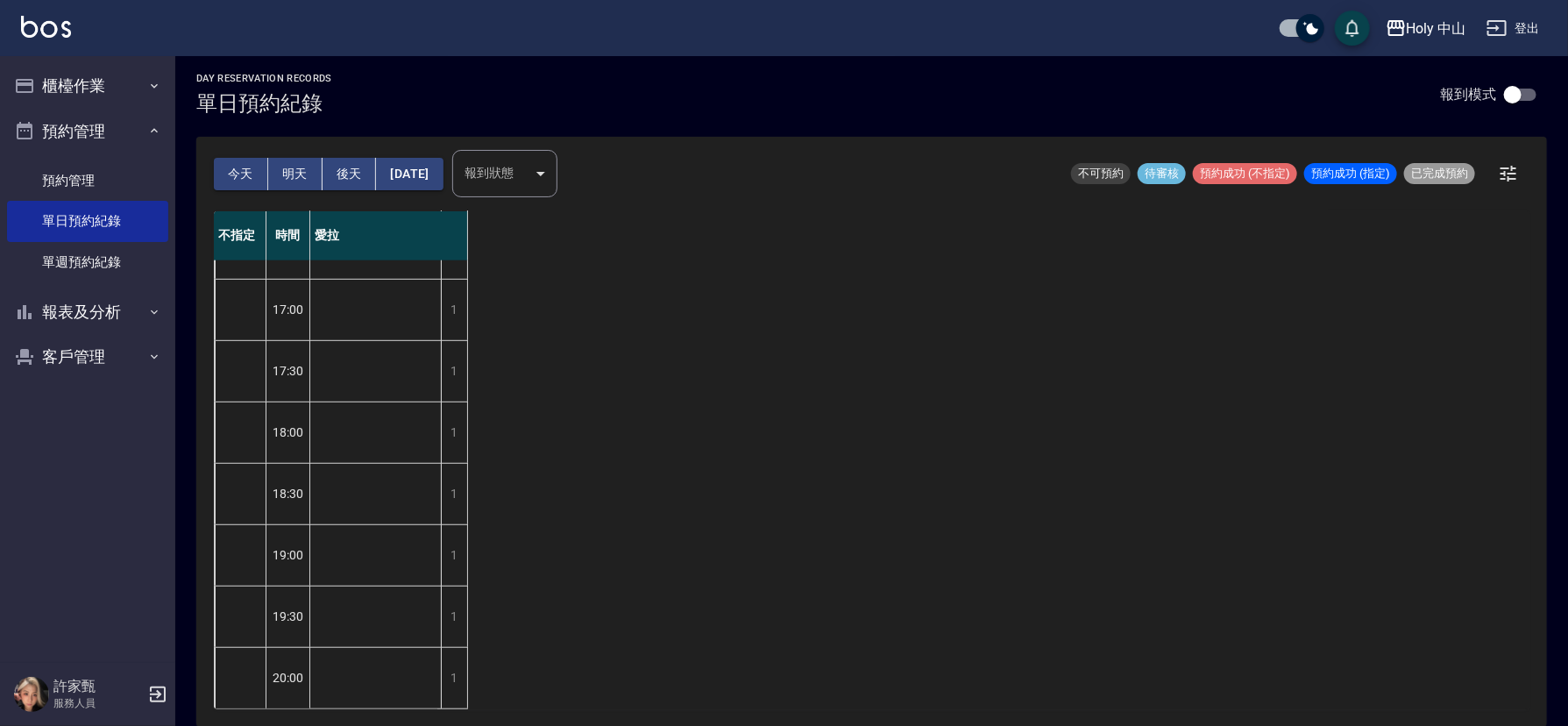
scroll to position [553, 0]
click at [433, 178] on button "[DATE]" at bounding box center [409, 173] width 67 height 32
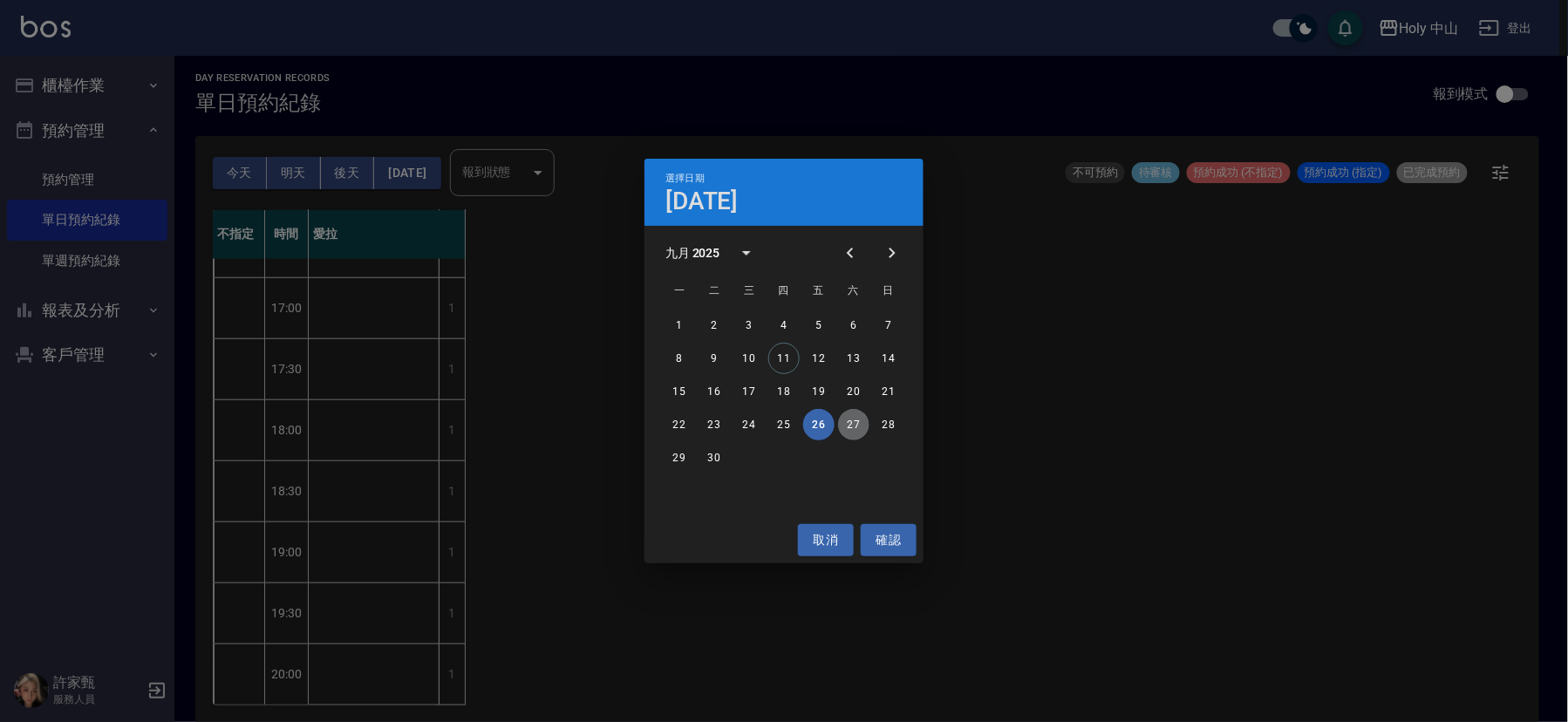
click at [856, 421] on button "27" at bounding box center [854, 425] width 31 height 31
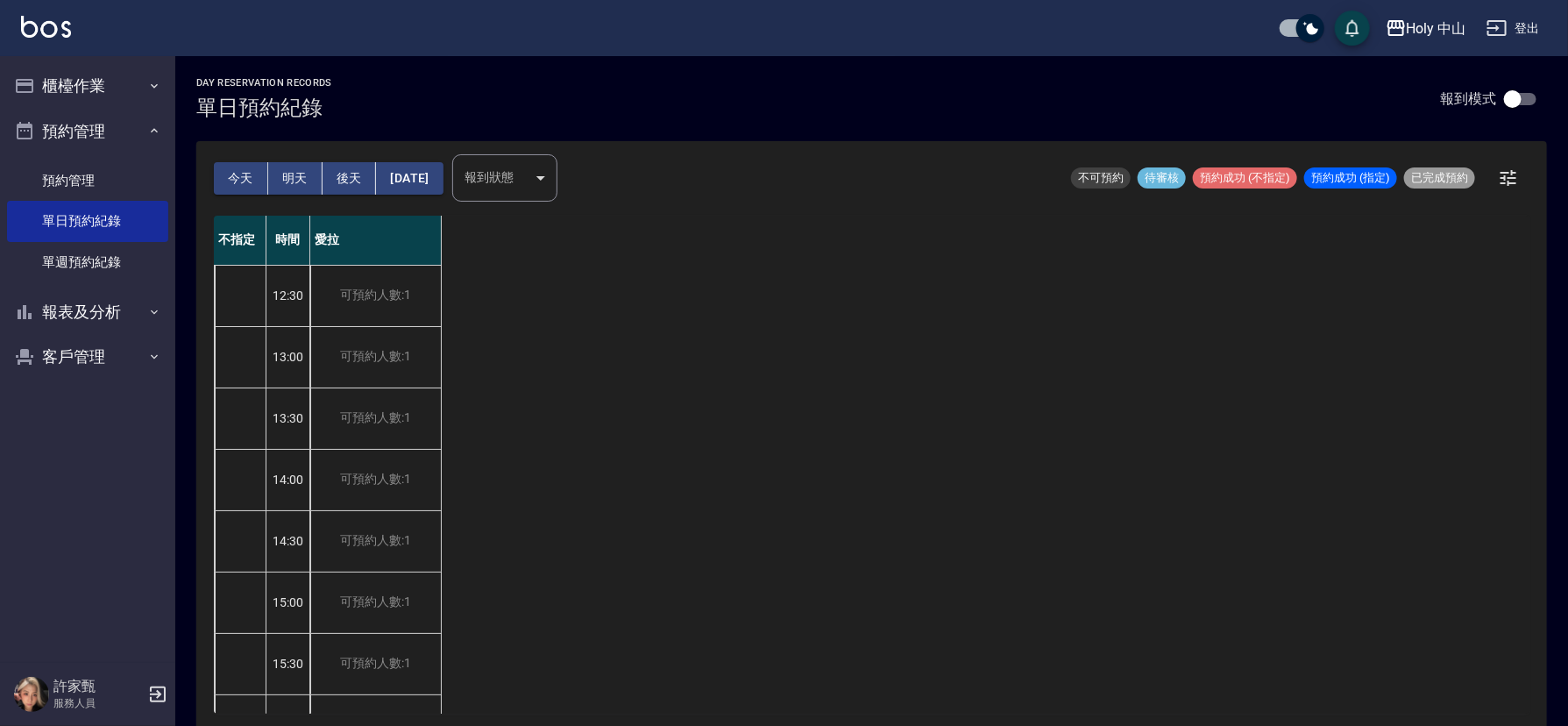
click at [433, 182] on button "[DATE]" at bounding box center [409, 178] width 67 height 32
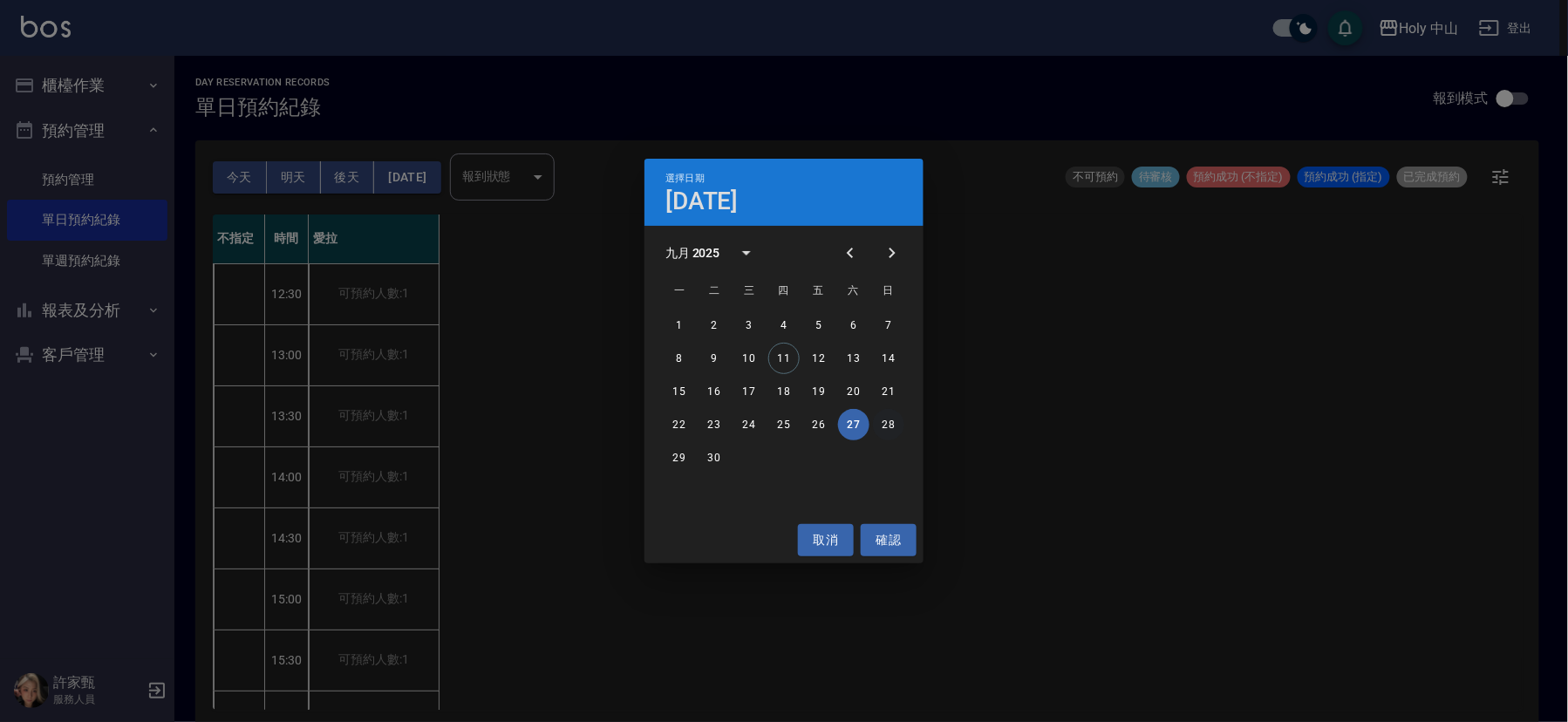
click at [890, 427] on button "28" at bounding box center [888, 425] width 31 height 31
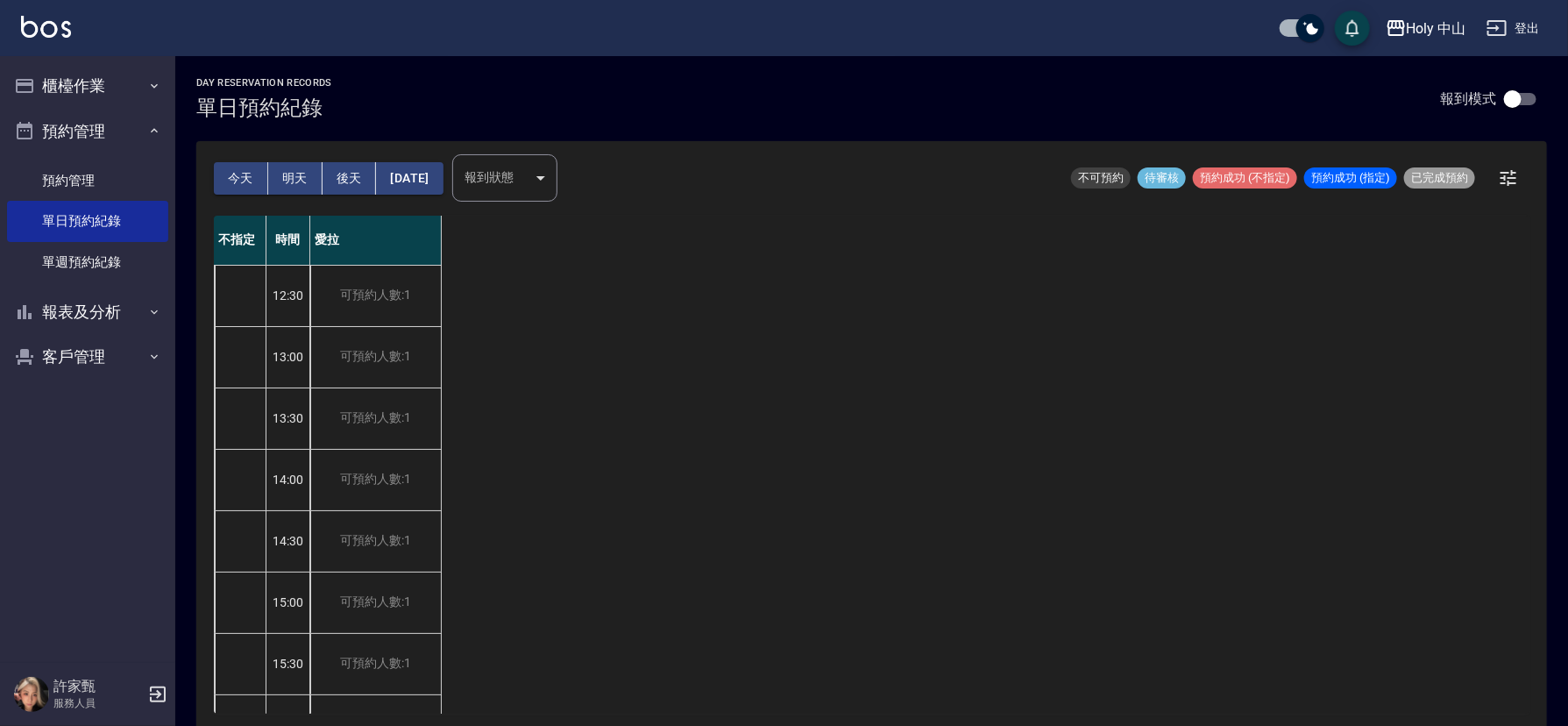
click at [442, 189] on button "[DATE]" at bounding box center [409, 178] width 67 height 32
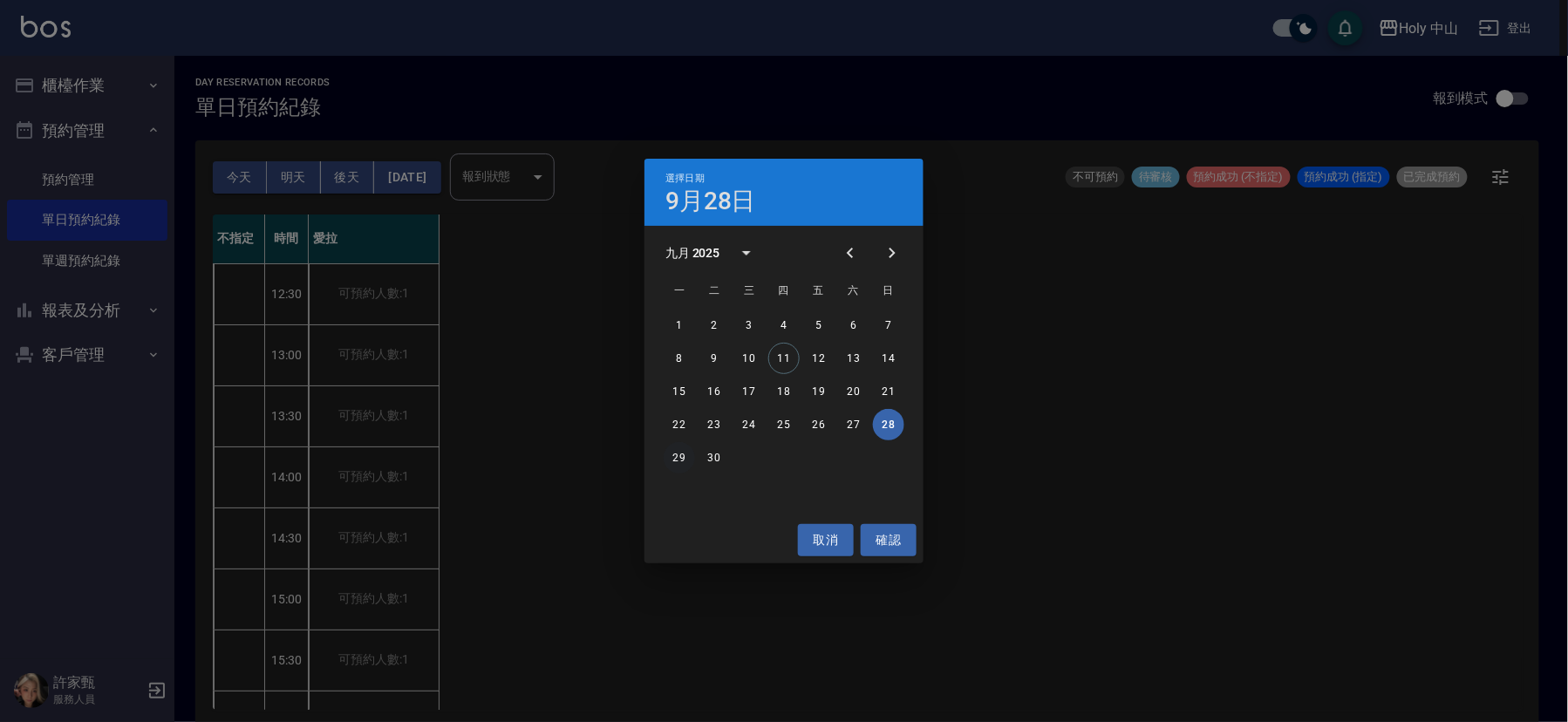
click at [673, 463] on button "29" at bounding box center [679, 458] width 31 height 31
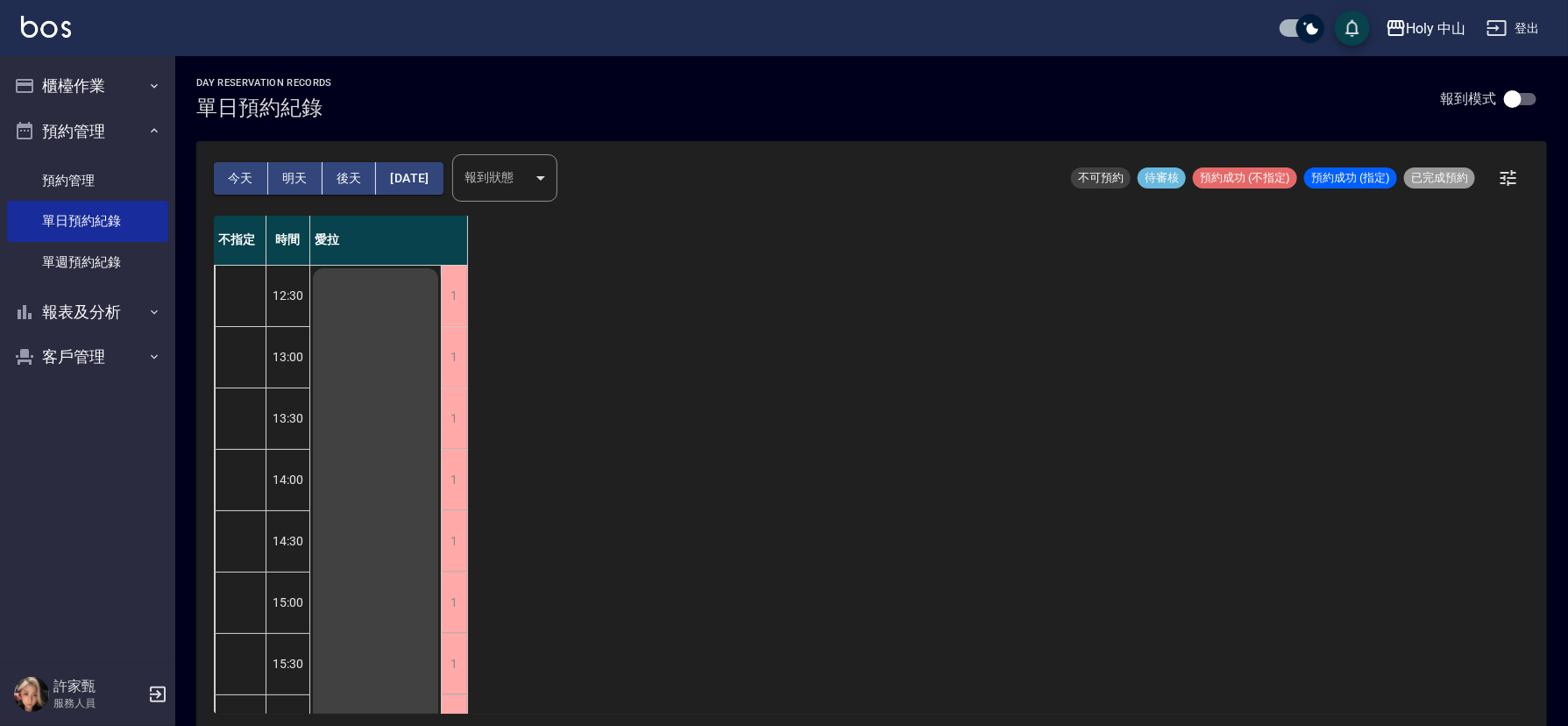
click at [442, 184] on button "[DATE]" at bounding box center [409, 178] width 67 height 32
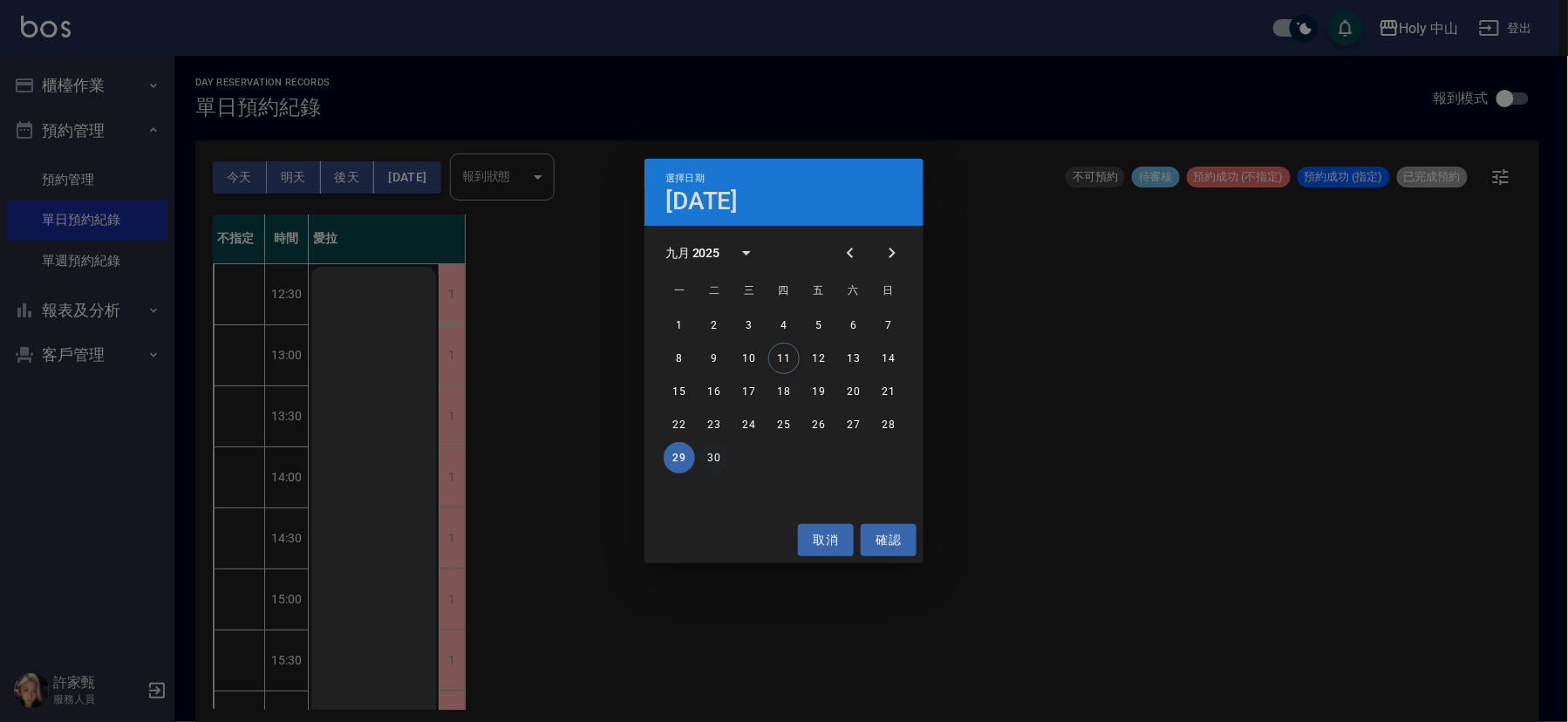
click at [714, 460] on button "30" at bounding box center [714, 458] width 31 height 31
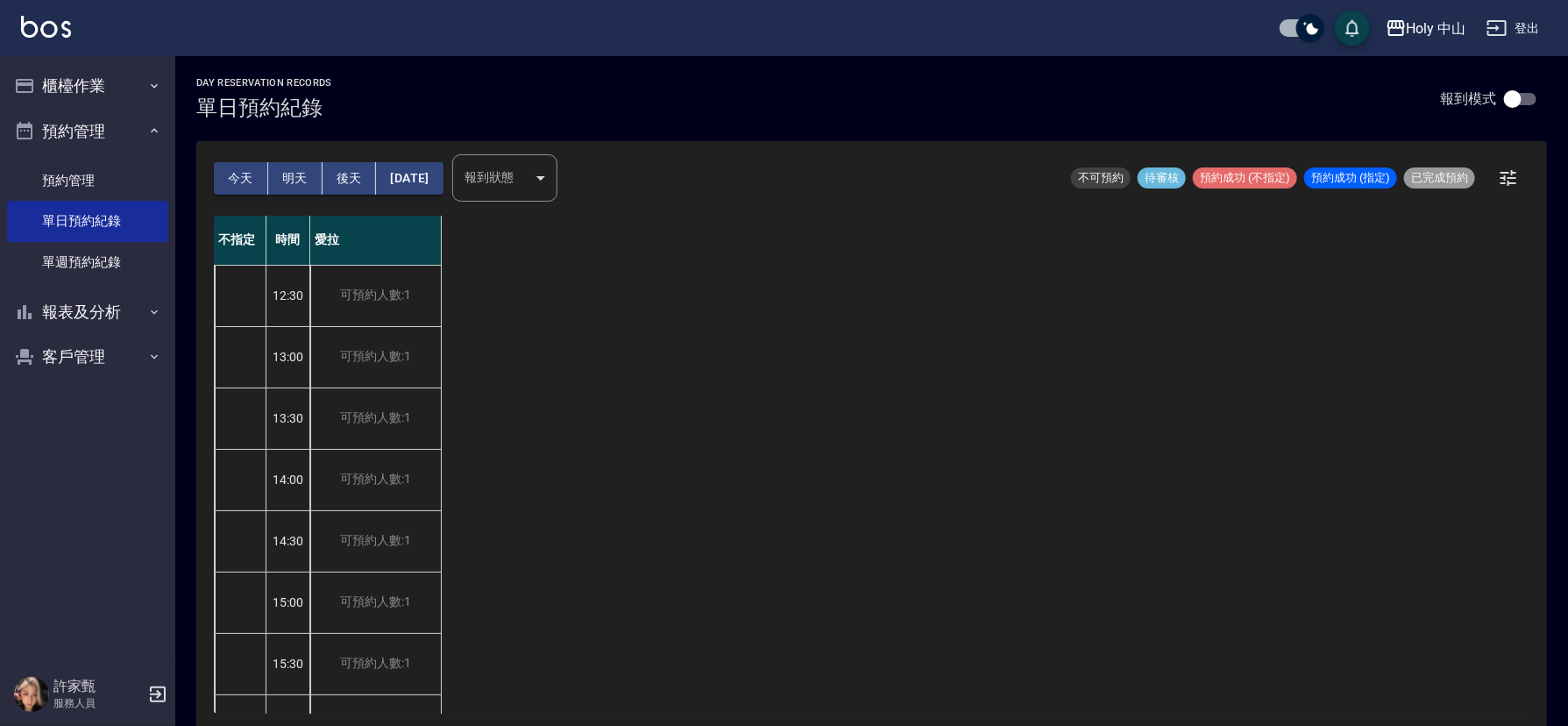
click at [947, 356] on div "不指定 時間 愛拉 12:30 13:00 13:30 14:00 14:30 15:00 15:30 16:00 16:30 17:00 17:30 18:…" at bounding box center [872, 464] width 1315 height 498
click at [247, 174] on button "今天" at bounding box center [241, 178] width 54 height 32
